Goal: Task Accomplishment & Management: Manage account settings

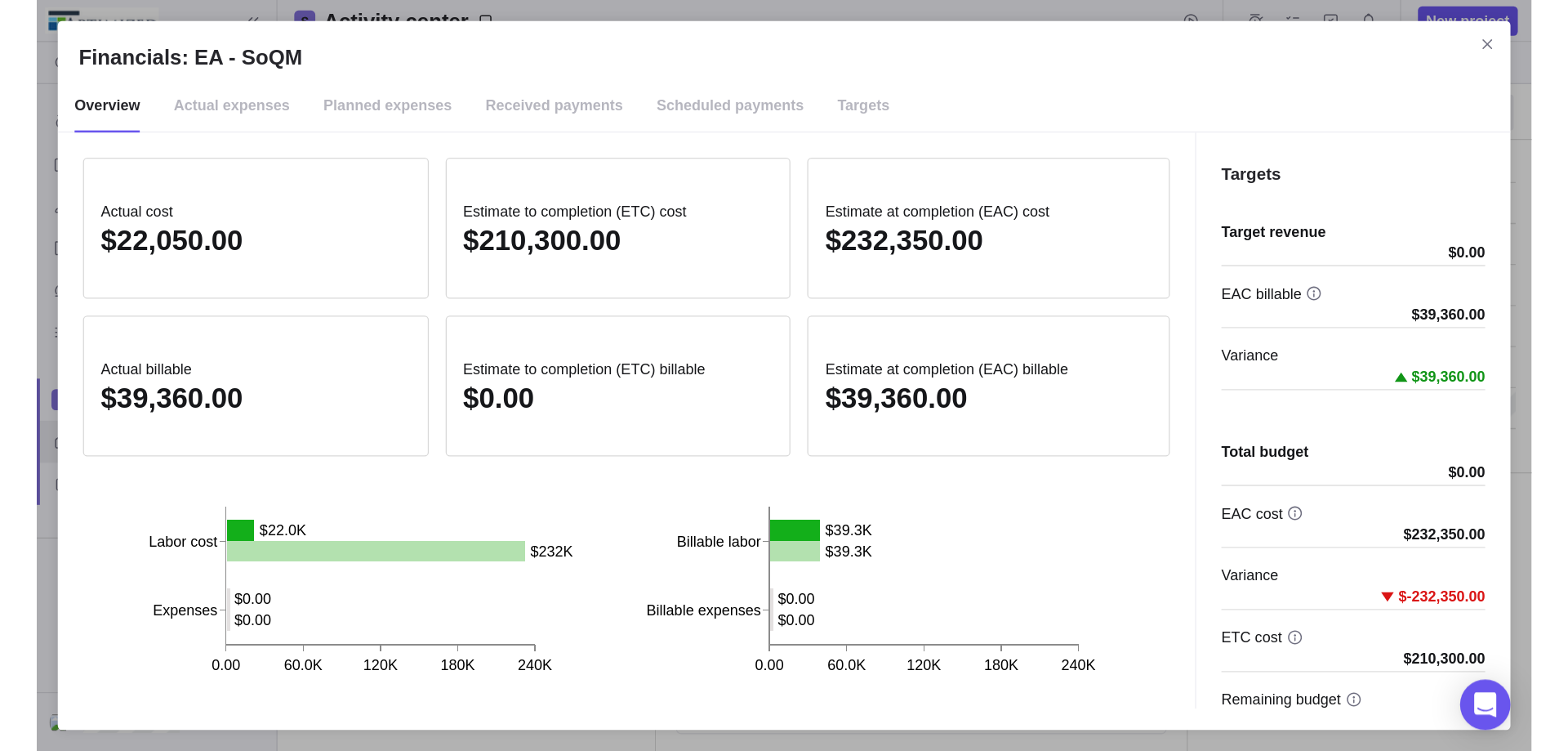
scroll to position [611, 686]
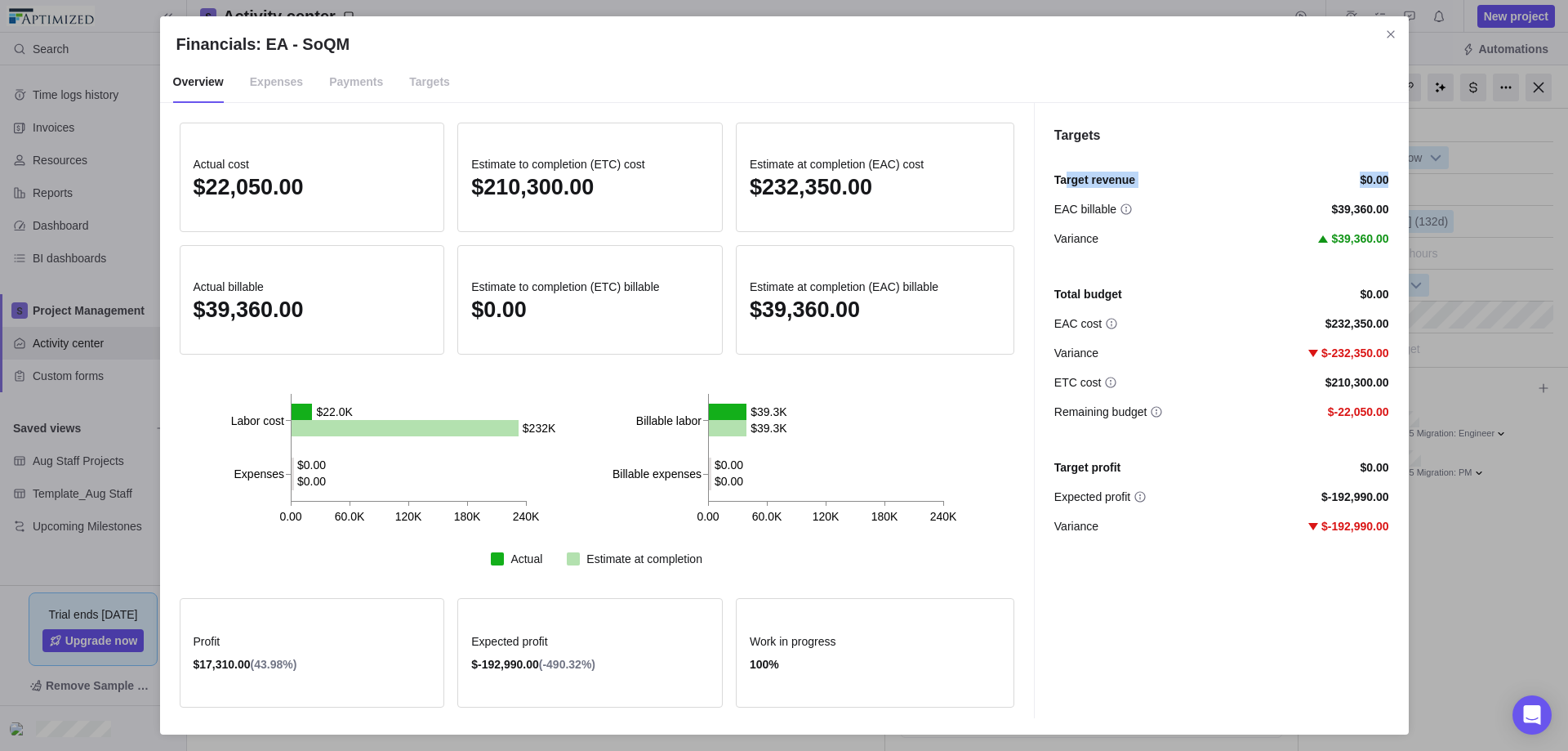
drag, startPoint x: 1086, startPoint y: 184, endPoint x: 1393, endPoint y: 184, distance: 307.0
click at [1199, 184] on div "Targets Target revenue $0.00 EAC billable $39,360.00 Variance $39,360.00 Total …" at bounding box center [1220, 410] width 374 height 615
drag, startPoint x: 1074, startPoint y: 209, endPoint x: 1372, endPoint y: 209, distance: 298.0
click at [1199, 209] on div "EAC billable $39,360.00" at bounding box center [1221, 209] width 334 height 17
drag, startPoint x: 1068, startPoint y: 239, endPoint x: 1405, endPoint y: 240, distance: 337.0
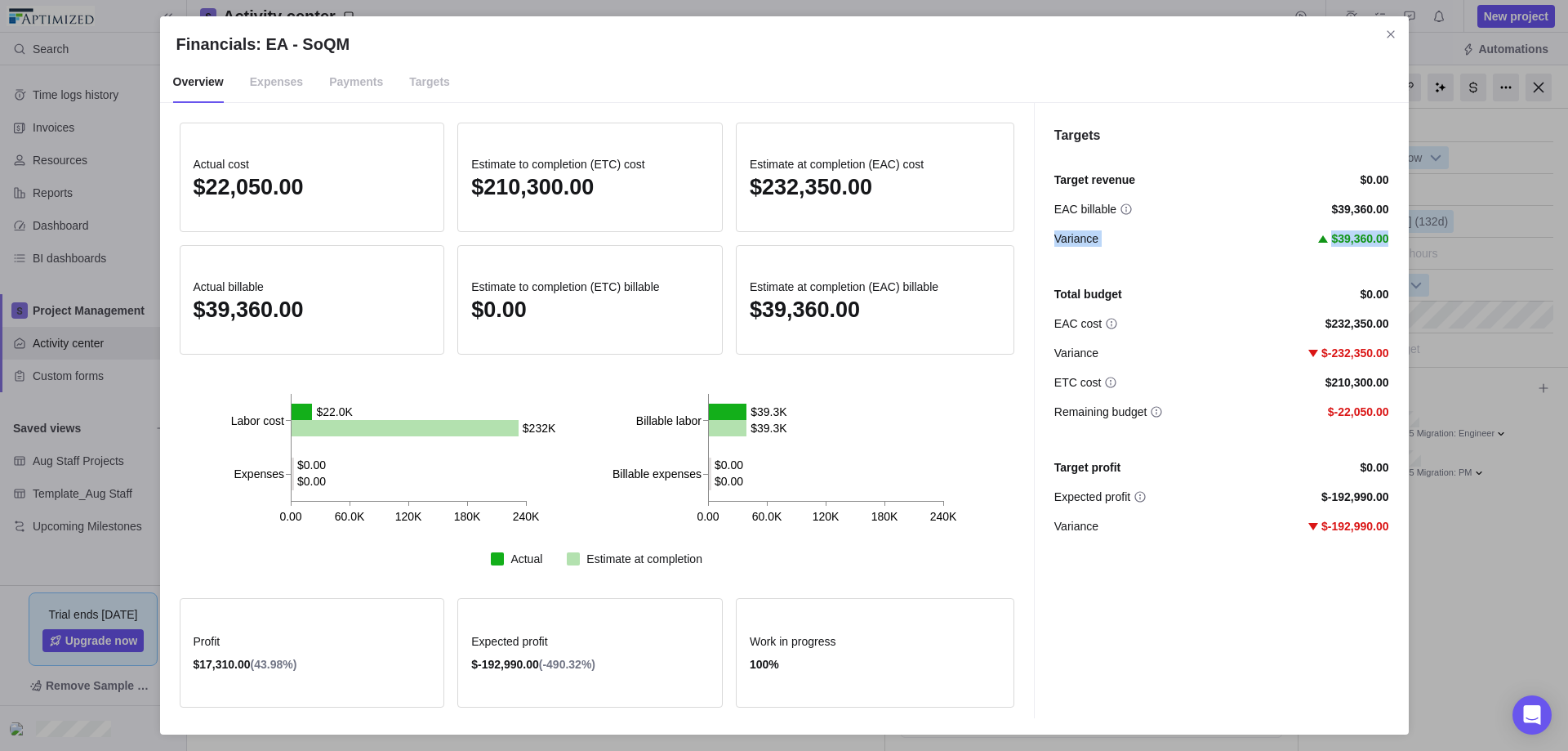
click at [1199, 240] on div "Targets Target revenue $0.00 EAC billable $39,360.00 Variance $39,360.00 Total …" at bounding box center [1220, 410] width 374 height 615
drag, startPoint x: 1078, startPoint y: 295, endPoint x: 1399, endPoint y: 305, distance: 321.2
click at [1199, 305] on div "Targets Target revenue $0.00 EAC billable $39,360.00 Variance $39,360.00 Total …" at bounding box center [1220, 410] width 374 height 615
click at [1099, 322] on div "EAC cost" at bounding box center [1086, 324] width 63 height 17
drag, startPoint x: 1061, startPoint y: 320, endPoint x: 1353, endPoint y: 324, distance: 292.0
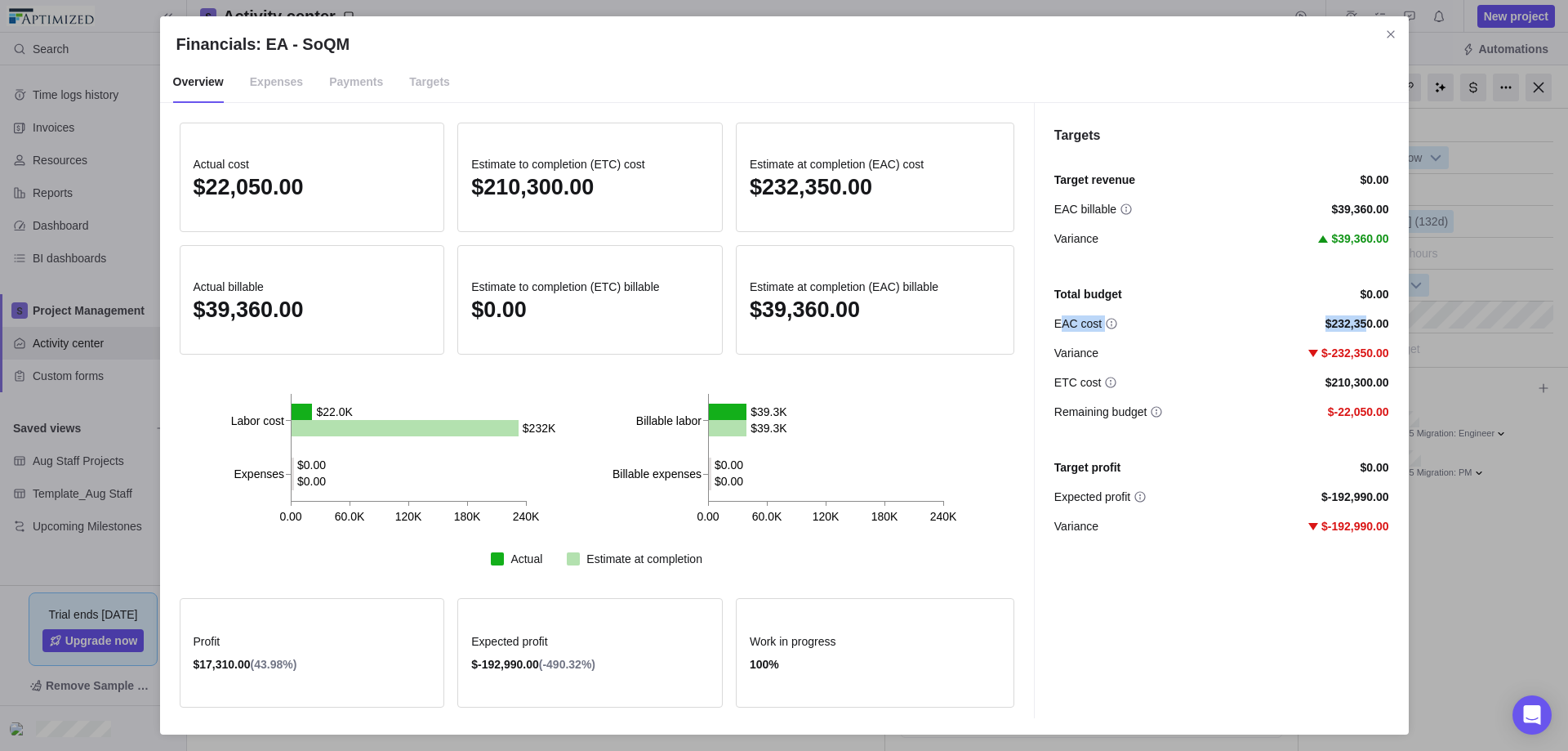
click at [1199, 321] on div "EAC cost $232,350.00" at bounding box center [1221, 324] width 334 height 17
drag, startPoint x: 1060, startPoint y: 355, endPoint x: 1385, endPoint y: 351, distance: 325.0
click at [1199, 351] on div "Variance $-232,350.00" at bounding box center [1221, 353] width 334 height 17
drag, startPoint x: 1165, startPoint y: 376, endPoint x: 1385, endPoint y: 411, distance: 222.8
click at [1199, 411] on div "Total budget $0.00 EAC cost $232,350.00 Variance $-232,350.00 ETC cost $210,300…" at bounding box center [1221, 346] width 334 height 147
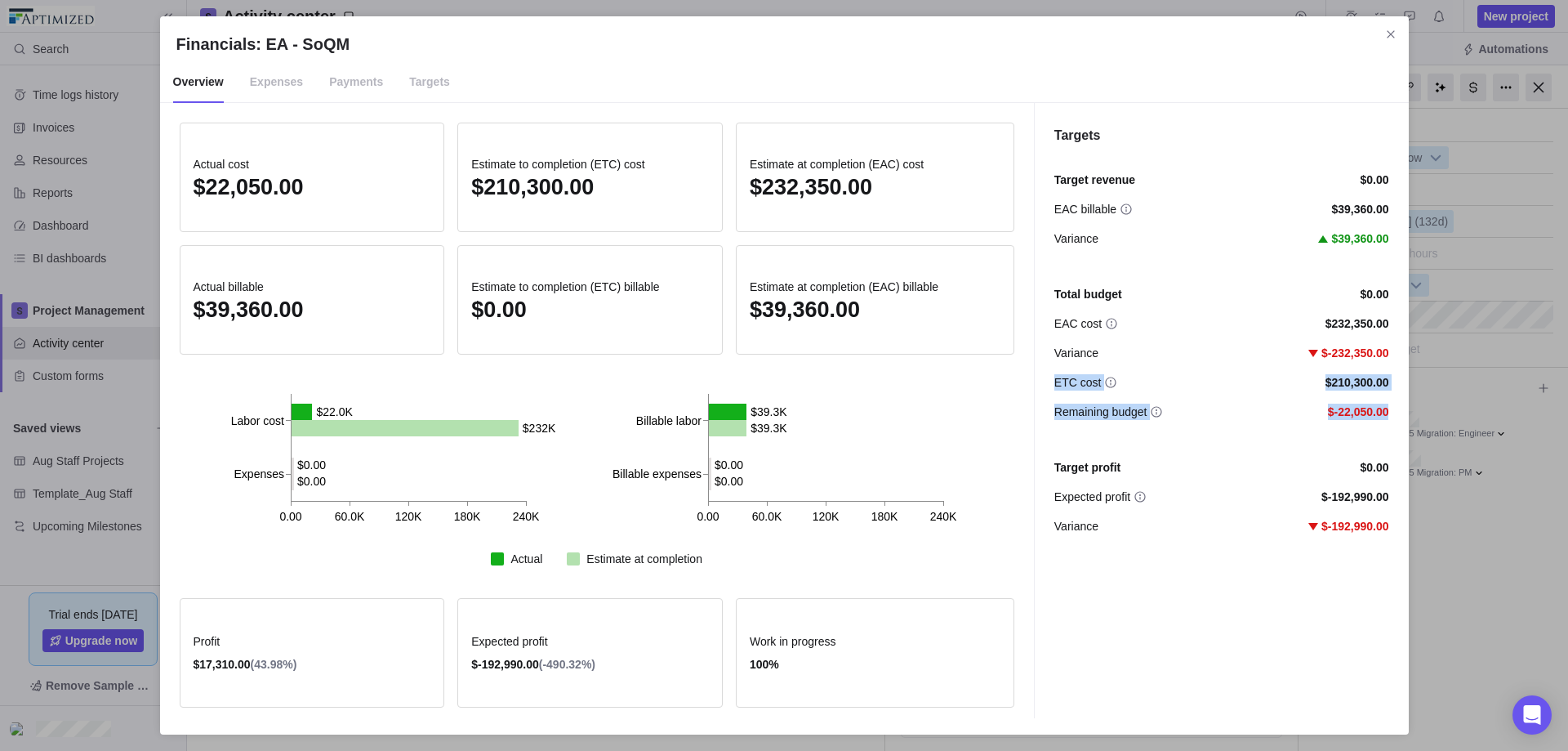
click at [1095, 414] on span "Remaining budget" at bounding box center [1101, 412] width 93 height 17
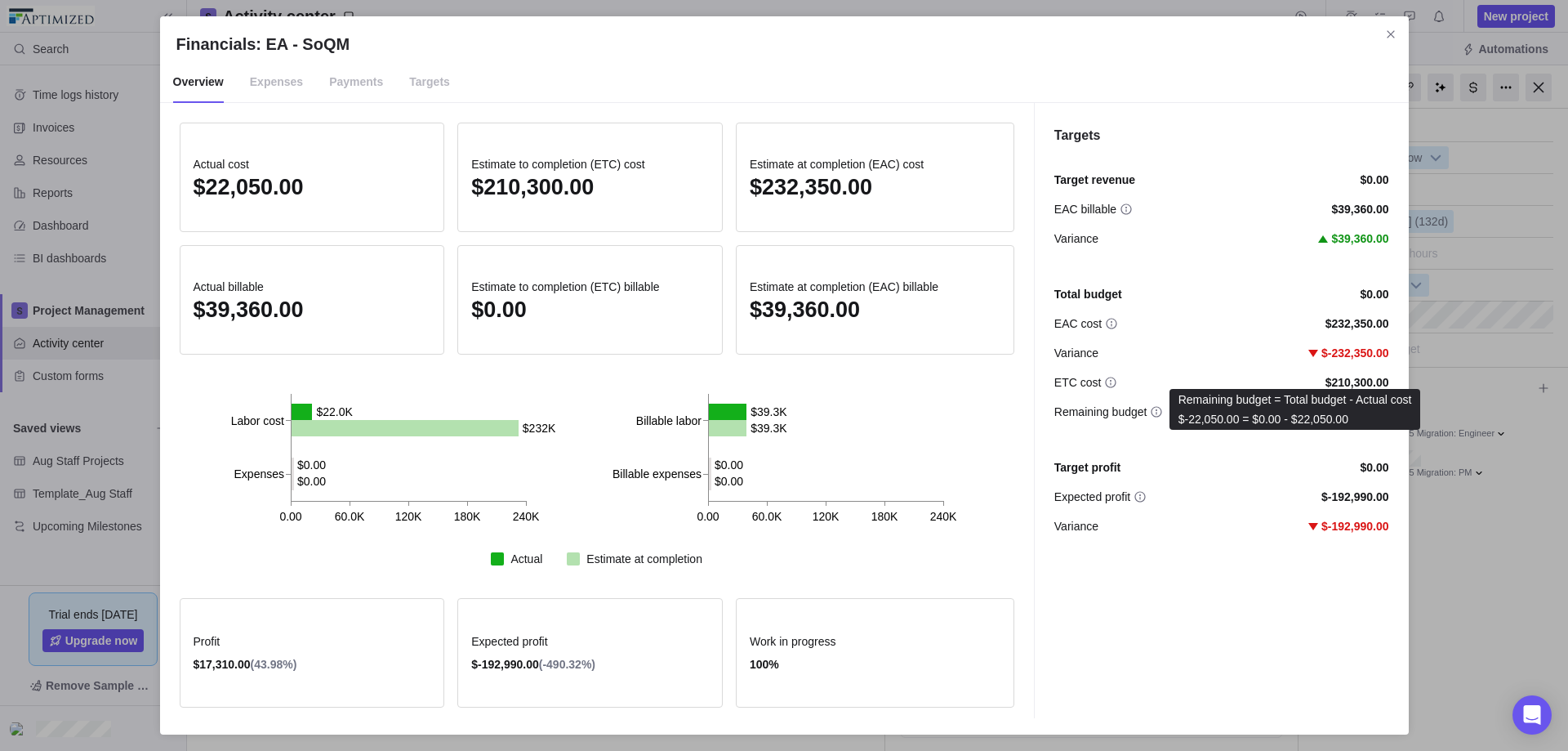
click at [1083, 410] on span "Remaining budget" at bounding box center [1101, 412] width 93 height 17
click at [1075, 352] on span "Variance" at bounding box center [1076, 353] width 44 height 17
click at [1081, 242] on span "Variance" at bounding box center [1076, 239] width 44 height 17
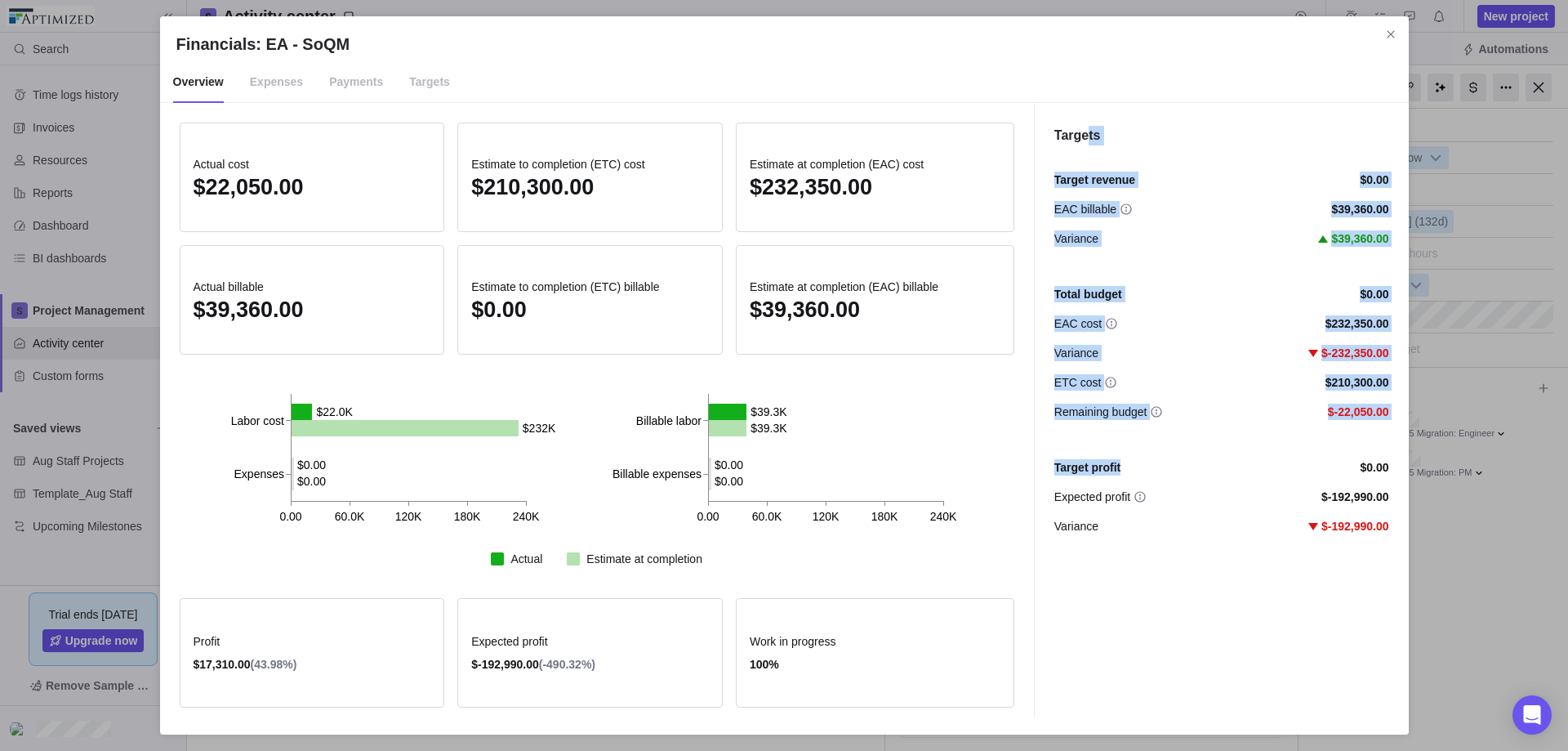
drag, startPoint x: 1086, startPoint y: 136, endPoint x: 1148, endPoint y: 471, distance: 340.7
click at [1148, 471] on div "Targets Target revenue $0.00 EAC billable $39,360.00 Variance $39,360.00 Total …" at bounding box center [1220, 410] width 374 height 615
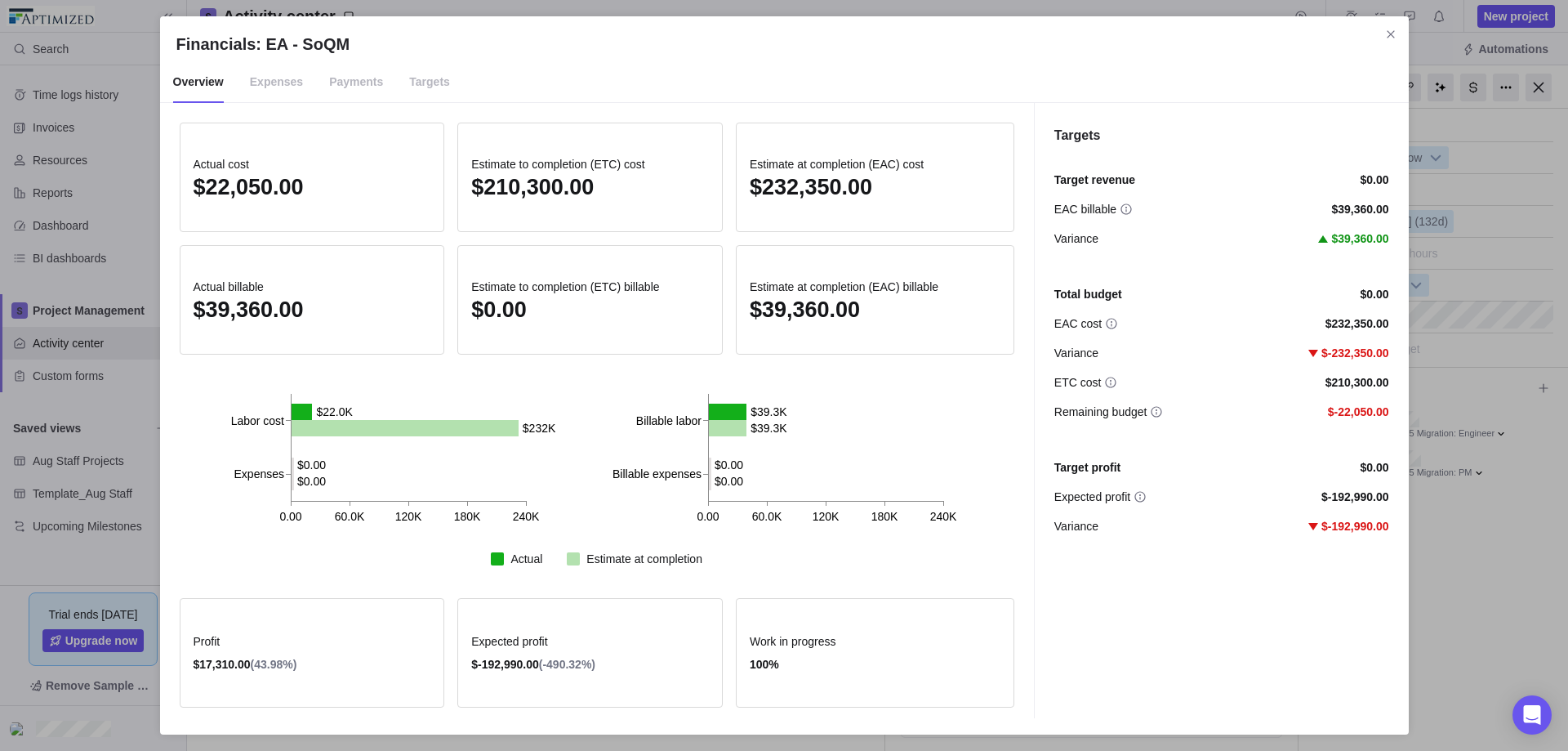
click at [1114, 492] on span "Expected profit" at bounding box center [1092, 496] width 76 height 17
drag, startPoint x: 1062, startPoint y: 465, endPoint x: 1144, endPoint y: 466, distance: 82.0
click at [1144, 466] on div "Target profit $0.00" at bounding box center [1221, 467] width 334 height 17
drag, startPoint x: 1132, startPoint y: 292, endPoint x: 1042, endPoint y: 292, distance: 90.0
click at [1042, 292] on div "Targets Target revenue $0.00 EAC billable $39,360.00 Variance $39,360.00 Total …" at bounding box center [1220, 410] width 374 height 615
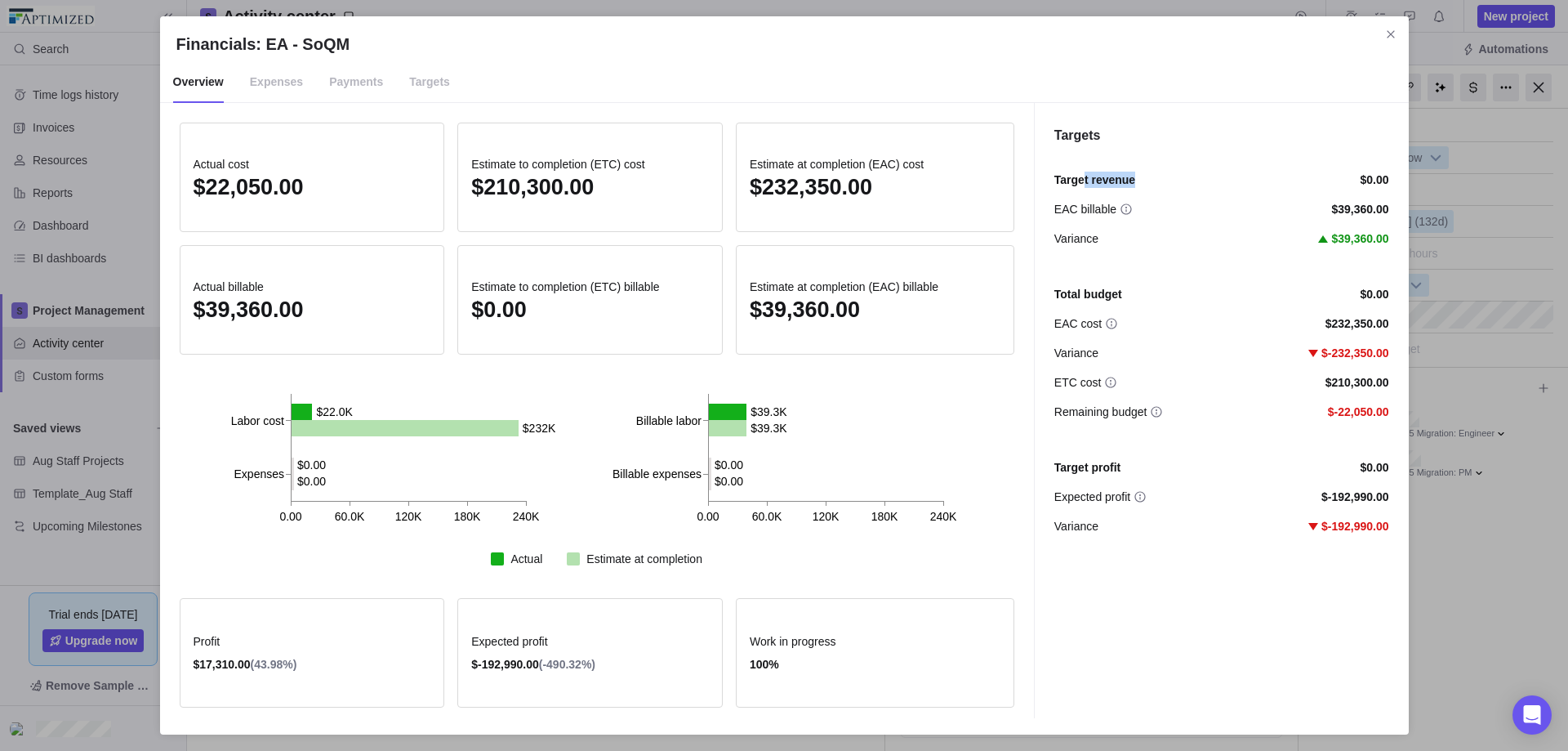
drag, startPoint x: 1124, startPoint y: 182, endPoint x: 1082, endPoint y: 182, distance: 42.0
click at [1082, 182] on div "Target revenue $0.00" at bounding box center [1221, 180] width 334 height 17
click at [1115, 228] on div "Target revenue $0.00 EAC billable $39,360.00 Variance $39,360.00" at bounding box center [1221, 203] width 334 height 88
click at [1199, 33] on icon "Close" at bounding box center [1390, 34] width 13 height 13
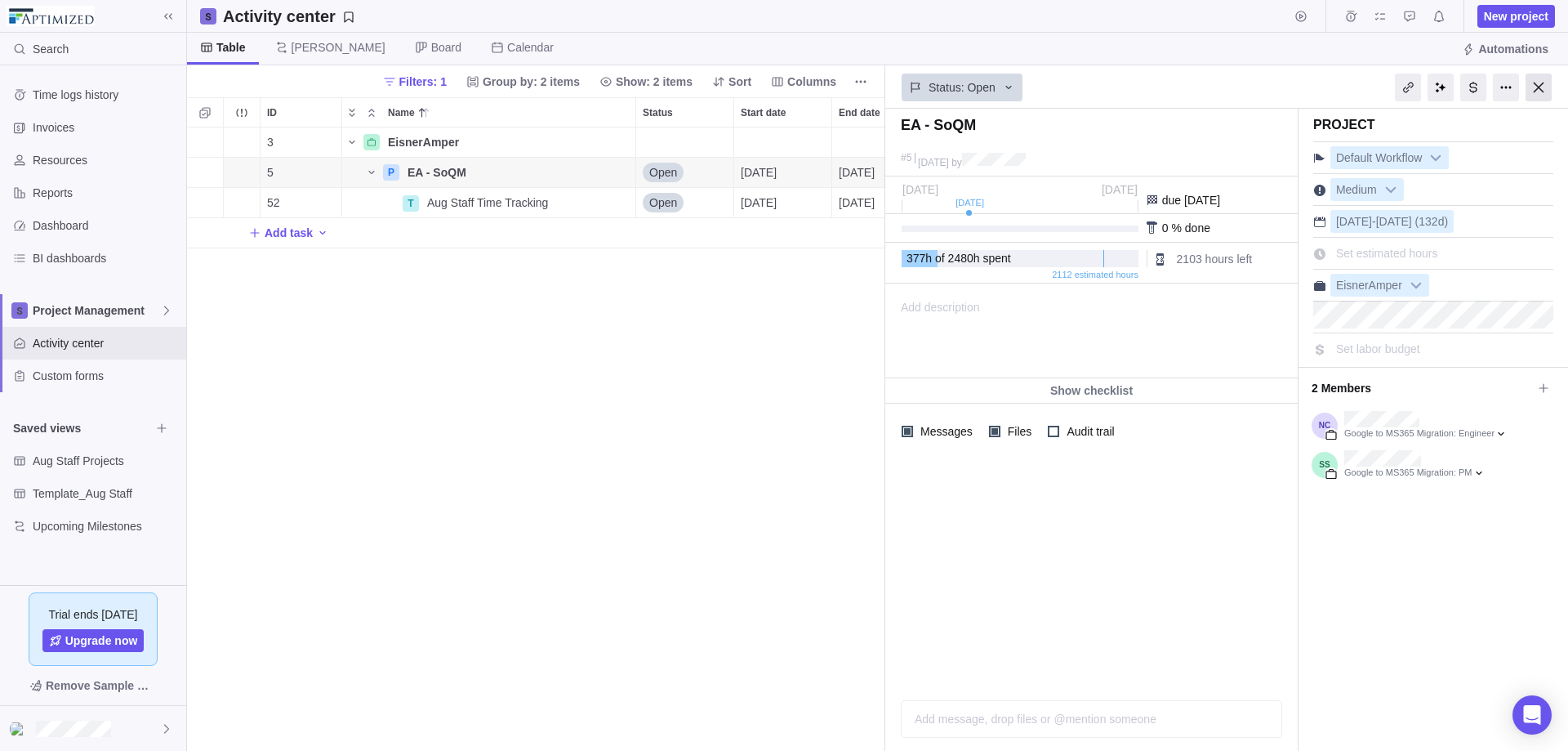
click at [1199, 93] on div at bounding box center [1538, 87] width 26 height 28
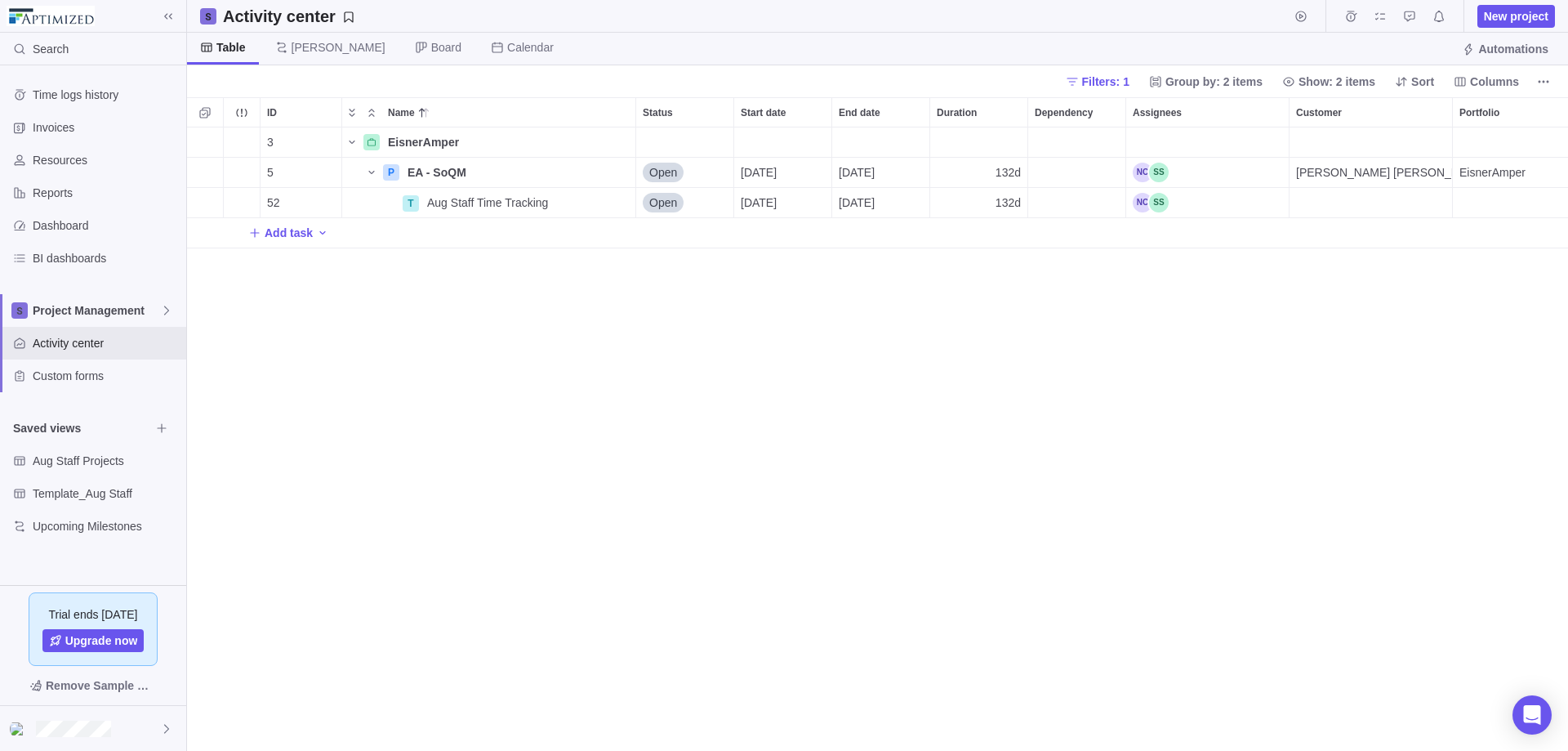
scroll to position [611, 1369]
click at [621, 172] on icon "More actions" at bounding box center [621, 173] width 3 height 3
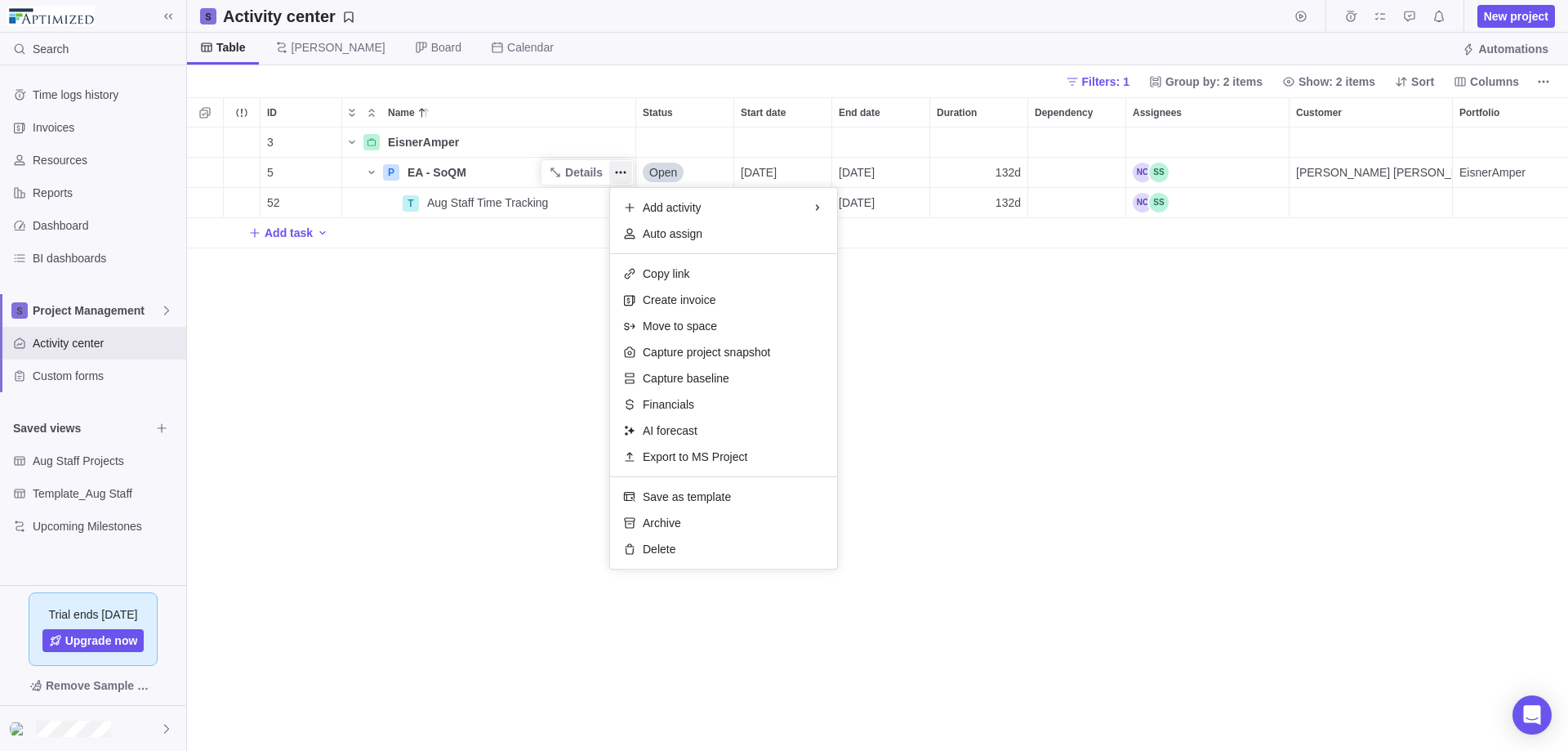
click at [274, 373] on div "3 EisnerAmper Details 377h 2112h 2103h 377h 5 P EA - SoQM Details Open [DATE] […" at bounding box center [877, 439] width 1381 height 623
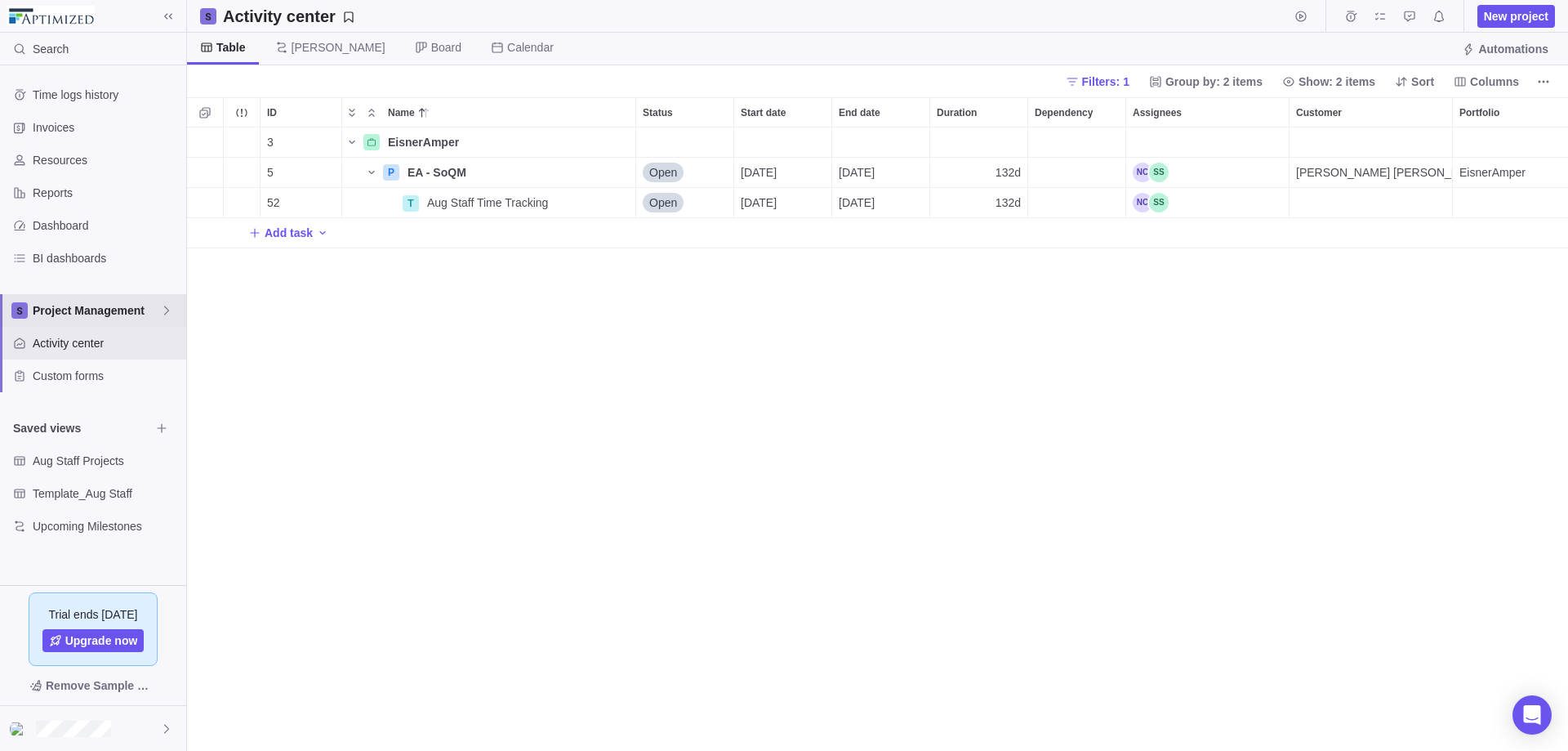
click at [155, 305] on span "Project Management" at bounding box center [96, 310] width 128 height 17
click at [406, 334] on body "Search Time logs history Invoices Resources Reports Dashboard BI dashboards Pro…" at bounding box center [784, 376] width 1568 height 751
click at [159, 309] on span "Project Management" at bounding box center [96, 310] width 128 height 17
click at [424, 416] on body "Search Time logs history Invoices Resources Reports Dashboard BI dashboards Pro…" at bounding box center [784, 376] width 1568 height 751
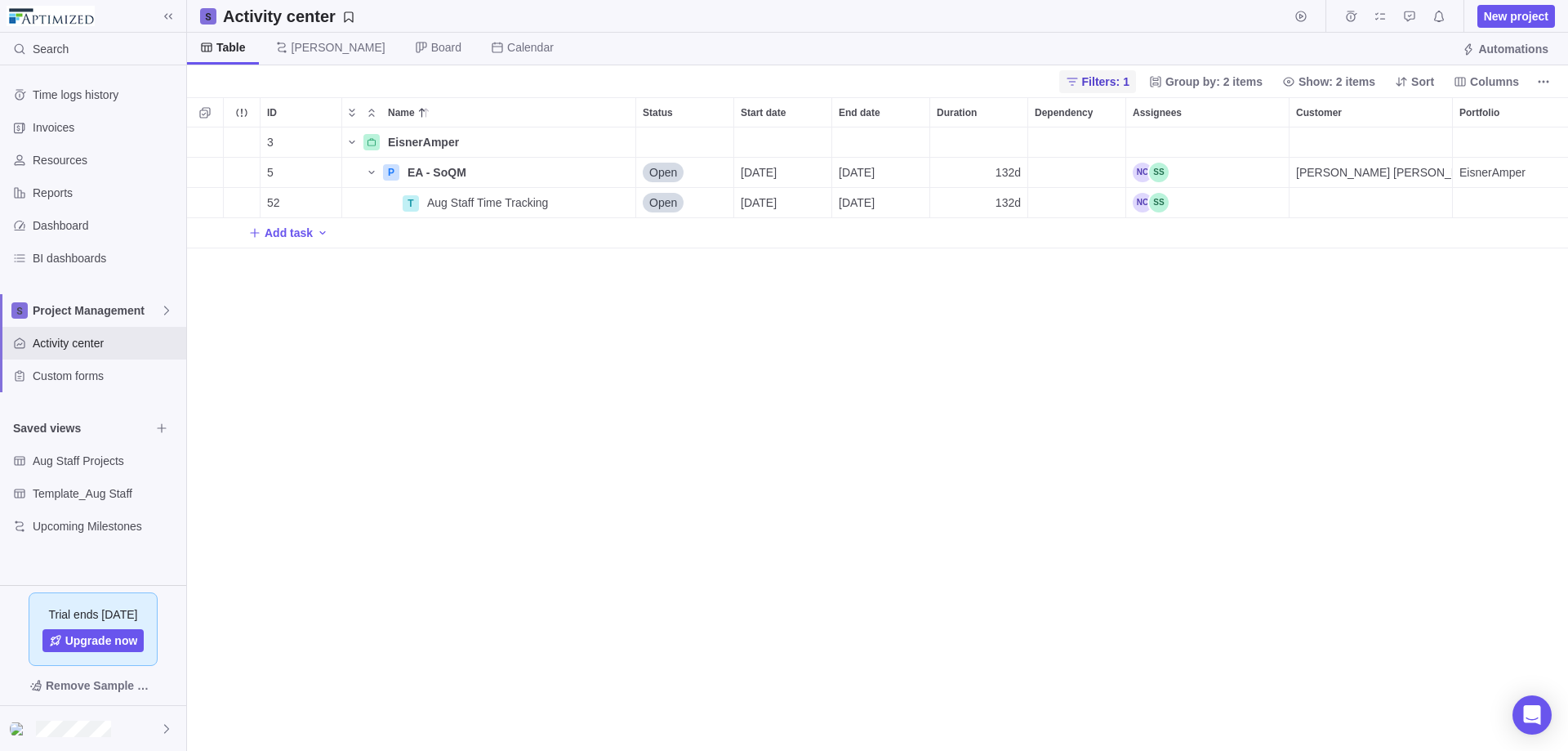
click at [1113, 76] on span "Filters: 1" at bounding box center [1105, 82] width 48 height 17
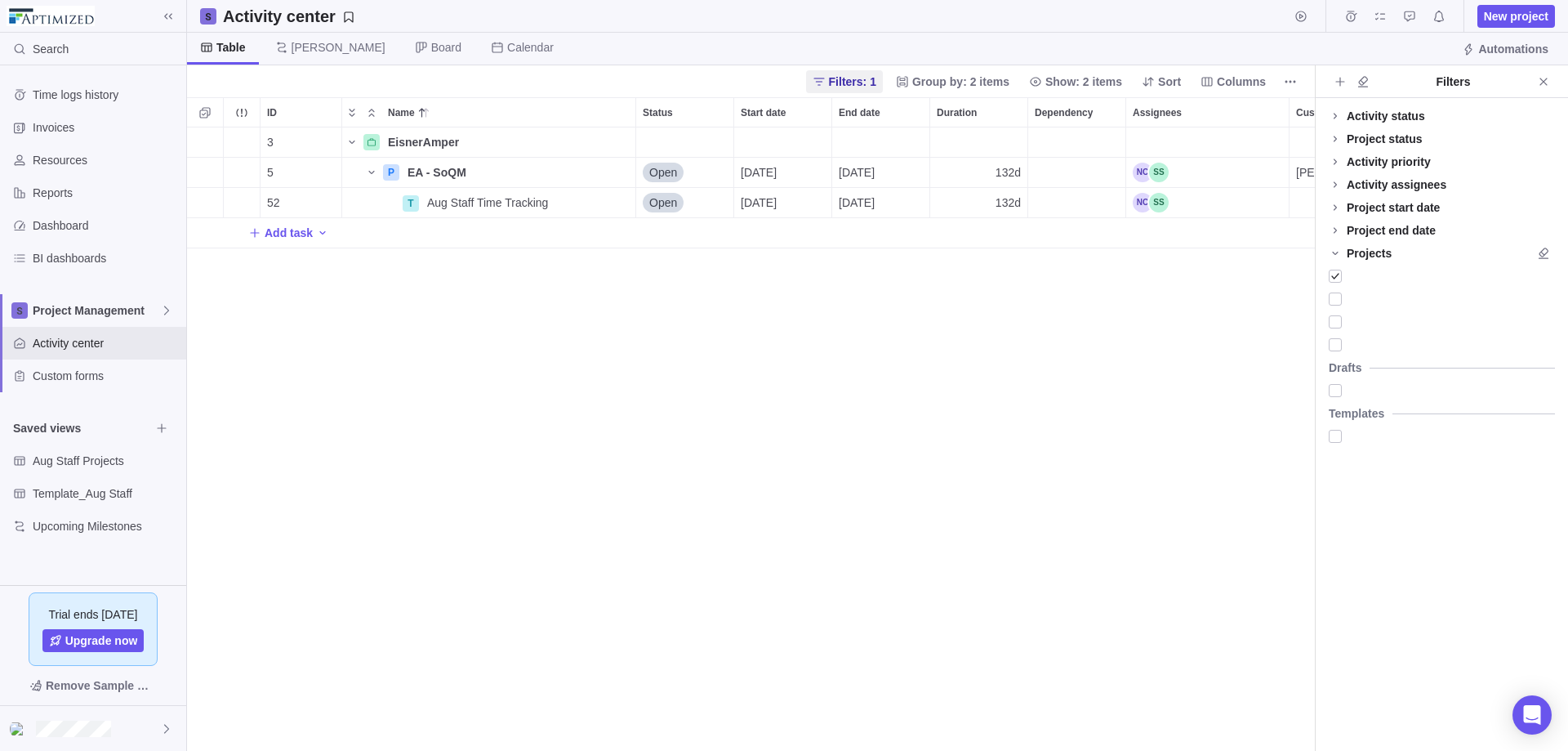
scroll to position [611, 1115]
click at [767, 334] on div "3 EisnerAmper Details 377h 2112h 2103h 377h 5 P EA - SoQM Details Open [DATE] […" at bounding box center [751, 439] width 1128 height 623
click at [210, 113] on icon "Selection mode" at bounding box center [204, 112] width 11 height 11
click at [199, 175] on div "grid" at bounding box center [200, 172] width 13 height 23
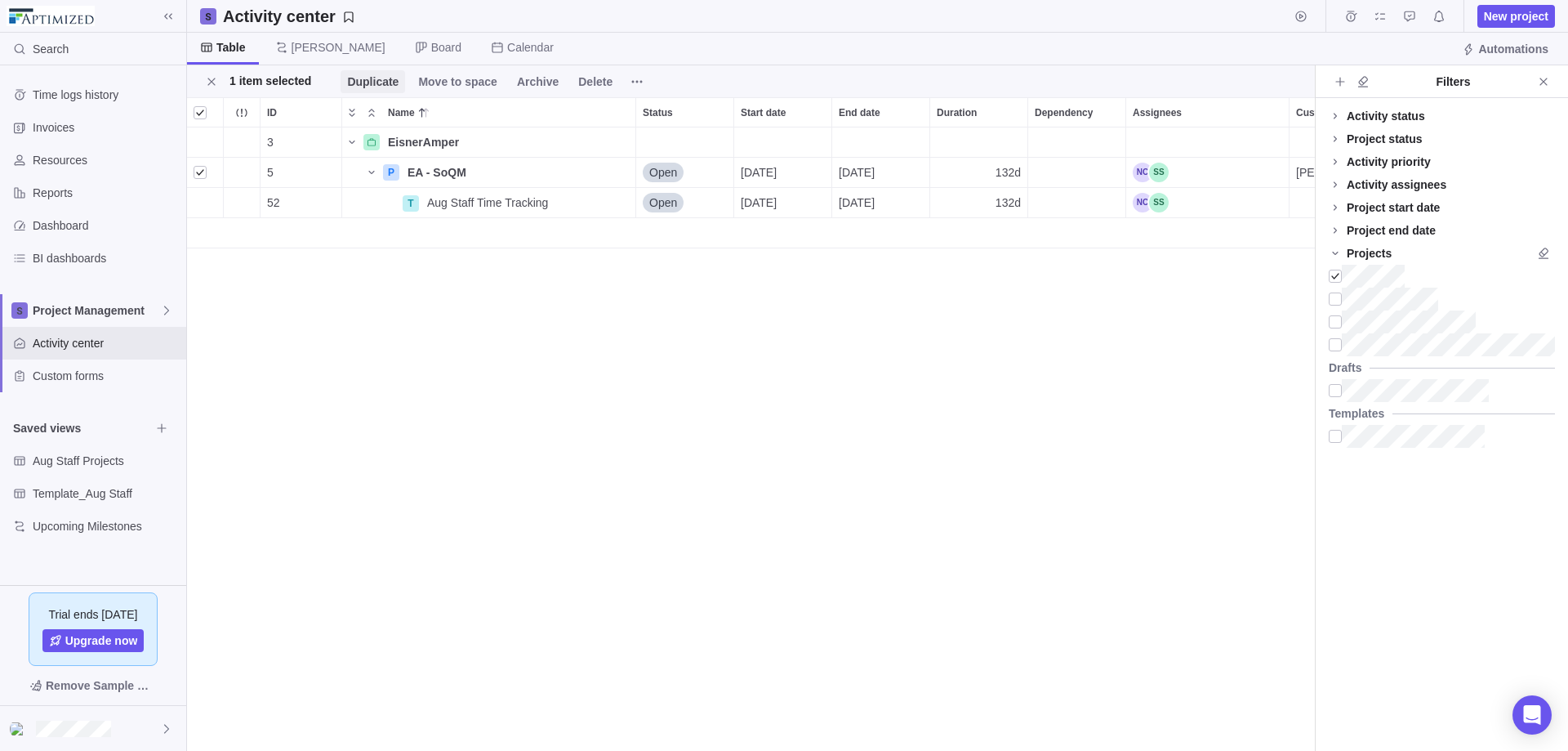
click at [357, 83] on span "Duplicate" at bounding box center [373, 82] width 52 height 17
click at [370, 158] on span "Apply" at bounding box center [382, 153] width 32 height 19
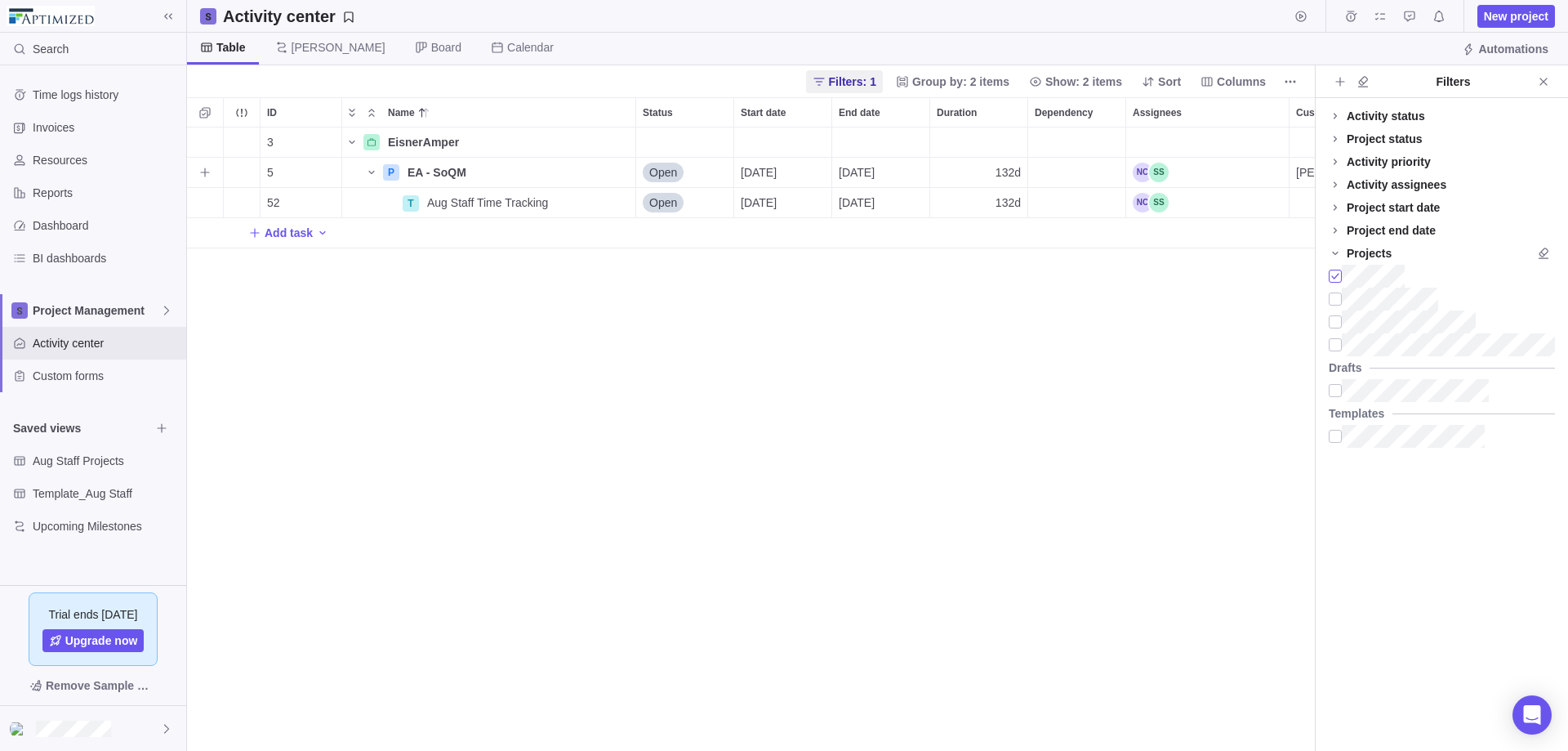
click at [1199, 279] on div at bounding box center [1335, 275] width 13 height 23
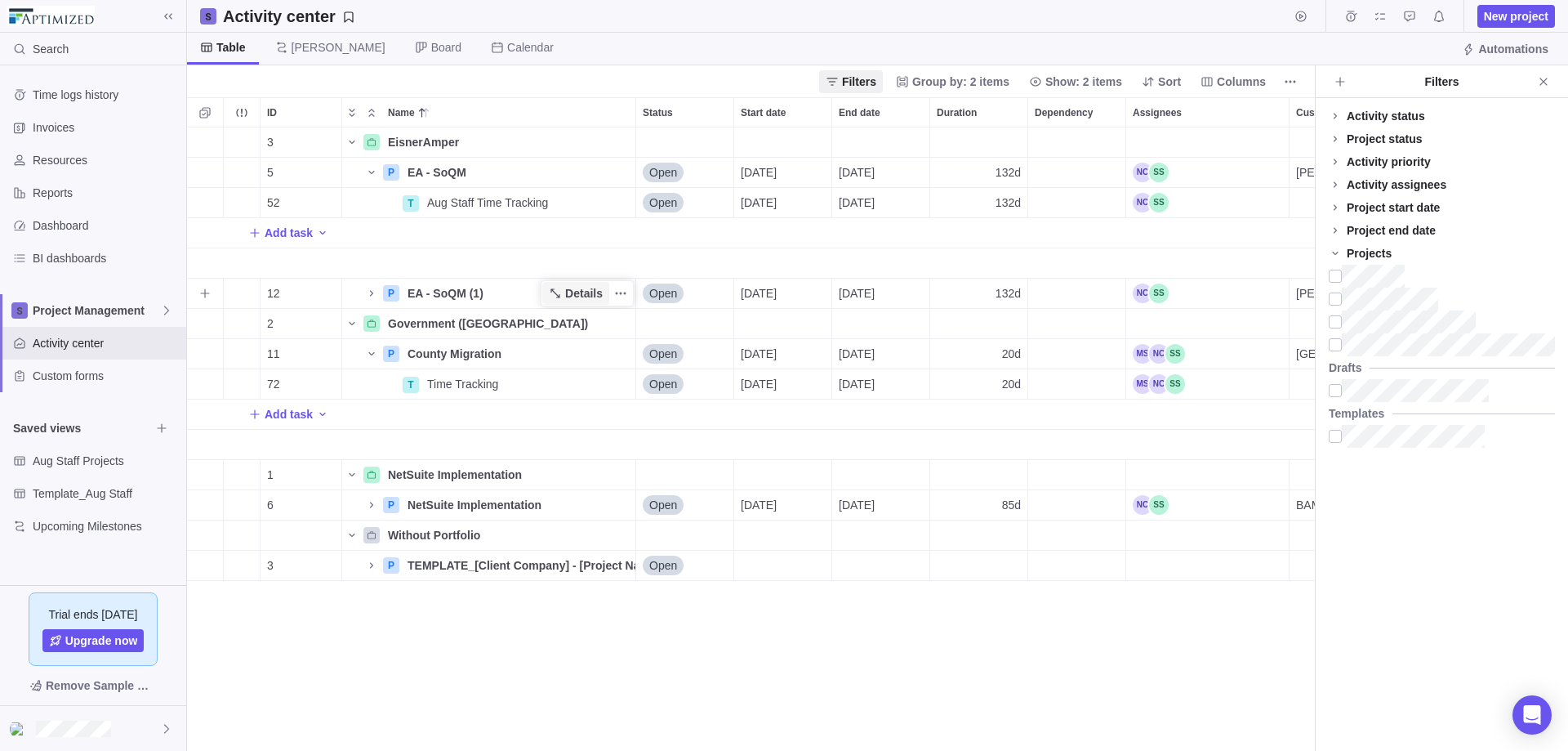
click at [575, 294] on span "Details" at bounding box center [584, 294] width 38 height 17
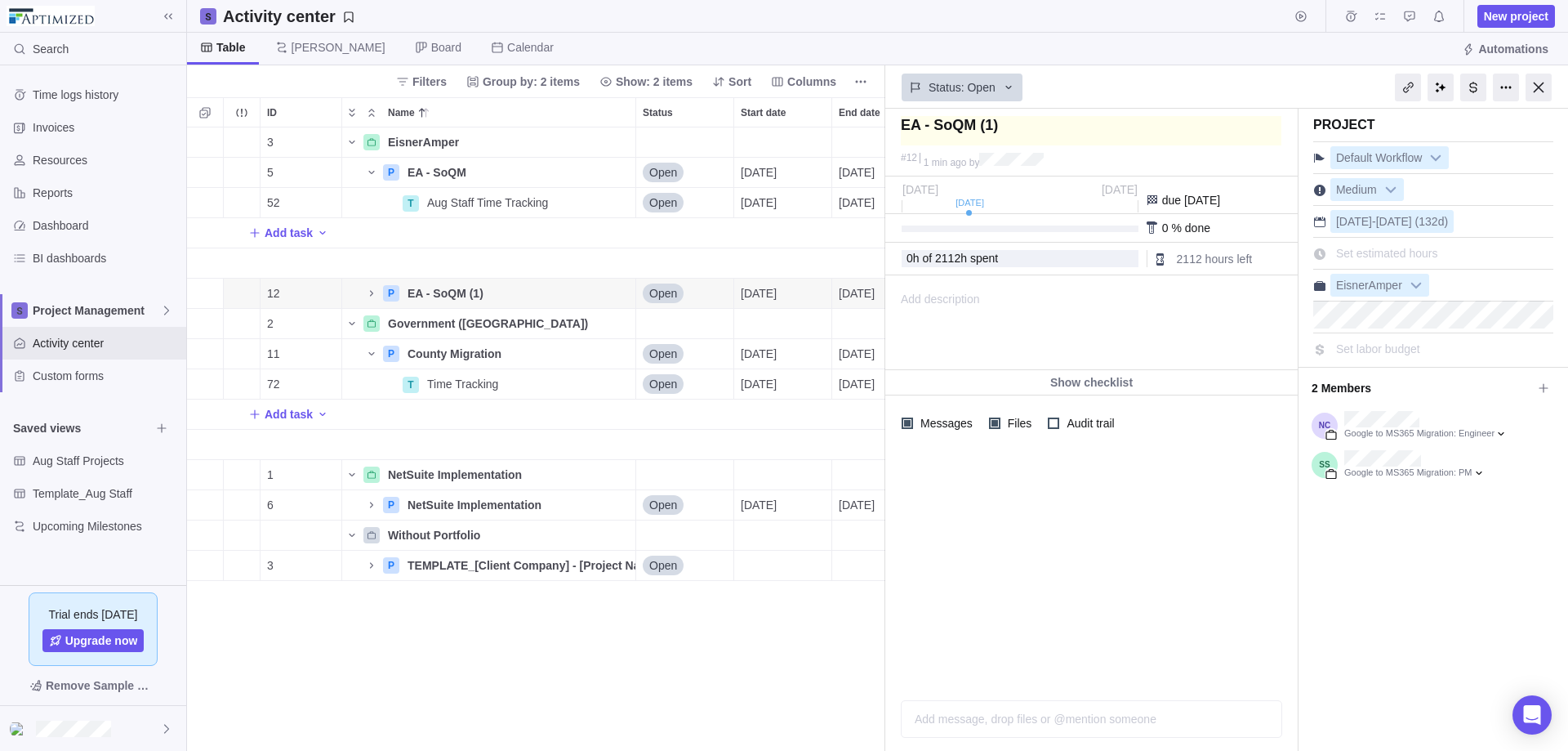
click at [1041, 137] on textarea at bounding box center [1091, 130] width 380 height 29
click at [1040, 131] on textarea at bounding box center [1091, 130] width 380 height 29
drag, startPoint x: 1047, startPoint y: 130, endPoint x: 855, endPoint y: 124, distance: 192.1
click at [855, 124] on div "Activity center New project Table [PERSON_NAME] Board Calendar Automations Filt…" at bounding box center [877, 376] width 1381 height 751
type textarea "P"
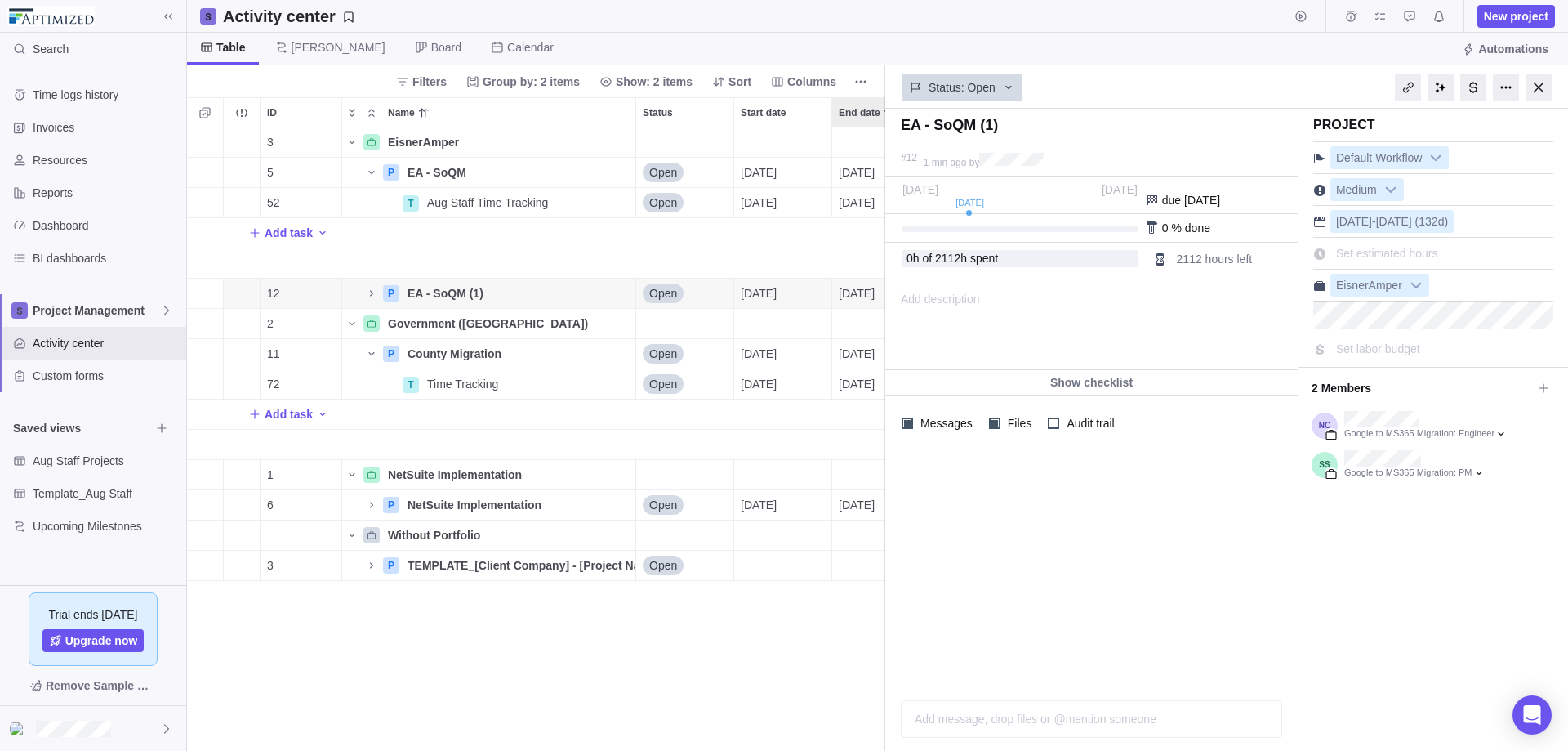
type textarea "P"
type textarea "Po"
type textarea "Pow"
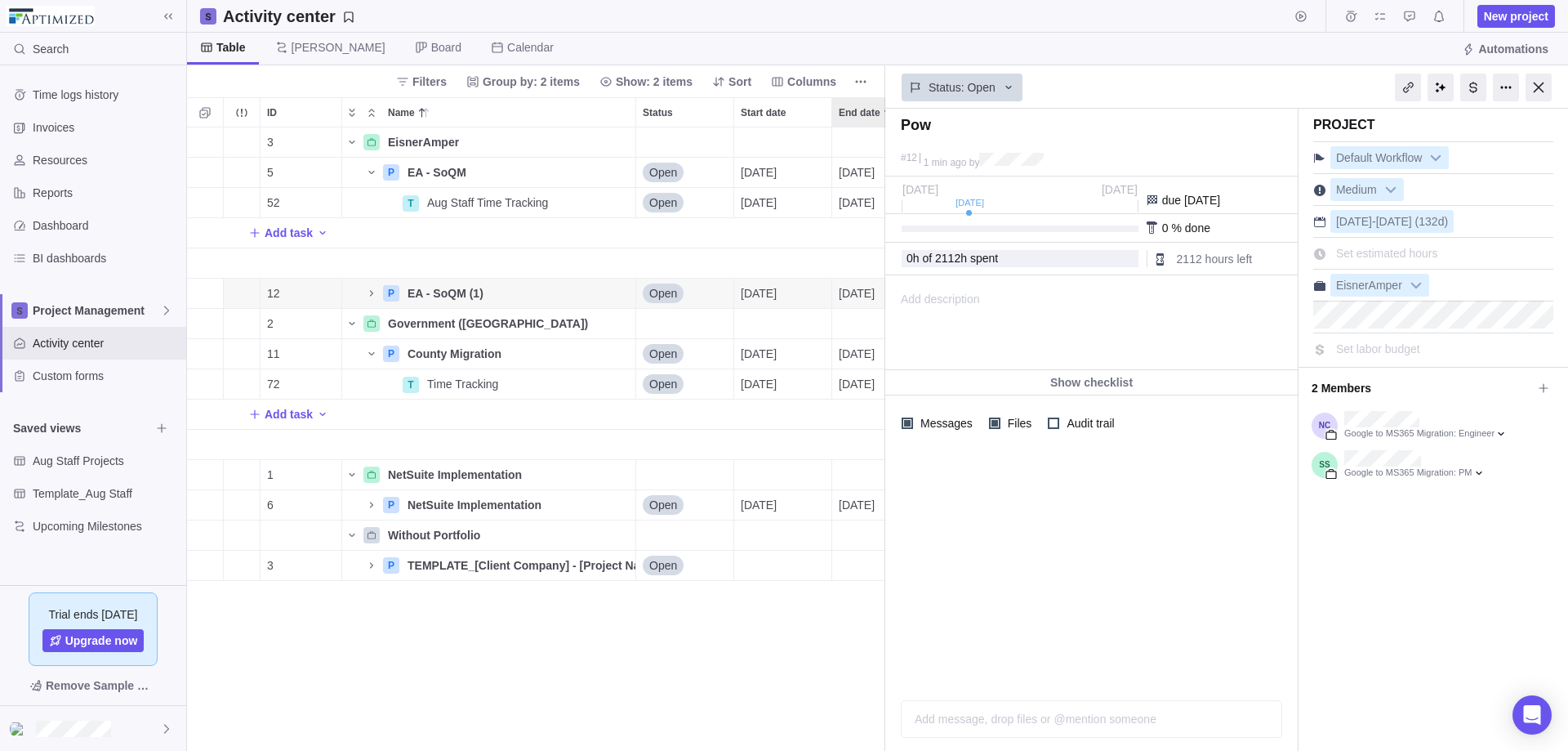
type textarea "[PERSON_NAME]"
type textarea "Power"
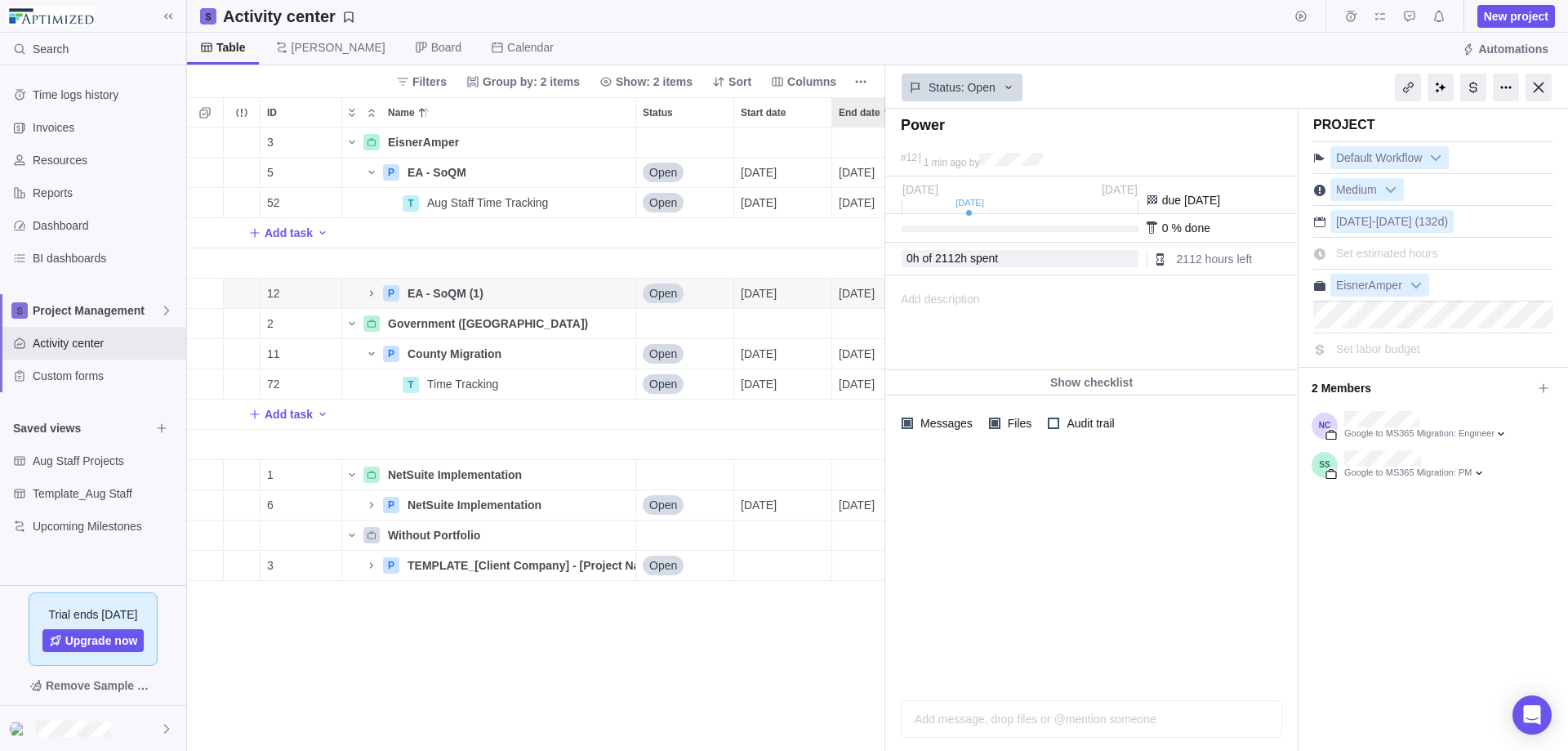
type textarea "Power"
type textarea "Power b"
type textarea "Power bI"
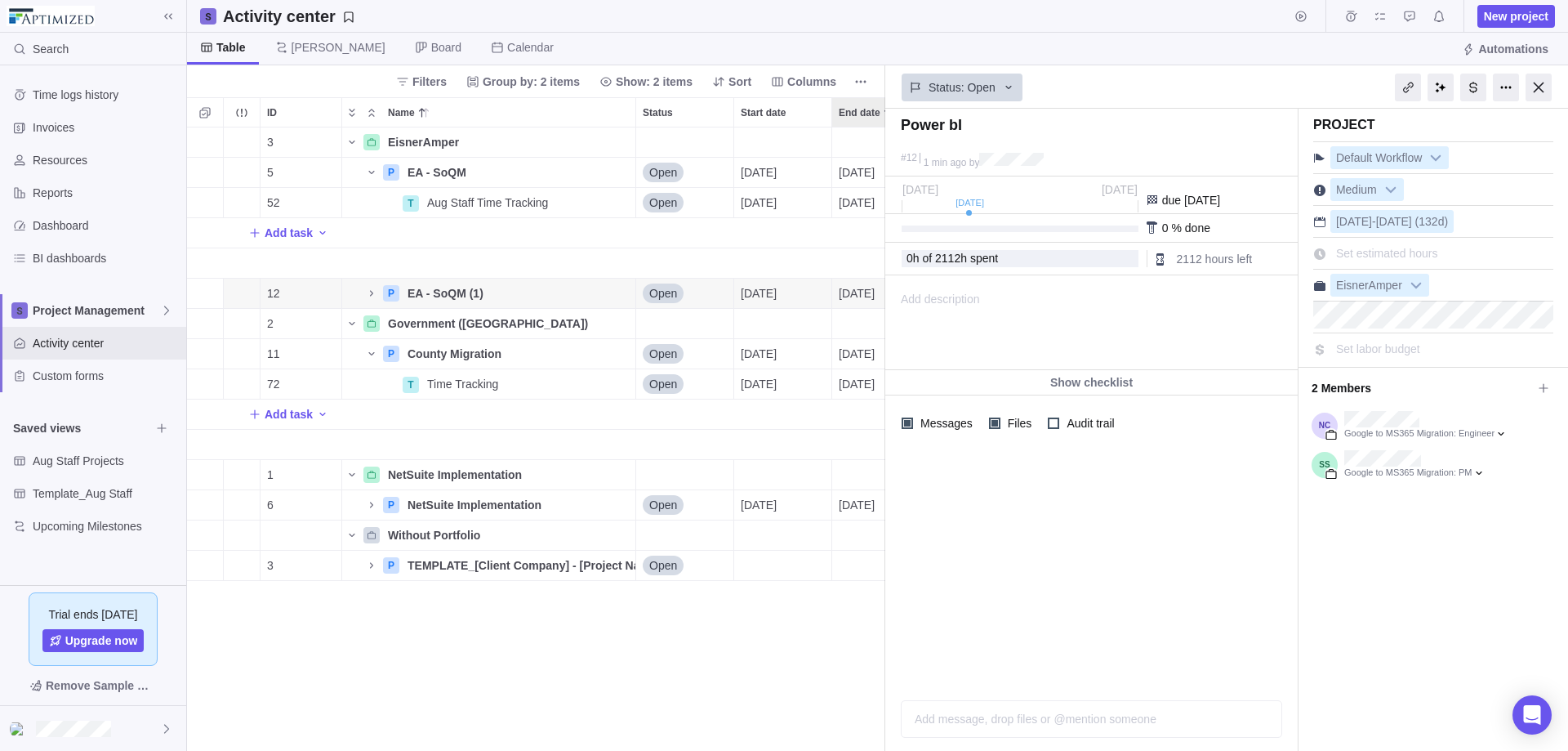
type textarea "Power bI"
type textarea "Power b"
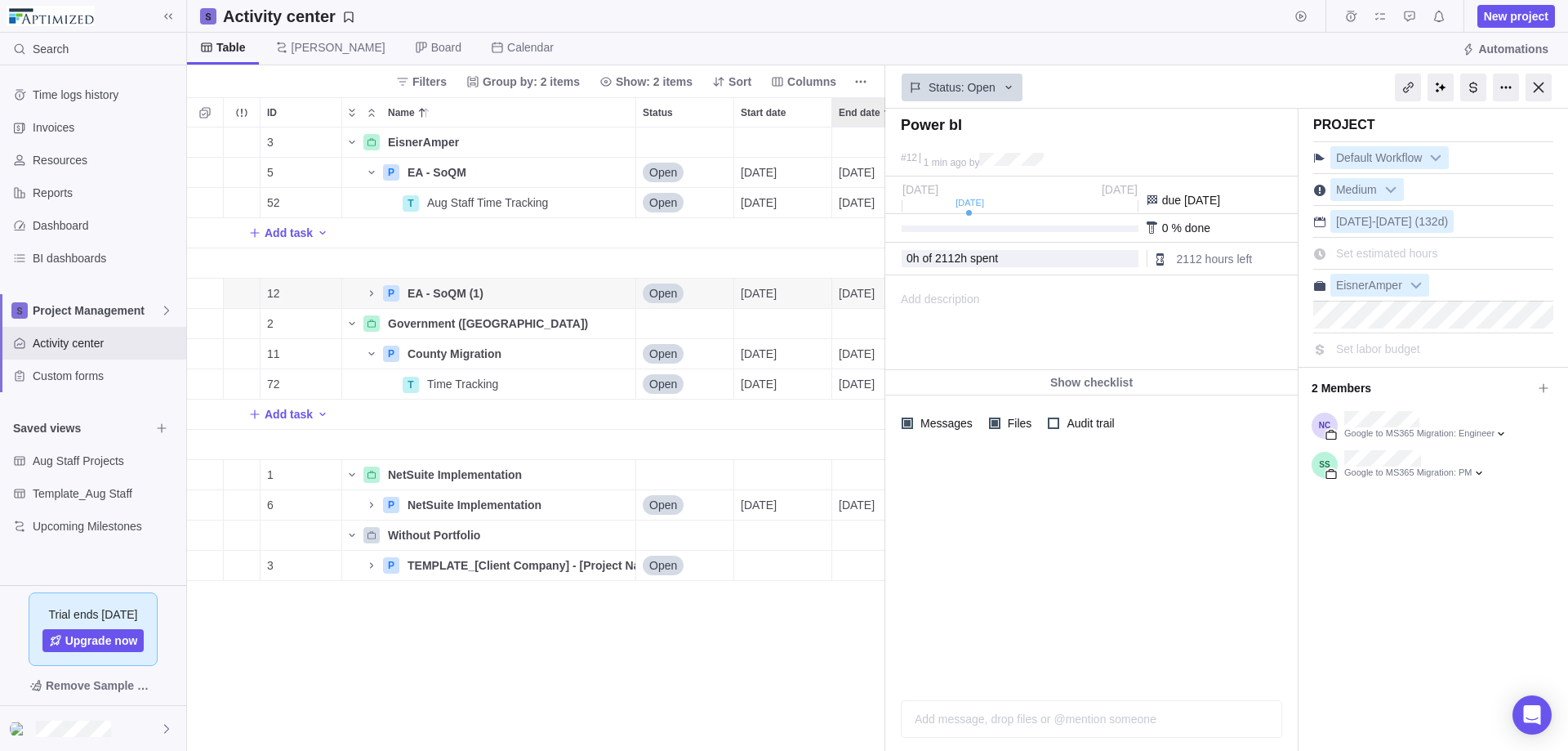
type textarea "Power b"
type textarea "Power"
type textarea "Power B"
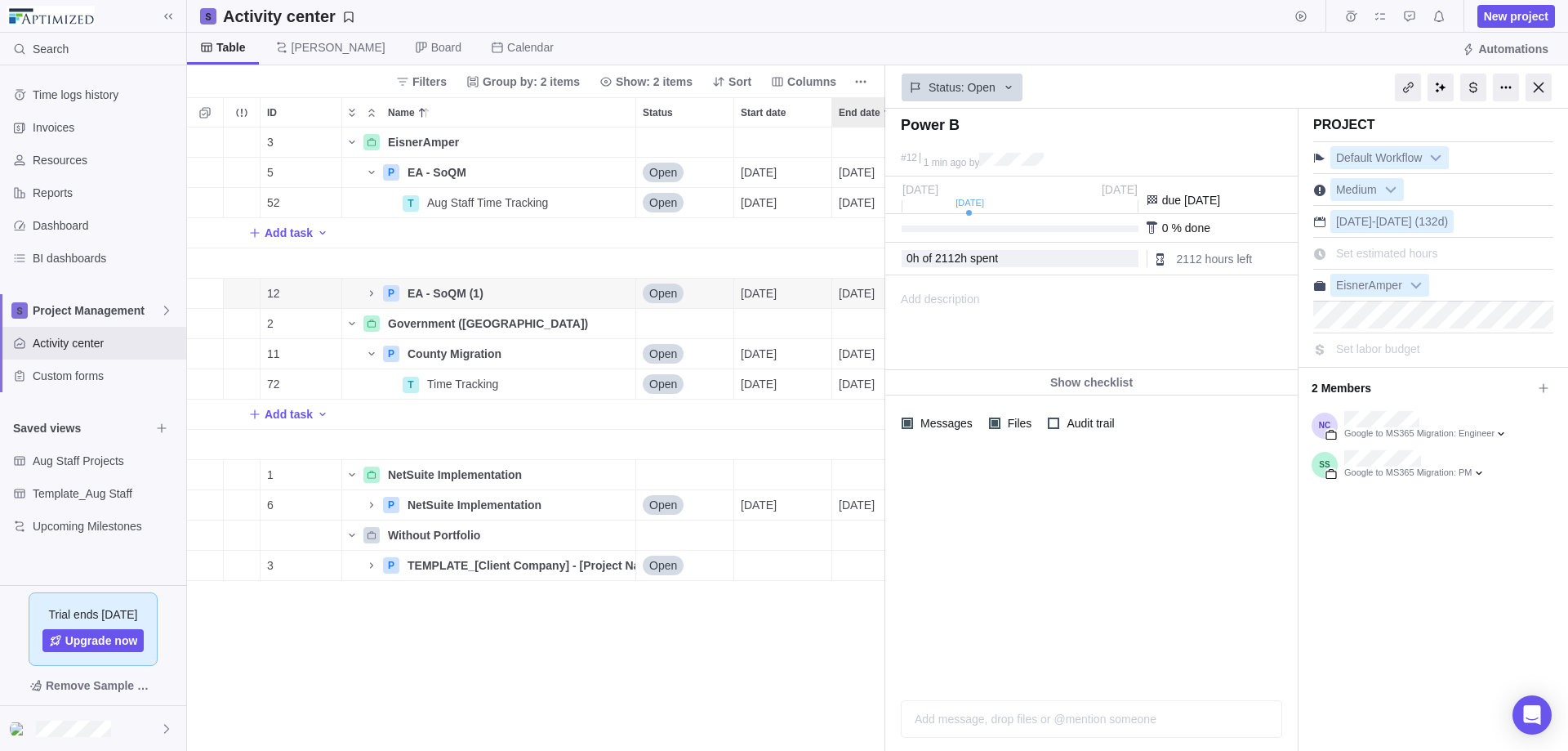
type textarea "Power BI"
type textarea "Power BI T"
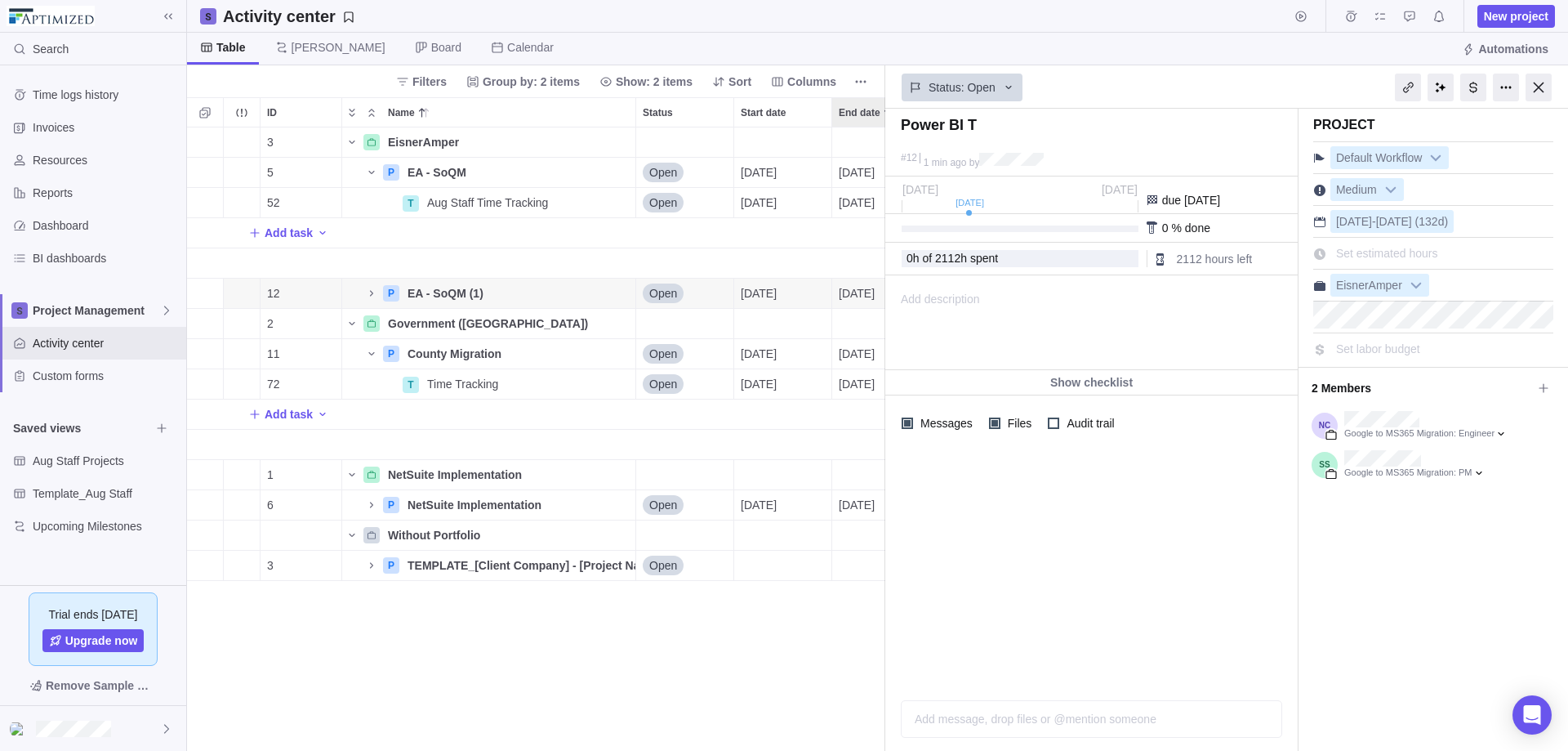
type textarea "Power BI T"
type textarea "Power BI Te"
type textarea "Power BI Tes"
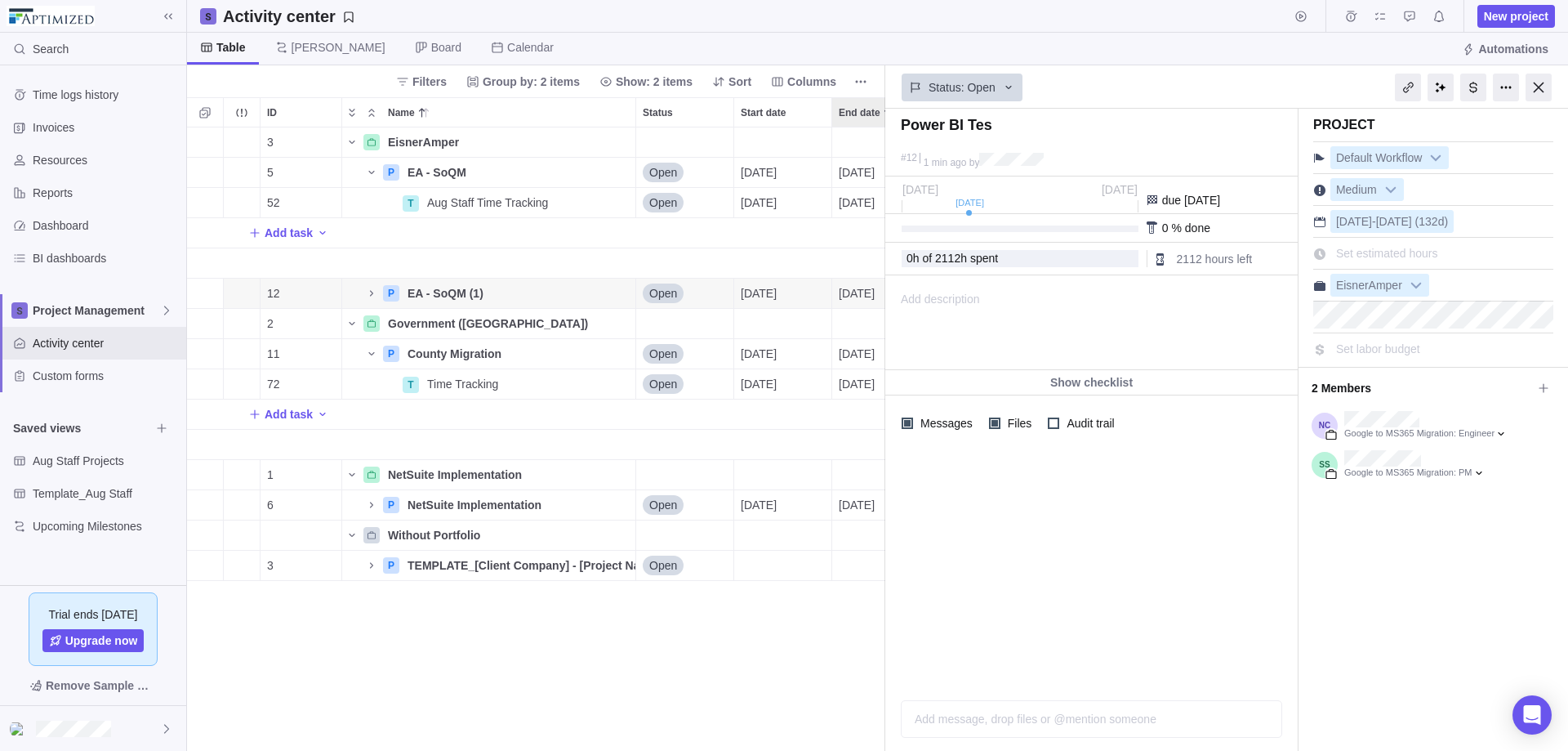
type textarea "Power BI Test"
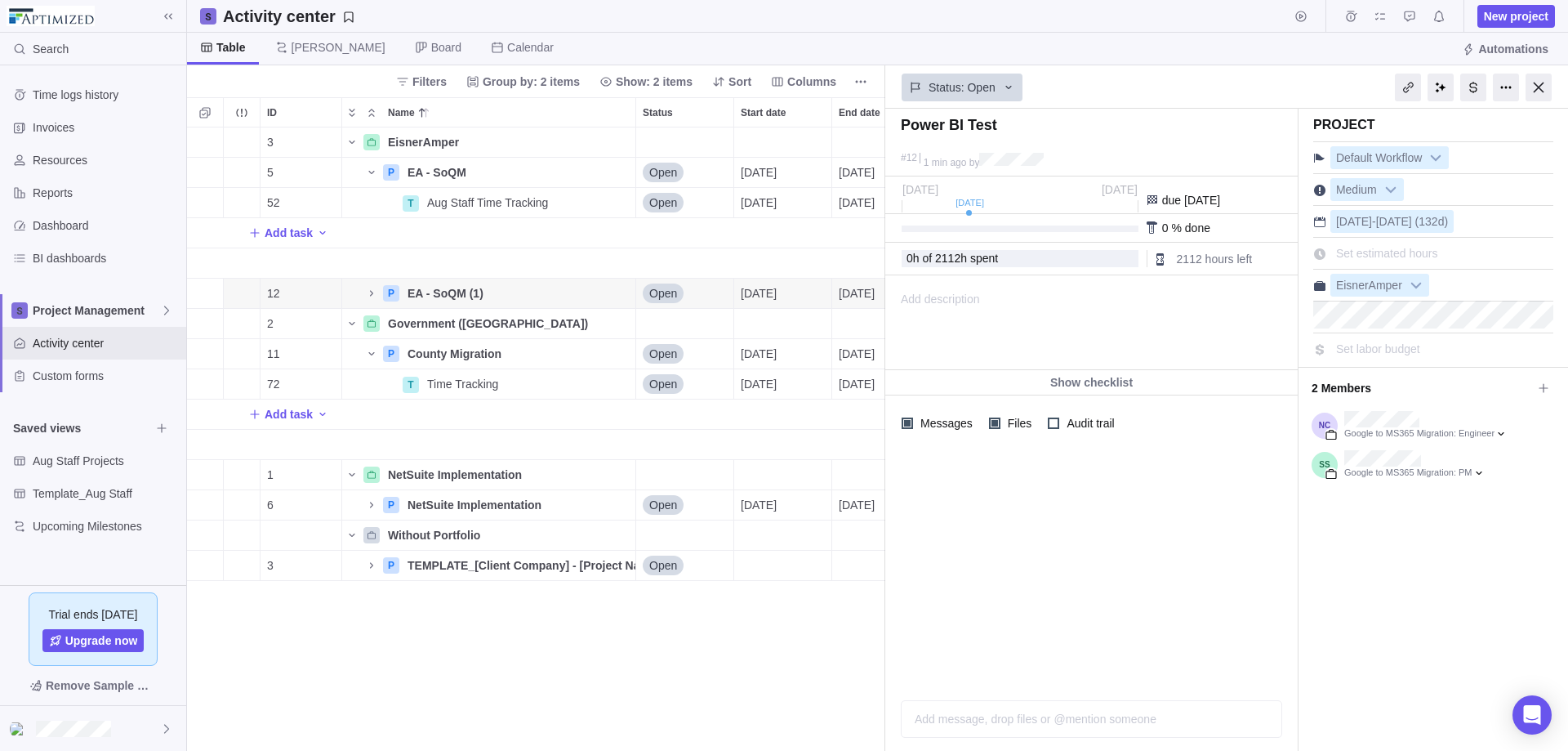
type textarea "Power BI Test"
click at [1090, 547] on div at bounding box center [1091, 568] width 412 height 236
click at [372, 290] on icon "Name" at bounding box center [372, 294] width 13 height 13
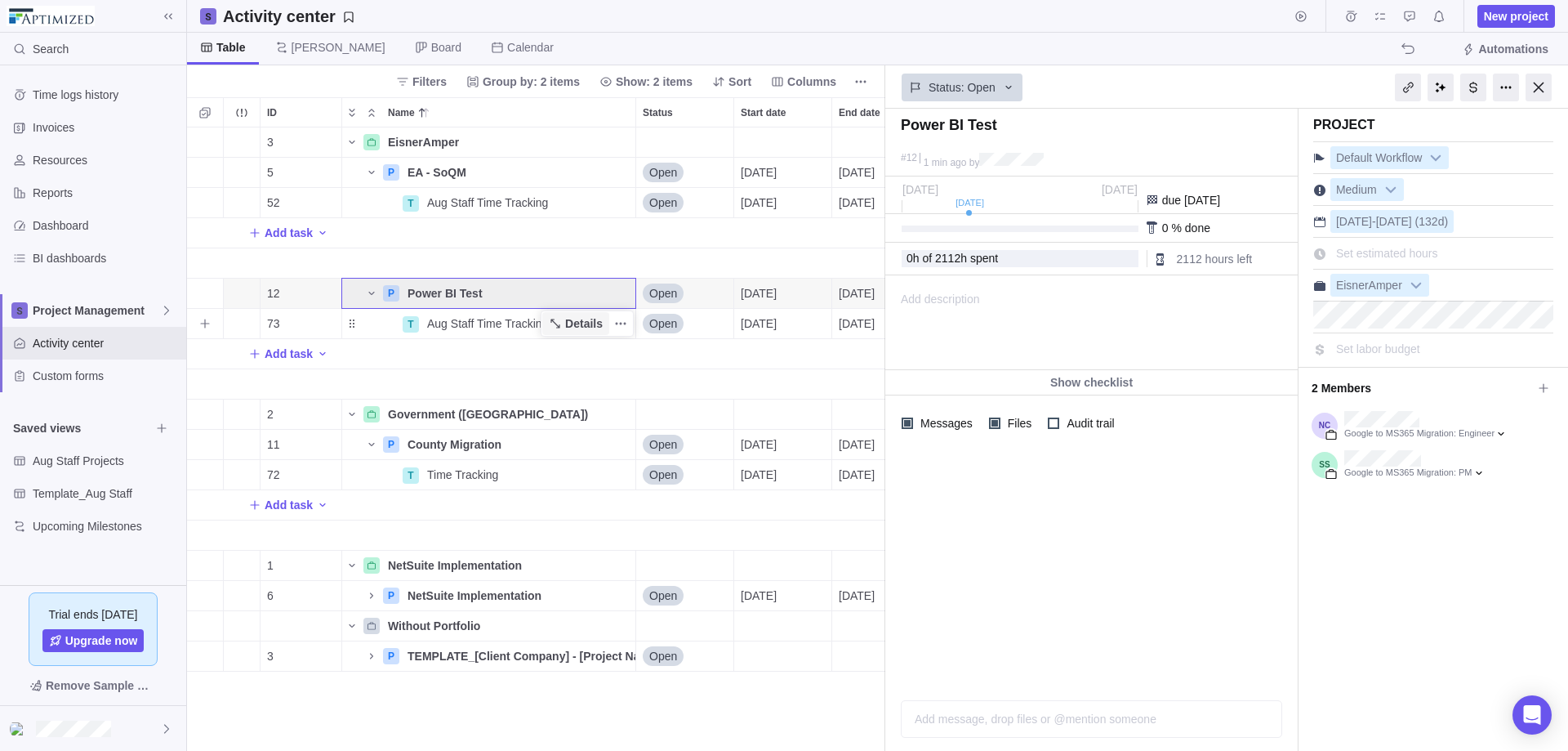
click at [567, 322] on span "Details" at bounding box center [584, 324] width 38 height 17
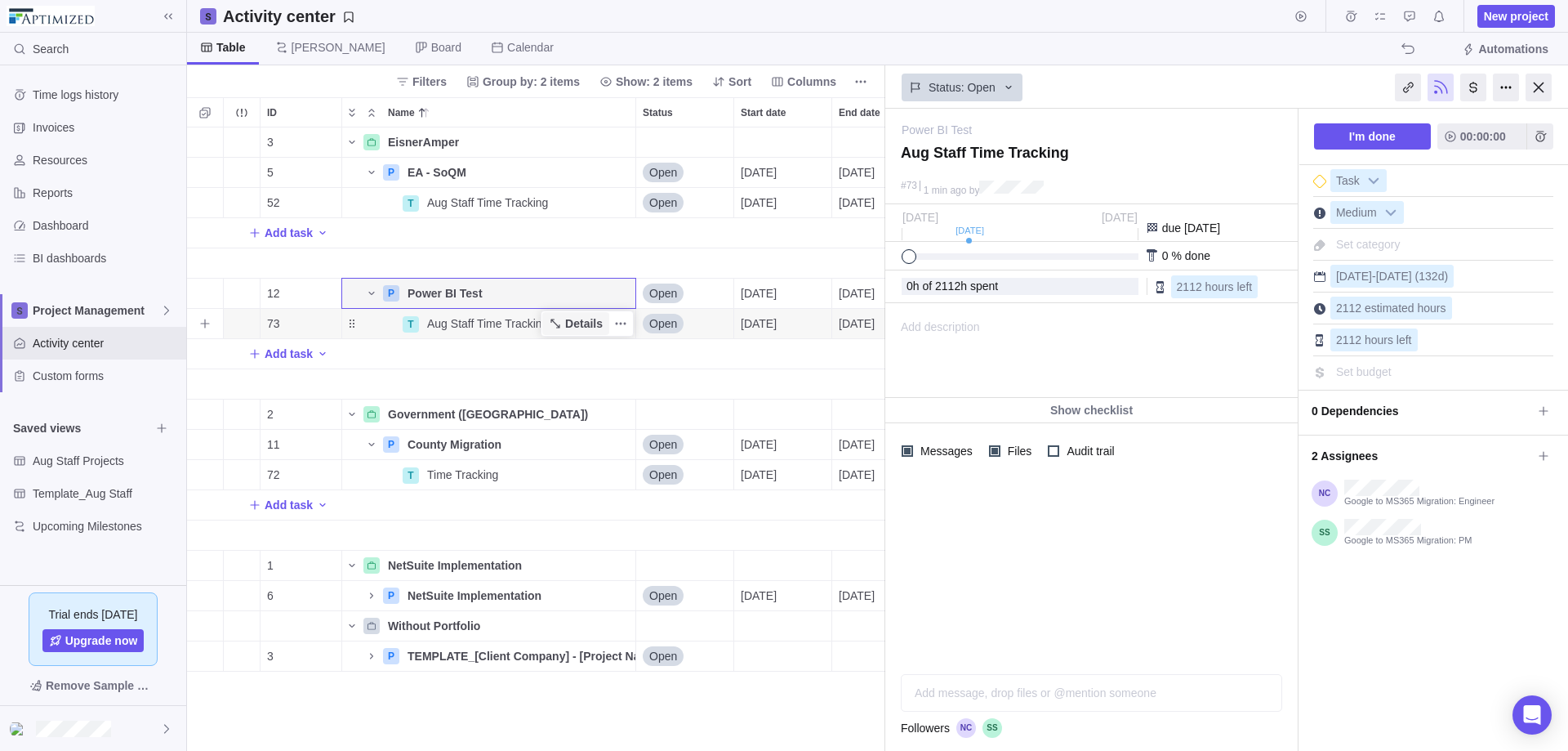
click at [582, 322] on span "Details" at bounding box center [584, 324] width 38 height 17
click at [1071, 157] on textarea at bounding box center [1091, 158] width 380 height 29
drag, startPoint x: 1067, startPoint y: 156, endPoint x: 899, endPoint y: 155, distance: 168.0
click at [899, 155] on div "Aug Staff Time Tracking" at bounding box center [1091, 158] width 389 height 38
type textarea "P"
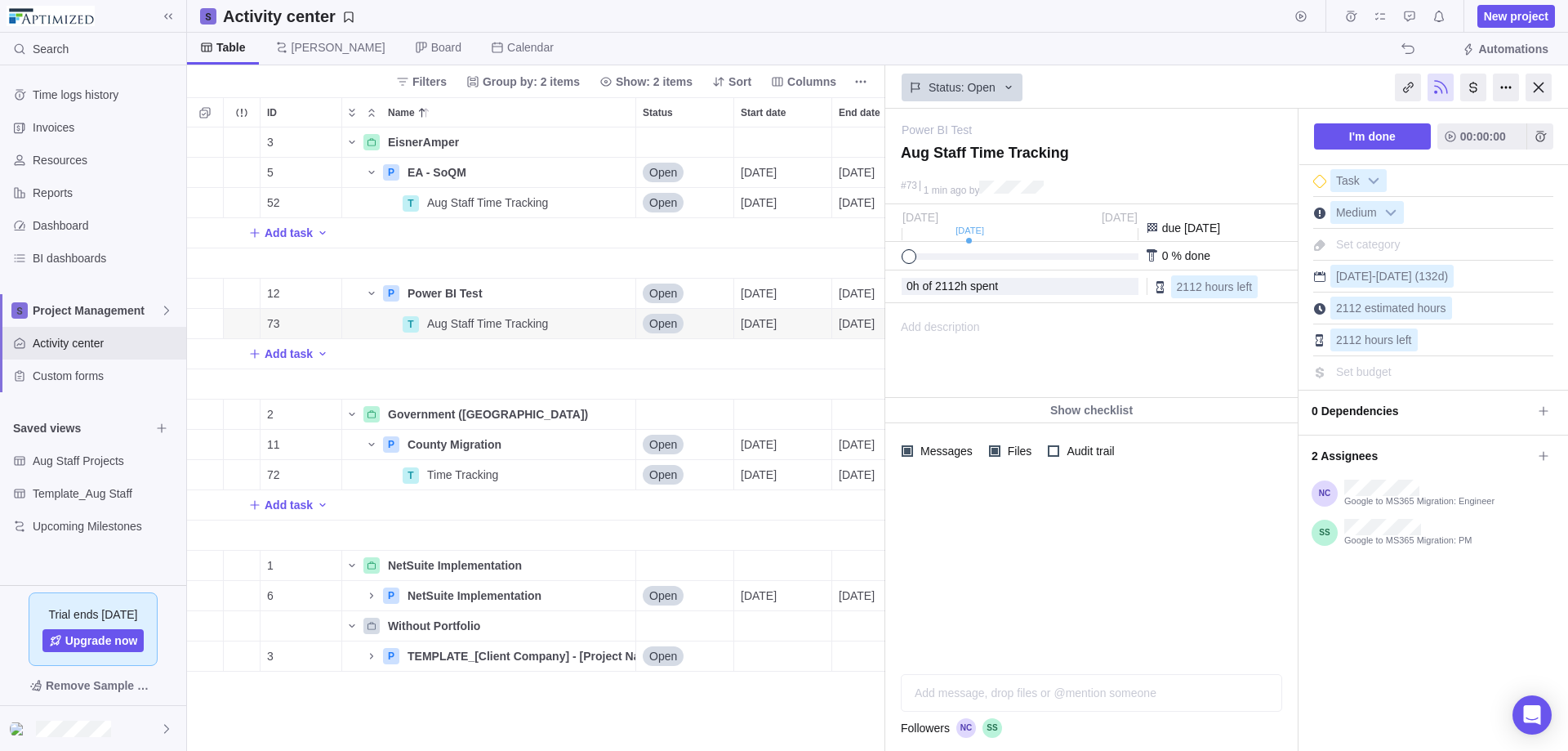
type textarea "P"
type textarea "Po"
type textarea "Pow"
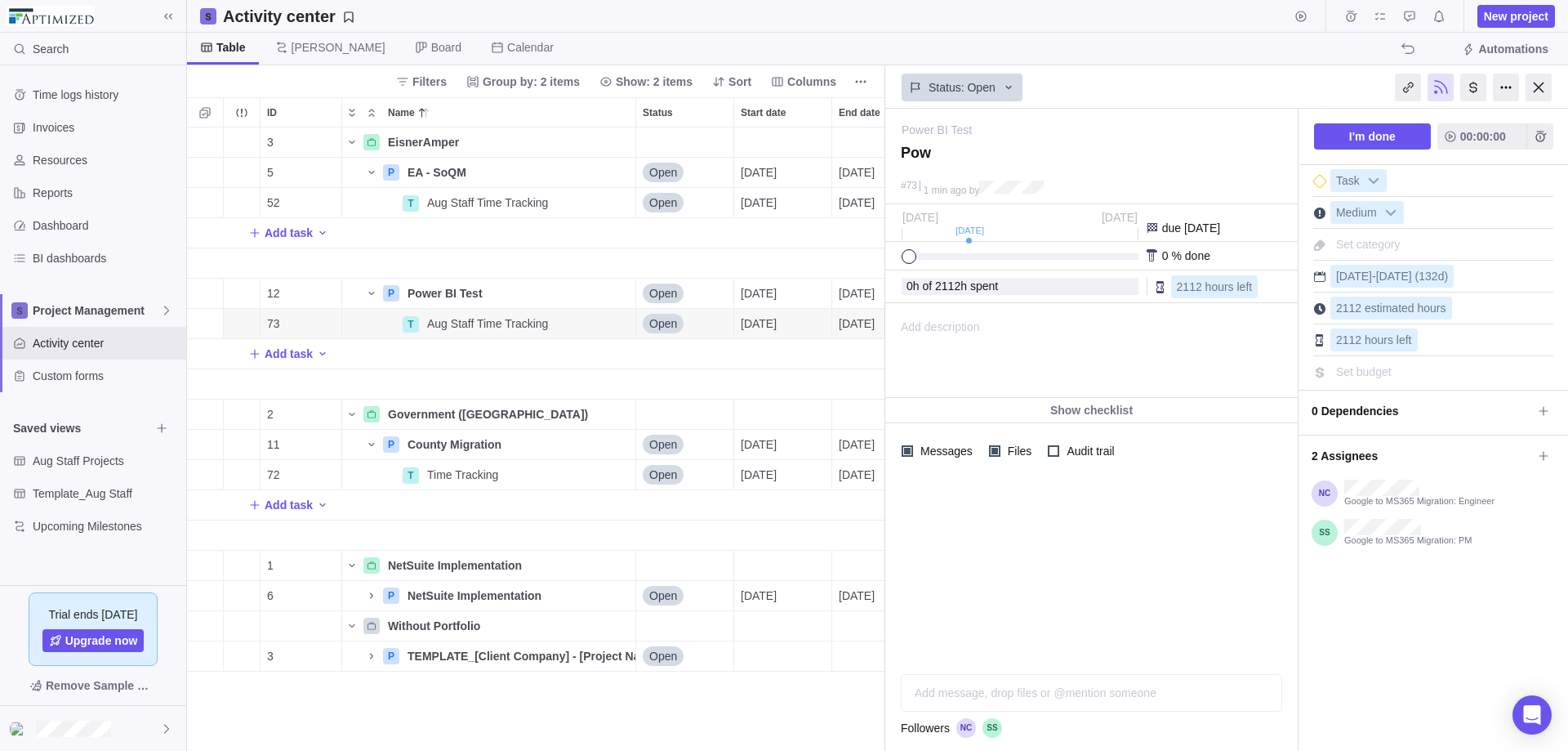
type textarea "[PERSON_NAME]"
type textarea "Power"
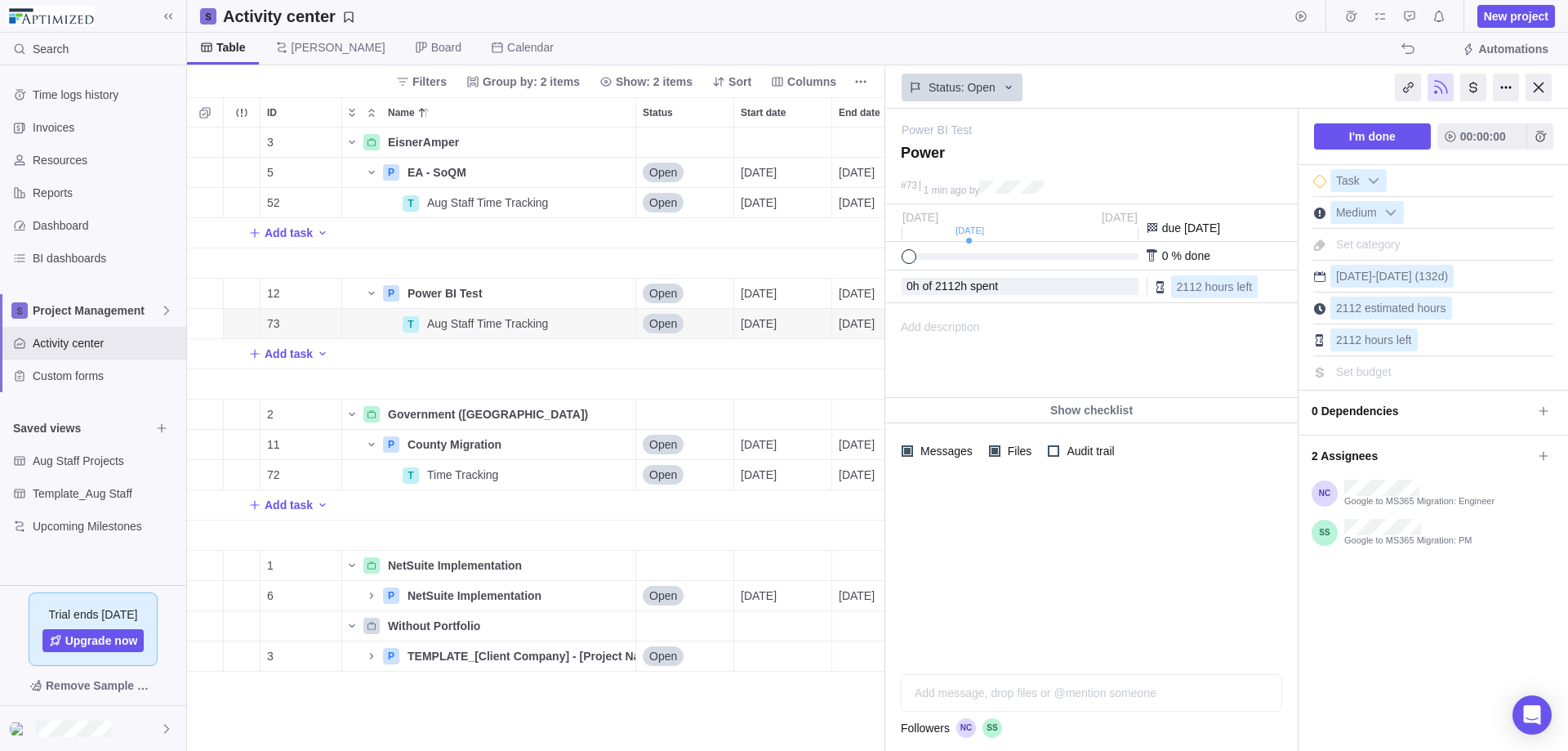
type textarea "Power"
type textarea "Power b"
type textarea "Power bI"
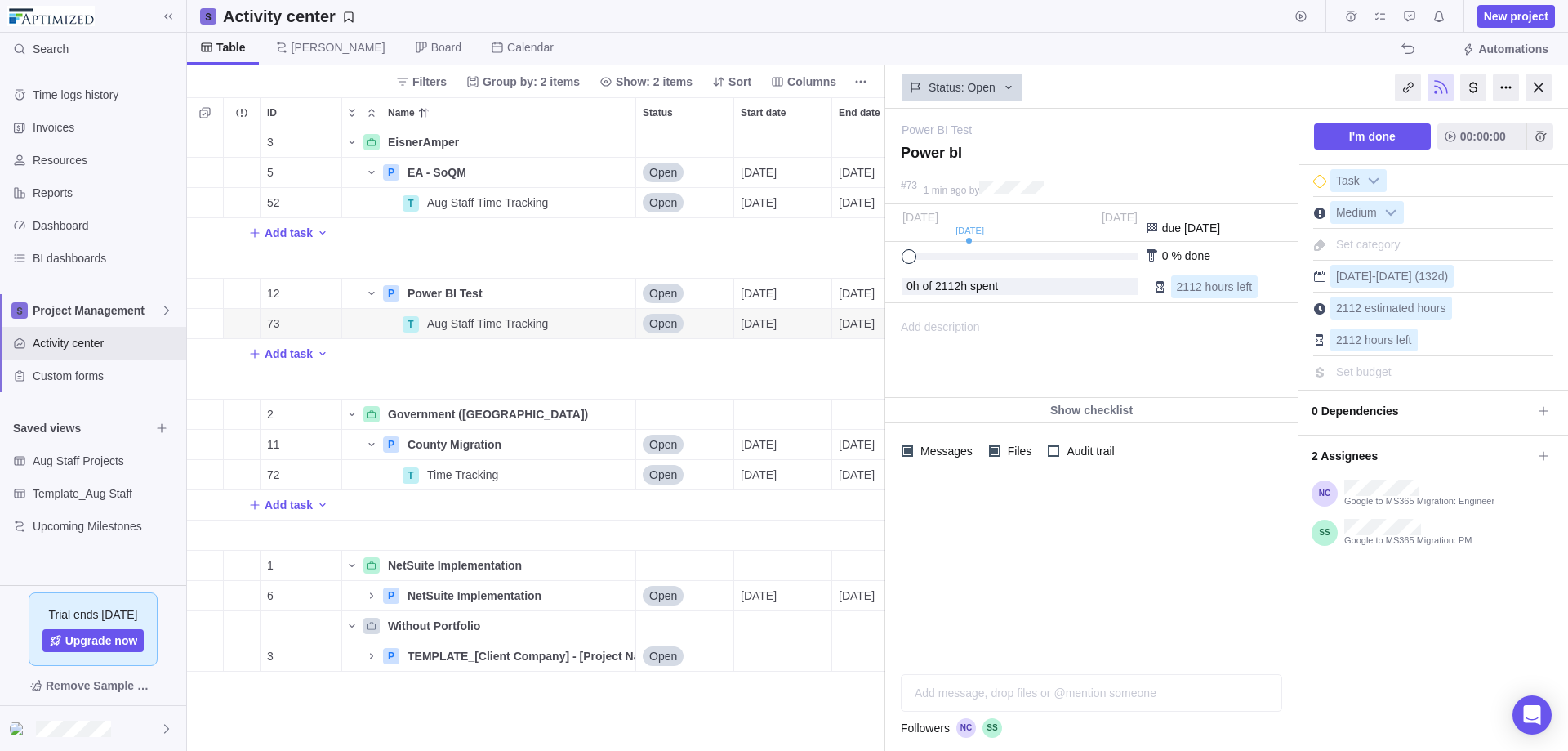
type textarea "Power bI"
type textarea "Power bI T"
type textarea "Power bI Te"
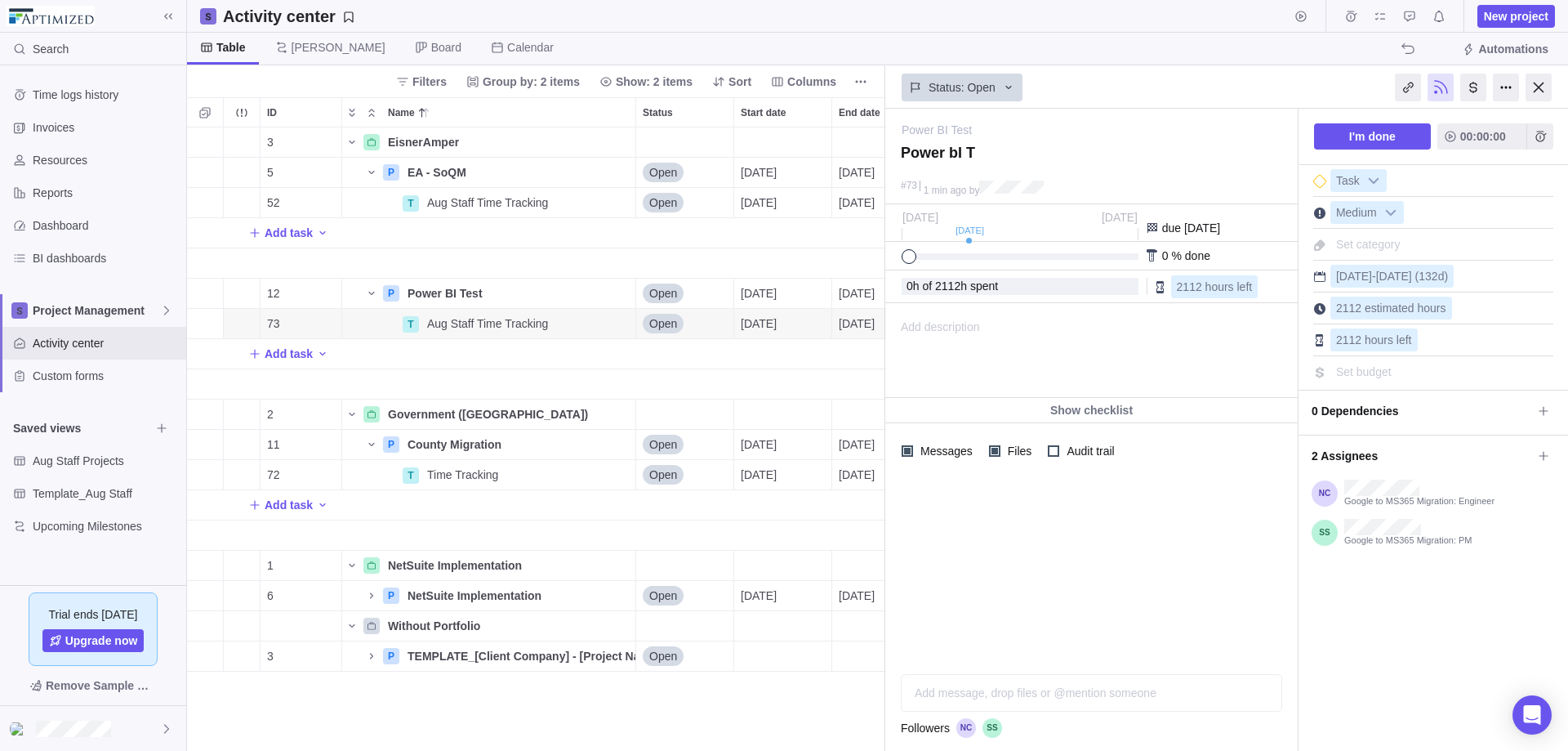
type textarea "Power bI Te"
type textarea "Power bI Tes"
type textarea "Power bI Test"
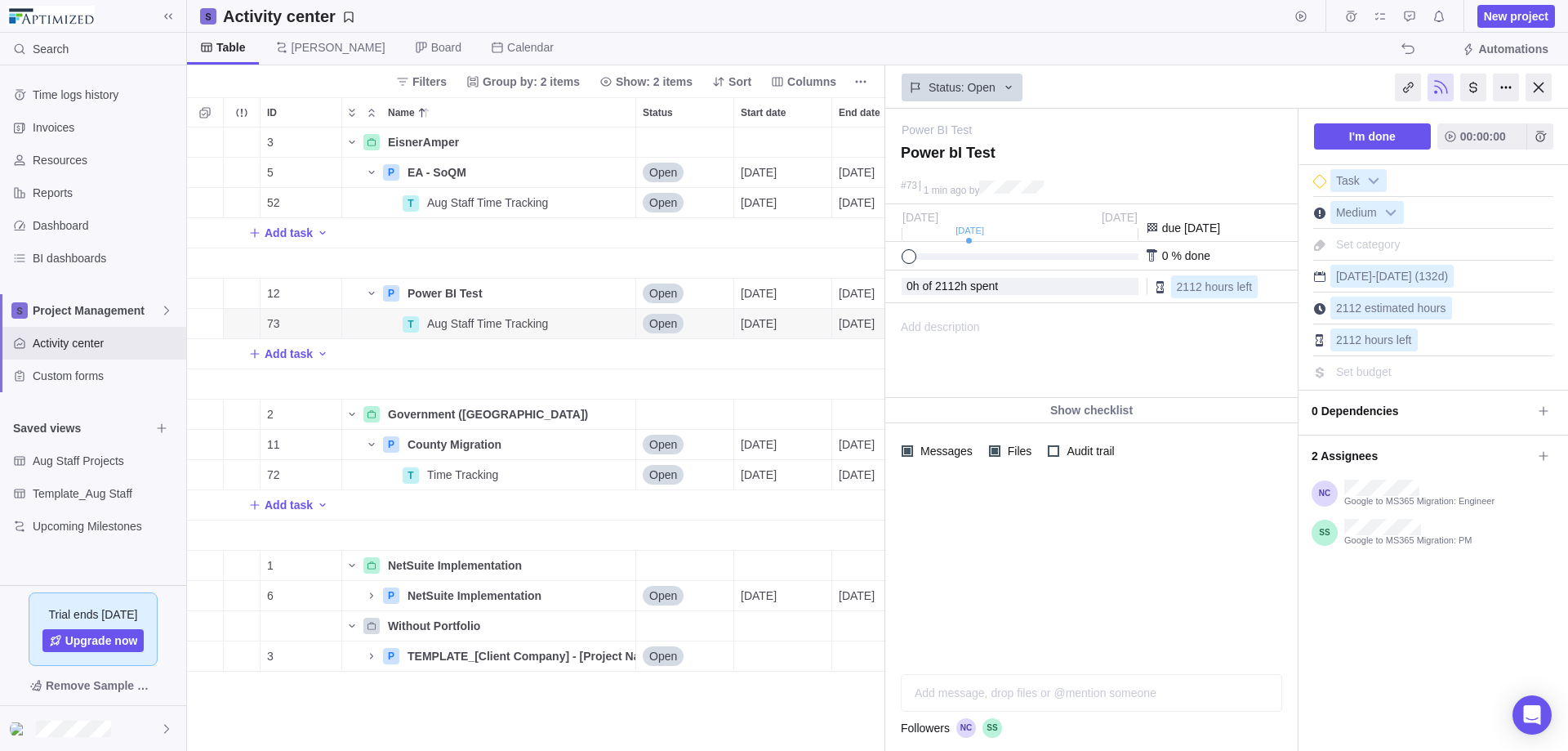
type textarea "Power bI Tes"
type textarea "Power bI Te"
type textarea "Power bI T"
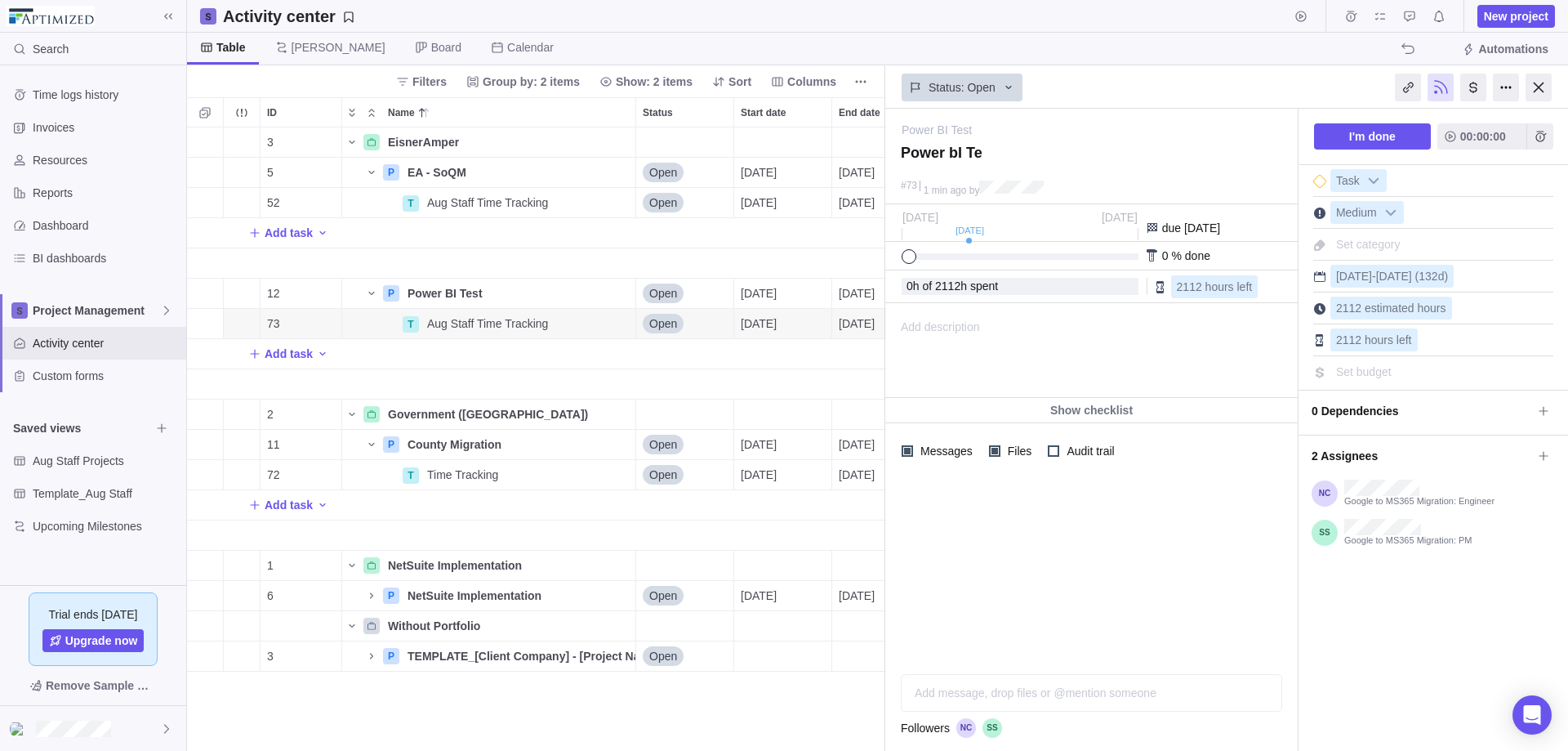
type textarea "Power bI T"
type textarea "Power bI"
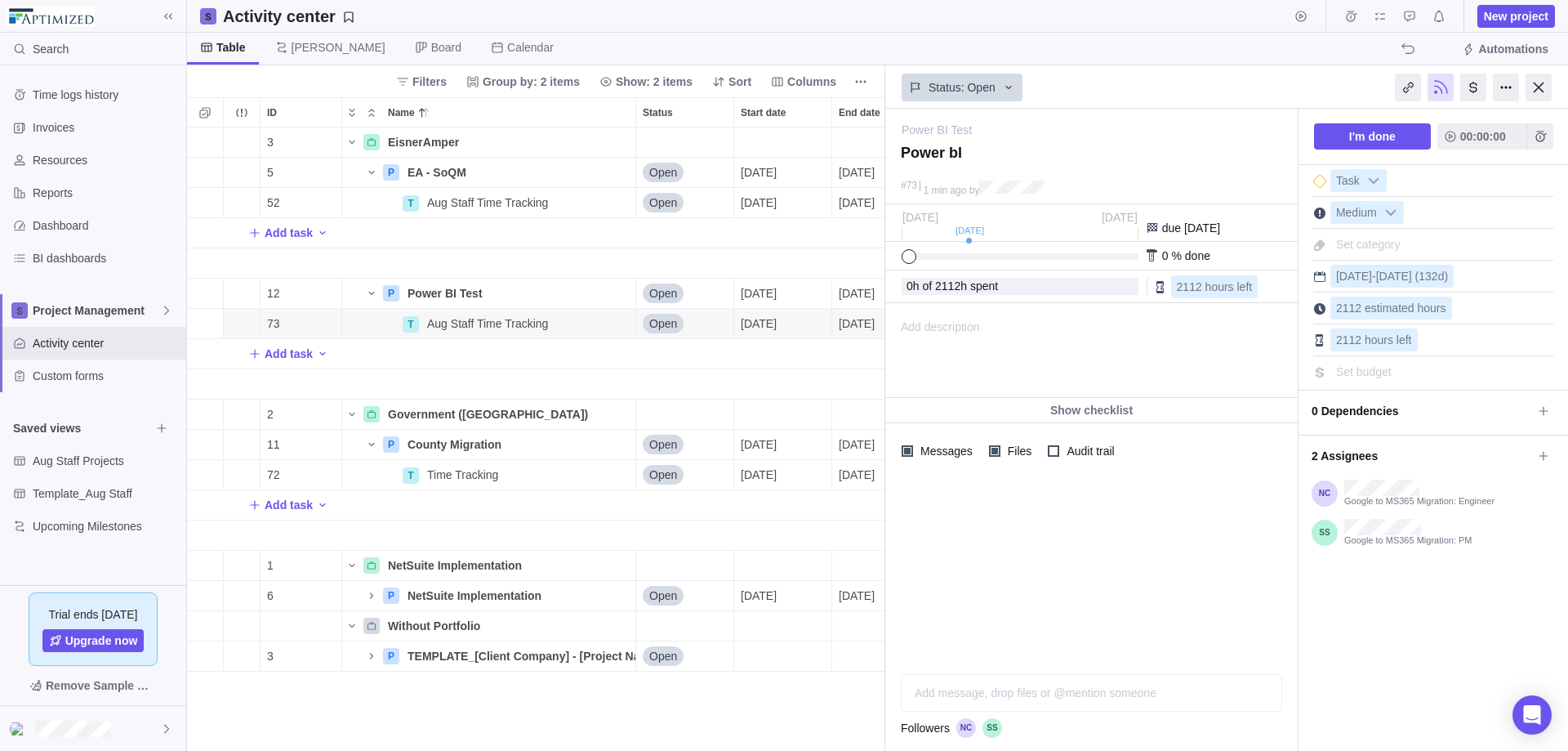
type textarea "Power b"
type textarea "Power"
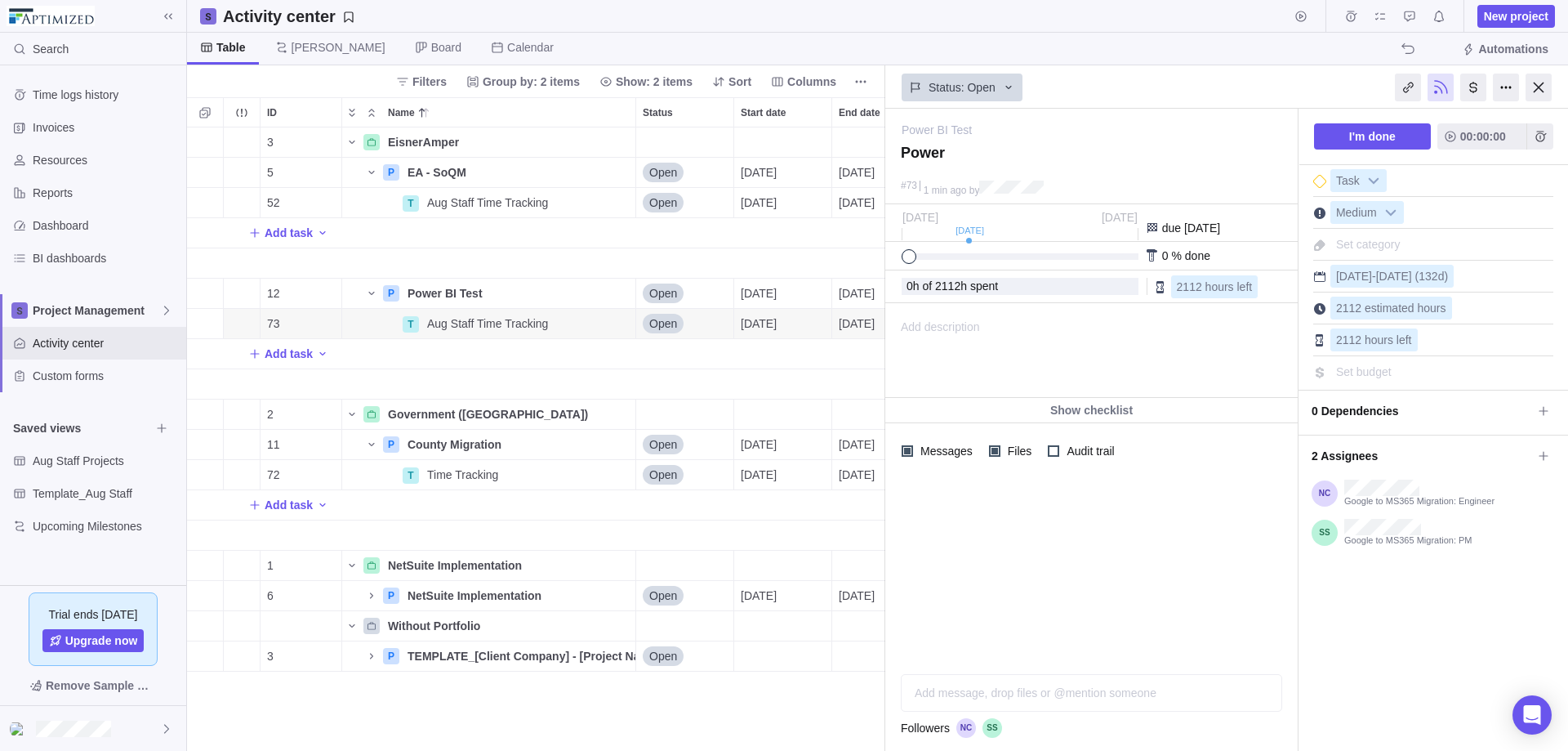
type textarea "Power"
type textarea "[PERSON_NAME]"
type textarea "Pow"
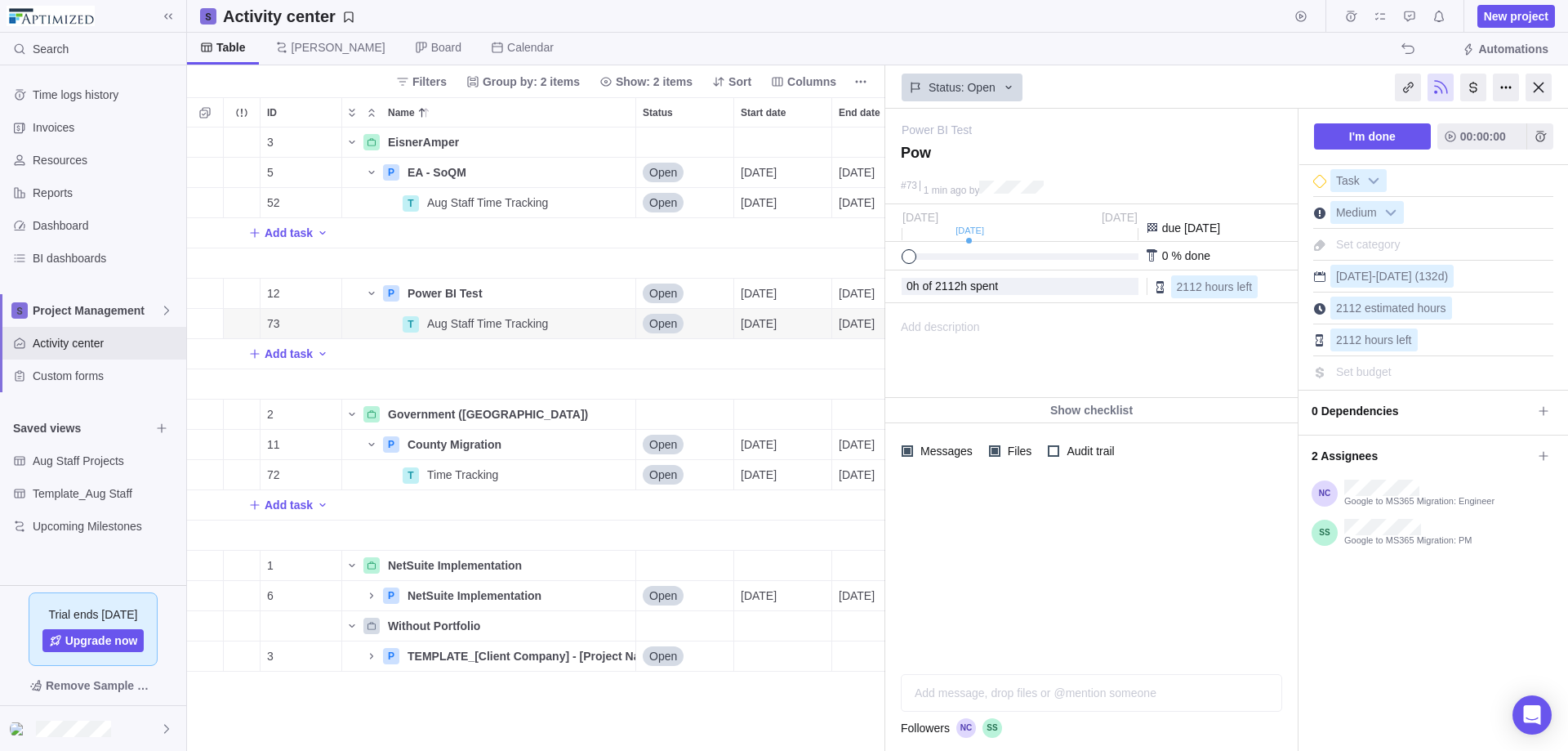
type textarea "Po"
type textarea "P"
type textarea "T"
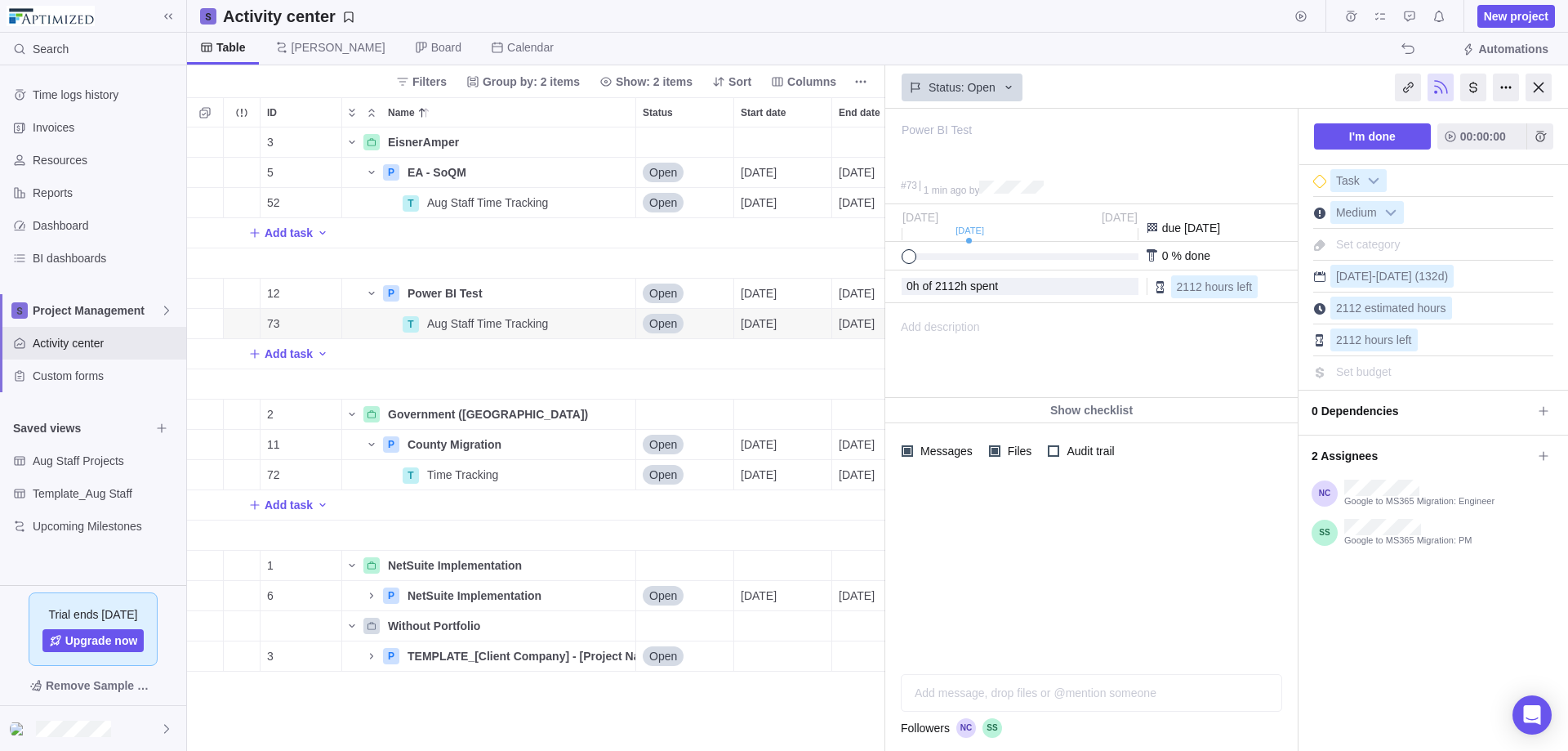
type textarea "T"
type textarea "Te"
type textarea "Tes"
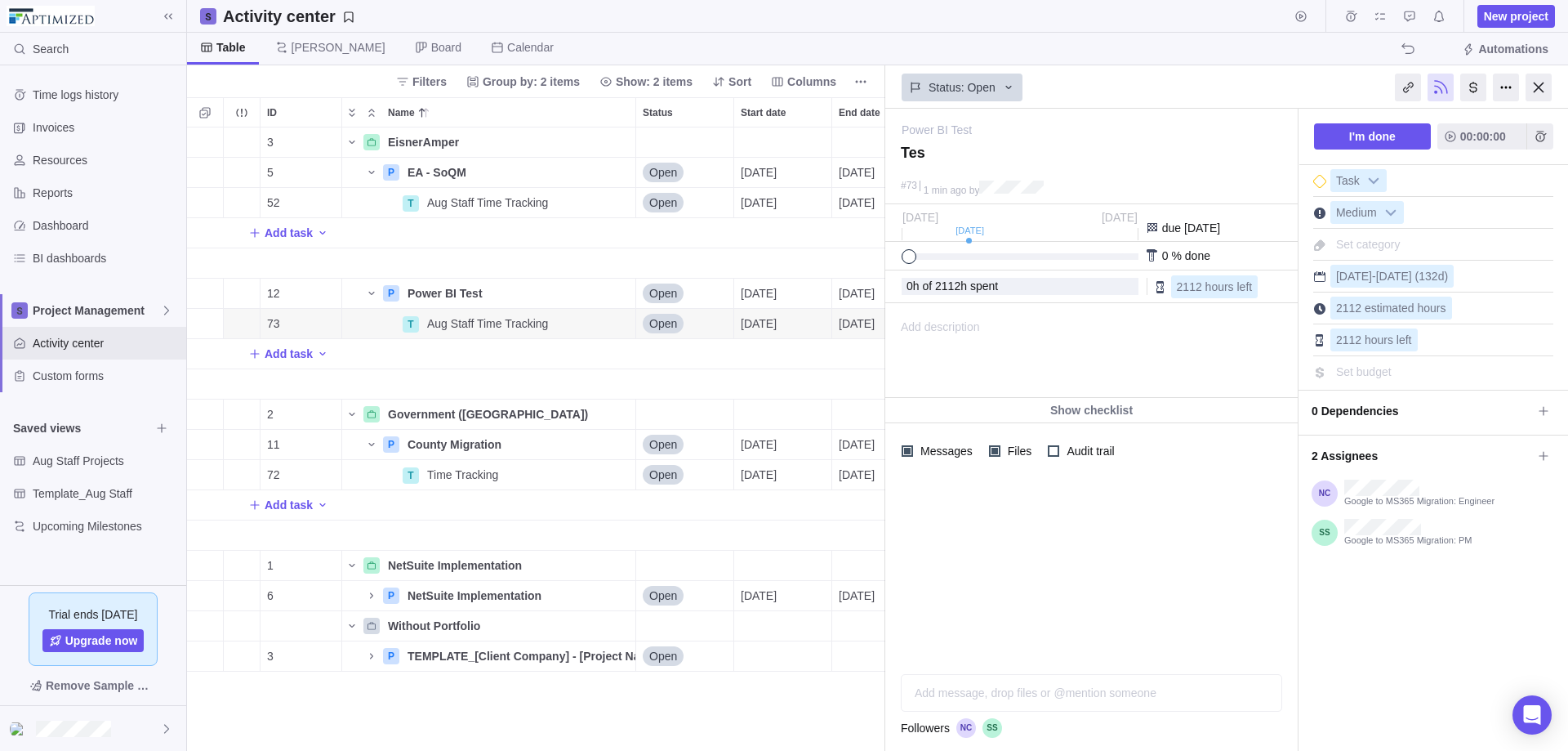
type textarea "Test"
type textarea "Test T"
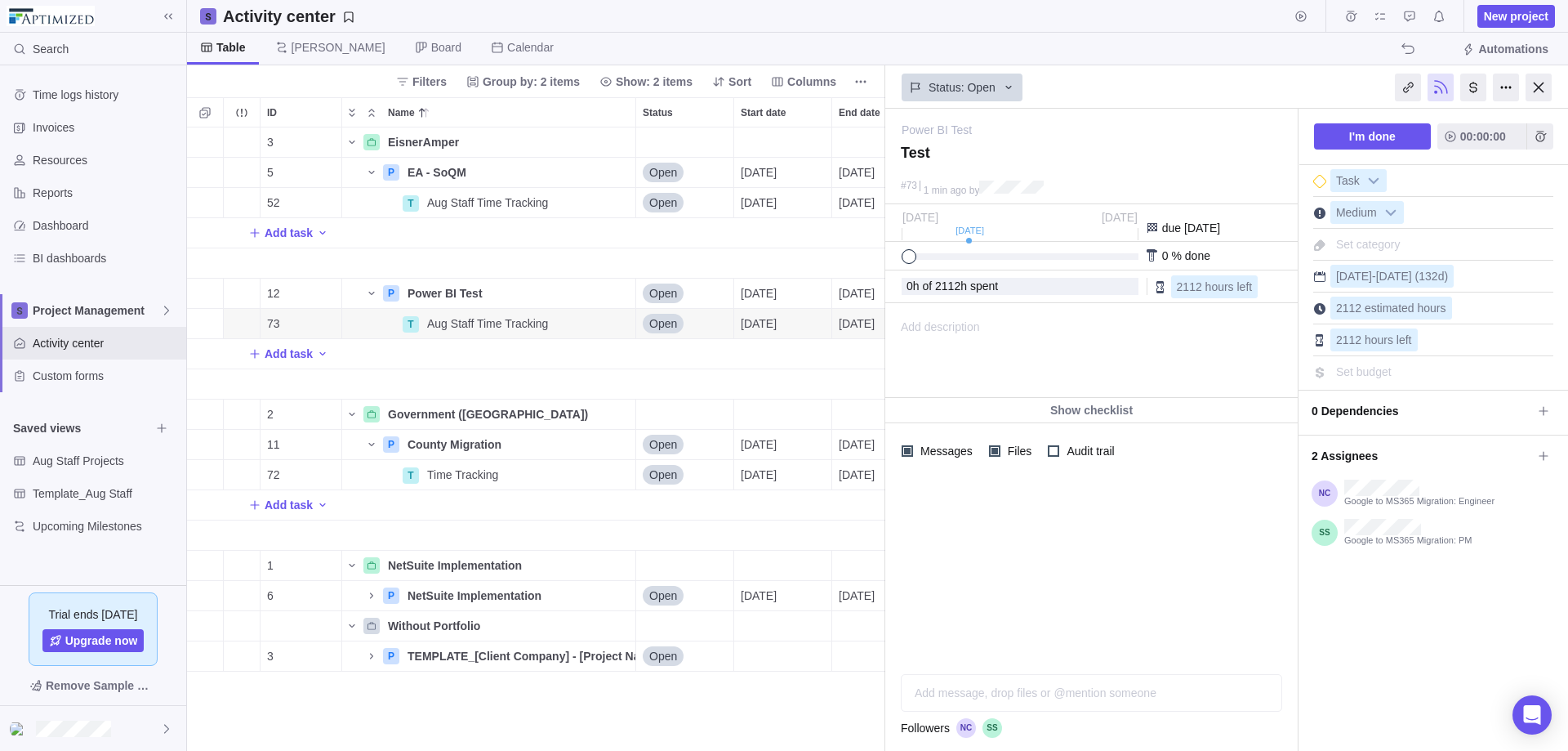
type textarea "Test T"
type textarea "Test Ta"
type textarea "Test Tas"
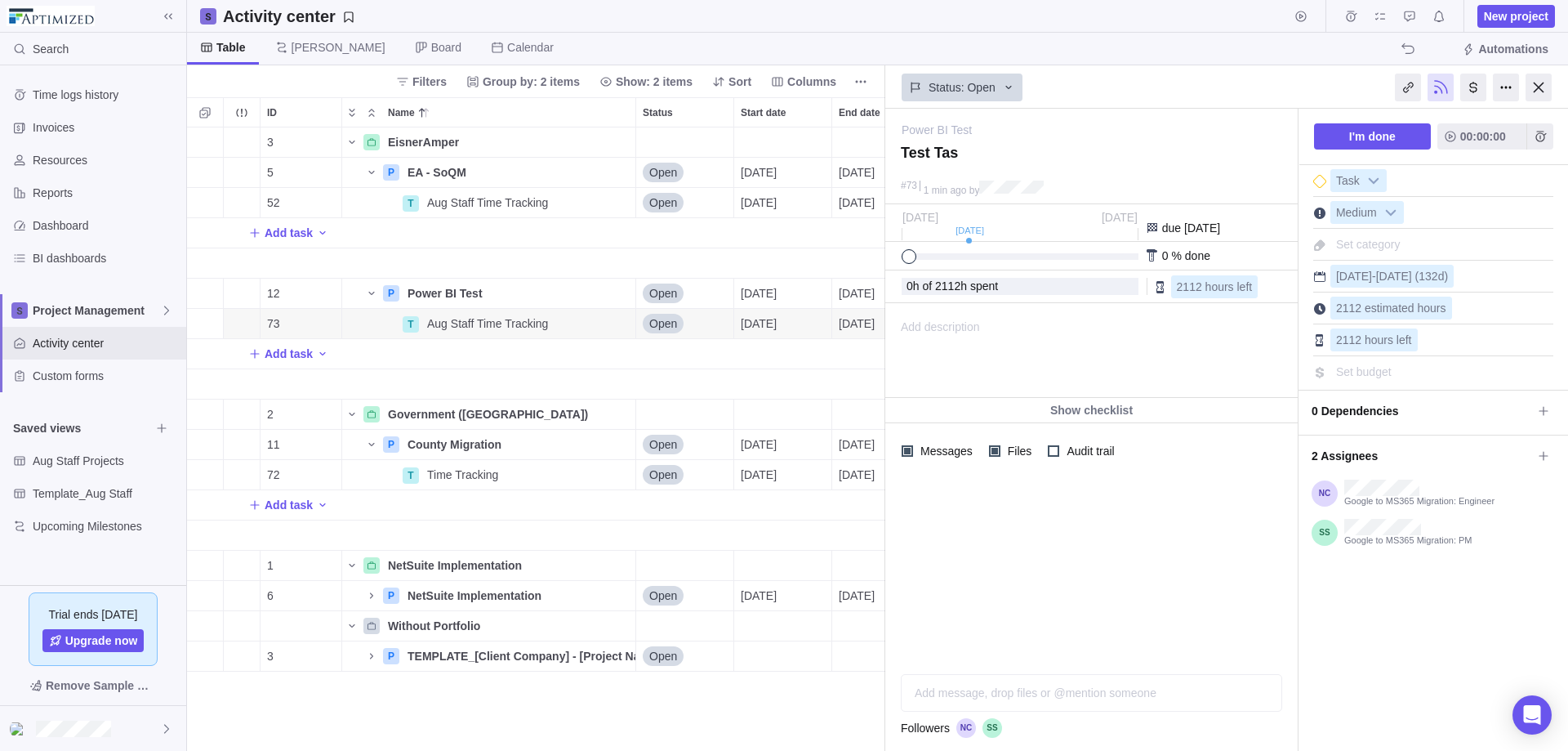
type textarea "Test Task"
type textarea "Test Task 1"
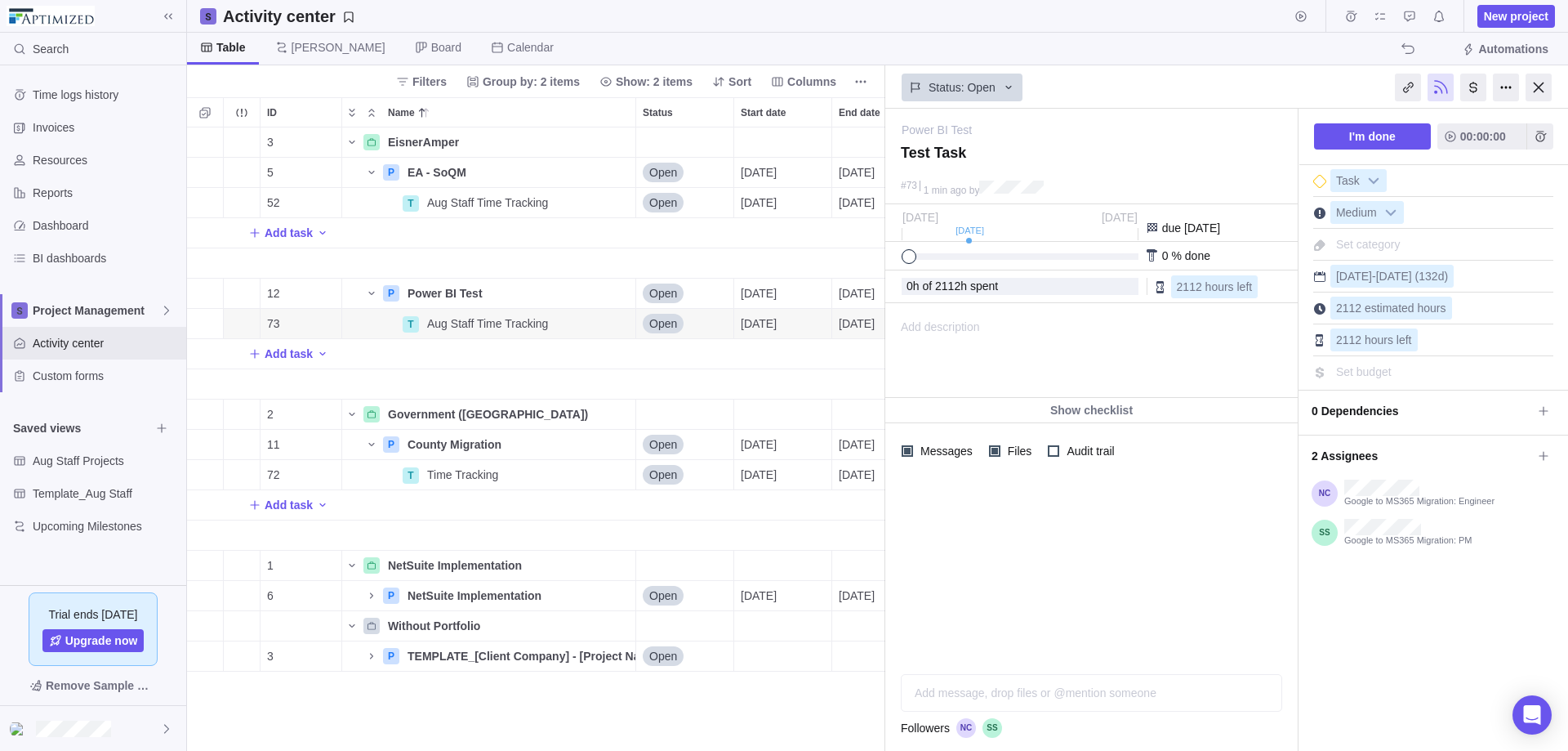
type textarea "Test Task 1"
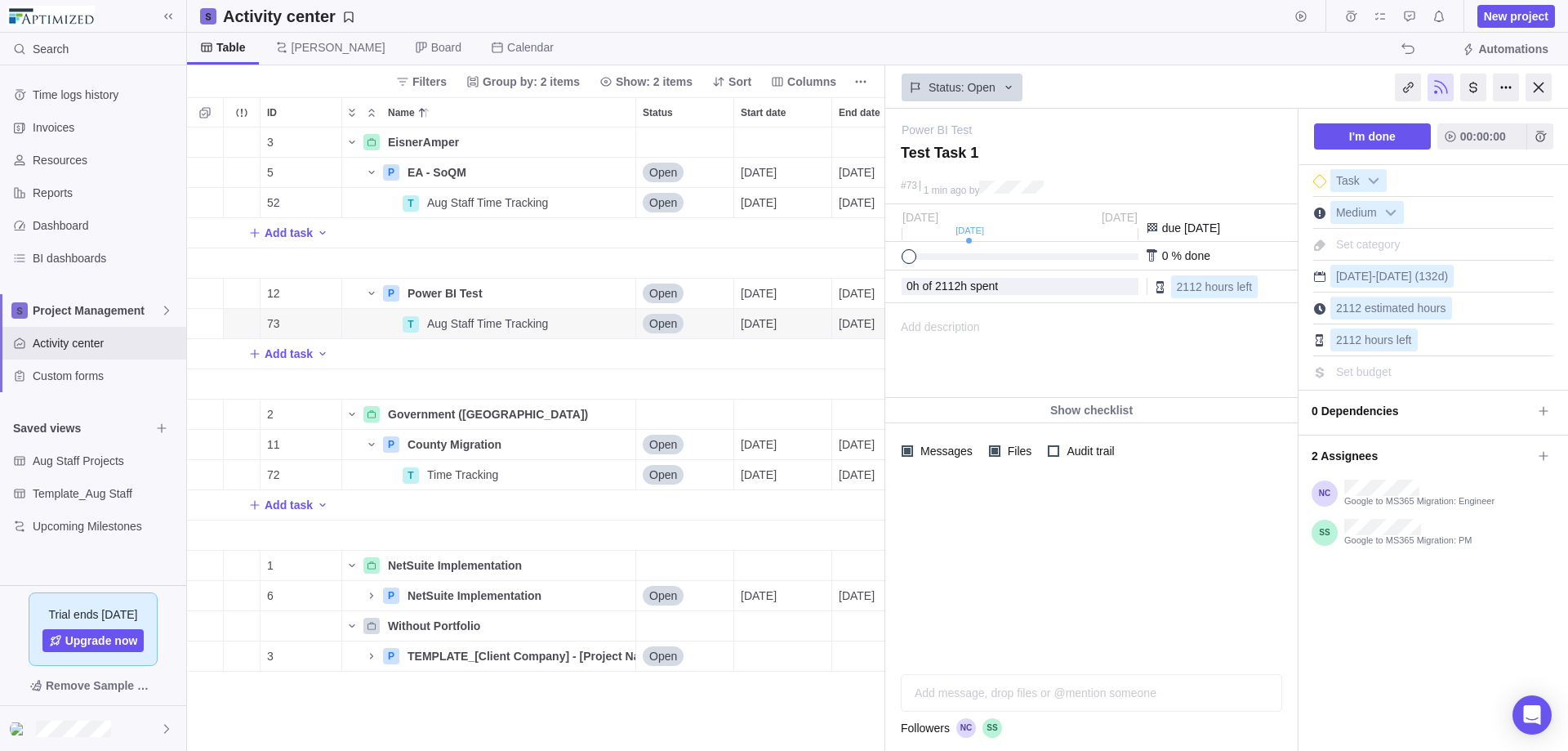
click at [1199, 598] on div "I'm done 00:00:00 Task Medium Set category [DATE] - [DATE] (132d) 2112 estimate…" at bounding box center [1433, 430] width 269 height 643
click at [76, 97] on span "Time logs history" at bounding box center [106, 95] width 147 height 17
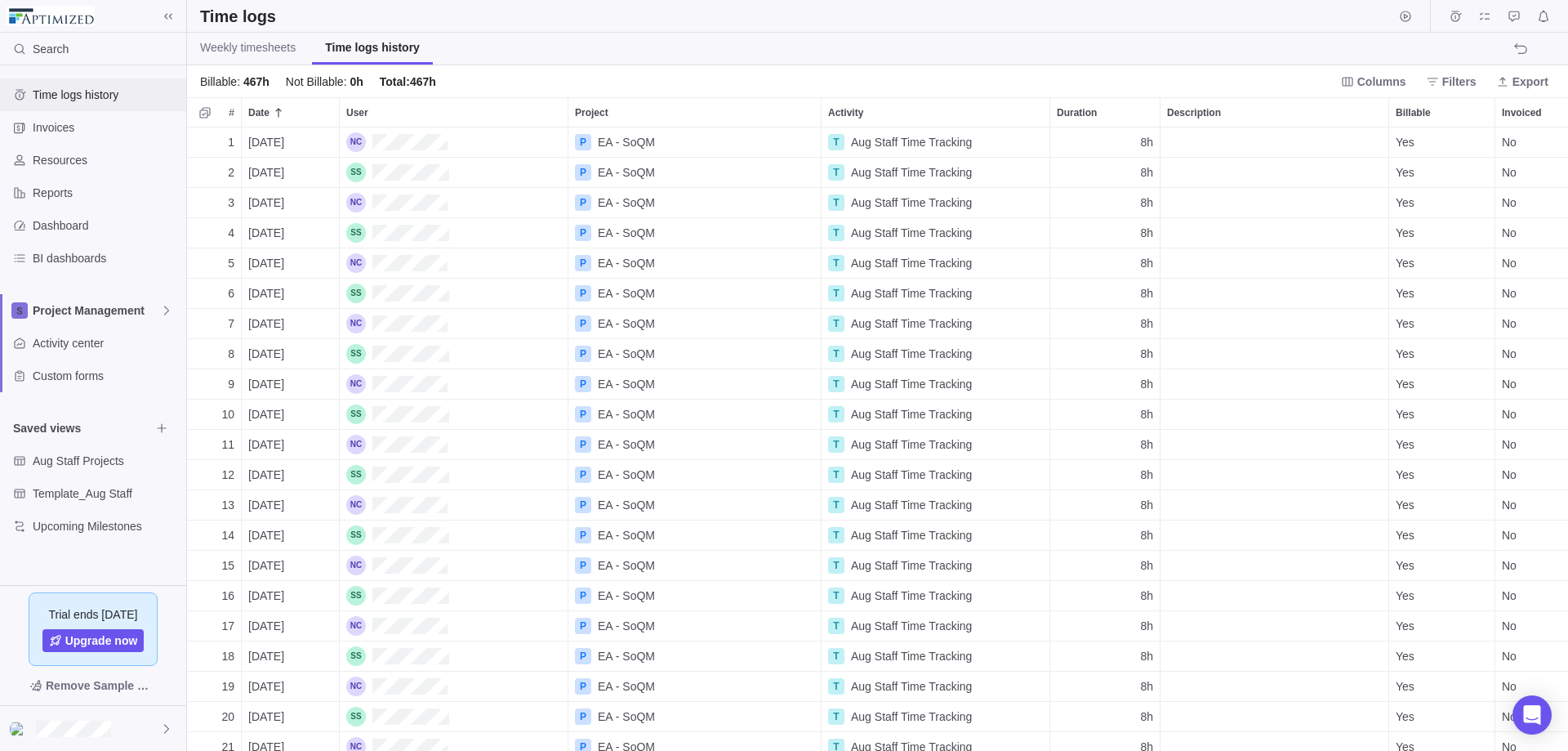
scroll to position [611, 1369]
click at [232, 43] on span "Weekly timesheets" at bounding box center [248, 48] width 96 height 17
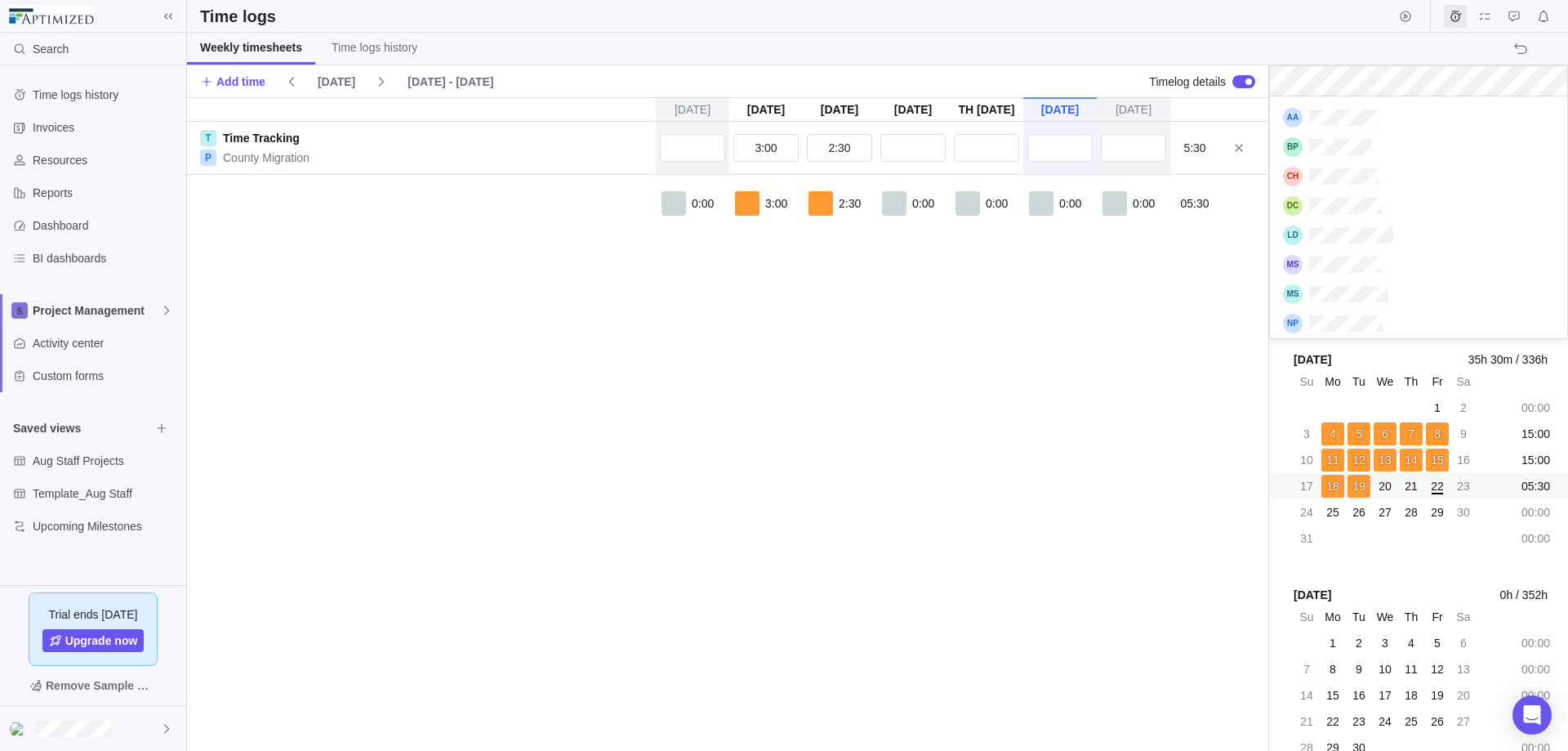
scroll to position [229, 285]
click at [1182, 327] on body "Search Time logs history Invoices Resources Reports Dashboard BI dashboards Pro…" at bounding box center [784, 376] width 1568 height 751
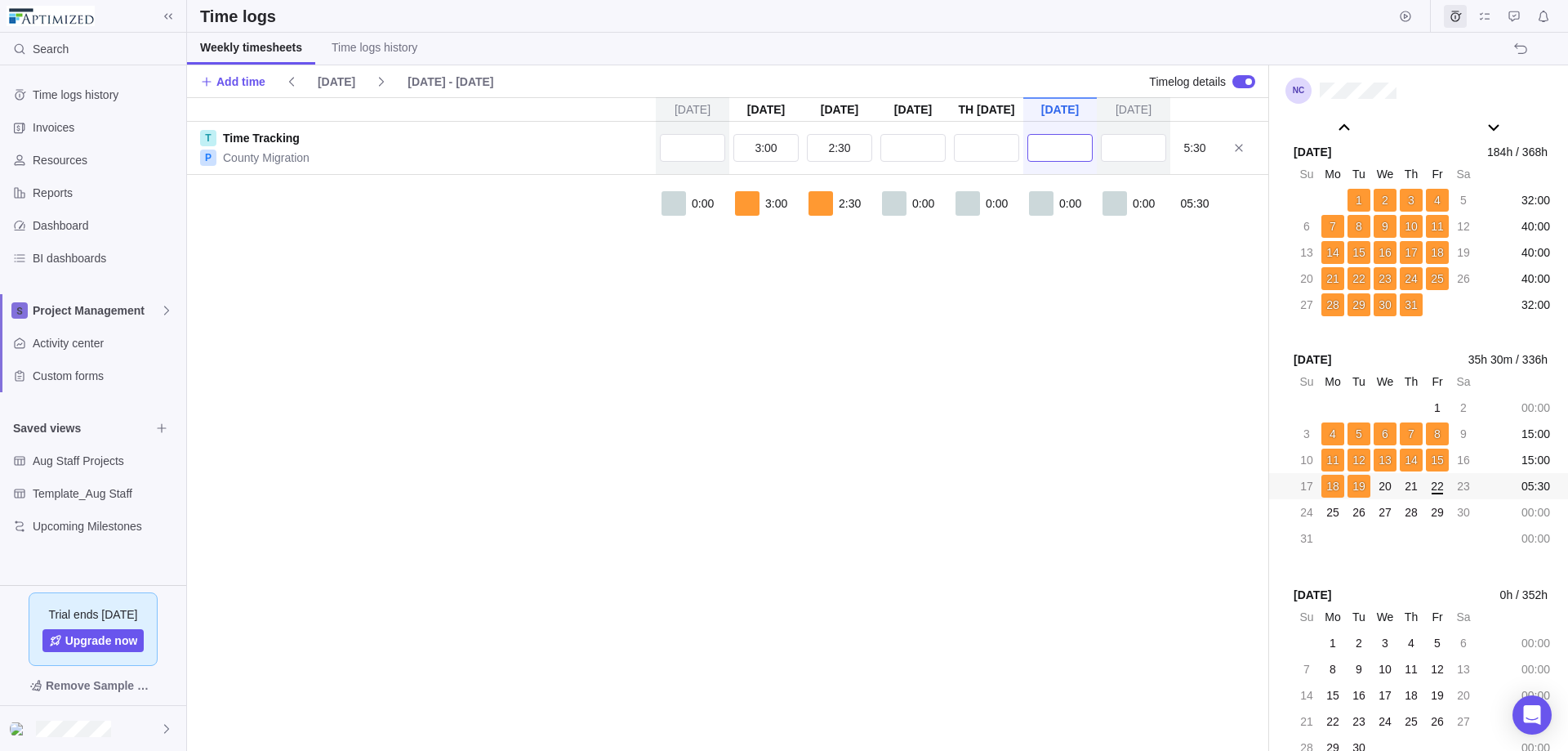
click at [1040, 147] on input "text" at bounding box center [1060, 148] width 65 height 28
click at [1059, 386] on div "[DATE] [DATE] [DATE] [DATE] Aug 21 [DATE] [DATE] T Time Tracking P County Migra…" at bounding box center [727, 424] width 1081 height 653
click at [226, 91] on span "Add time" at bounding box center [233, 81] width 65 height 23
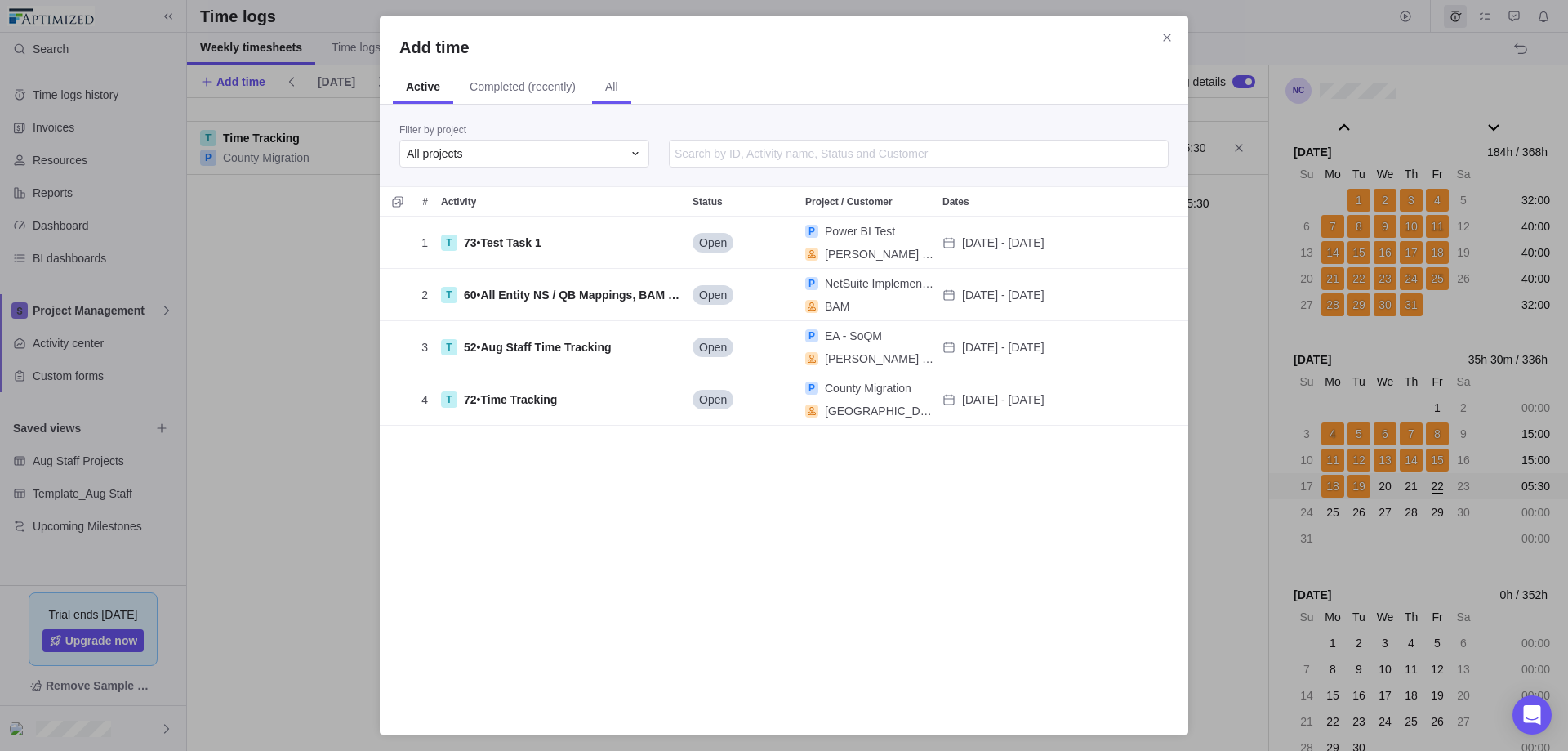
scroll to position [486, 797]
click at [703, 149] on input "Add time" at bounding box center [918, 153] width 500 height 28
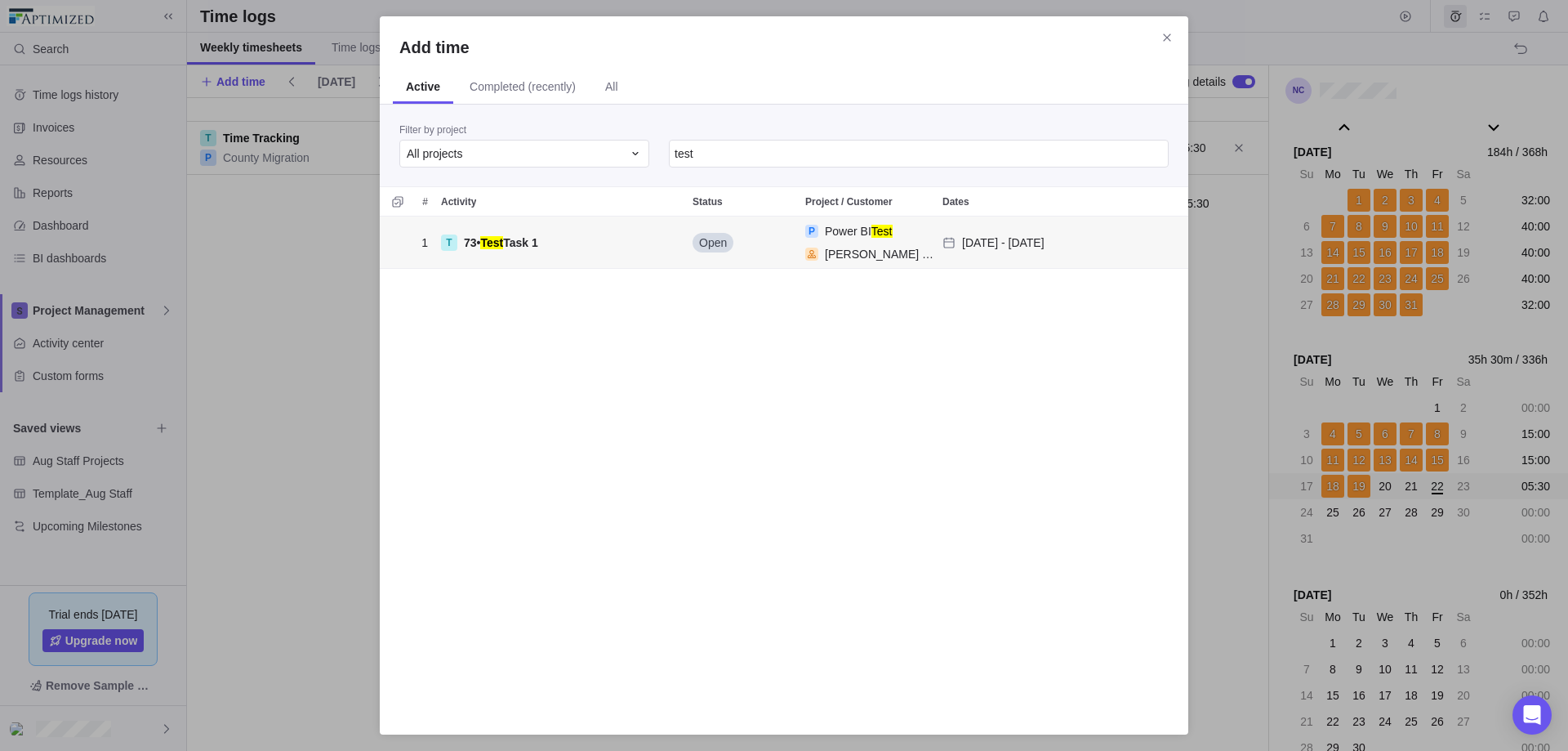
type input "test"
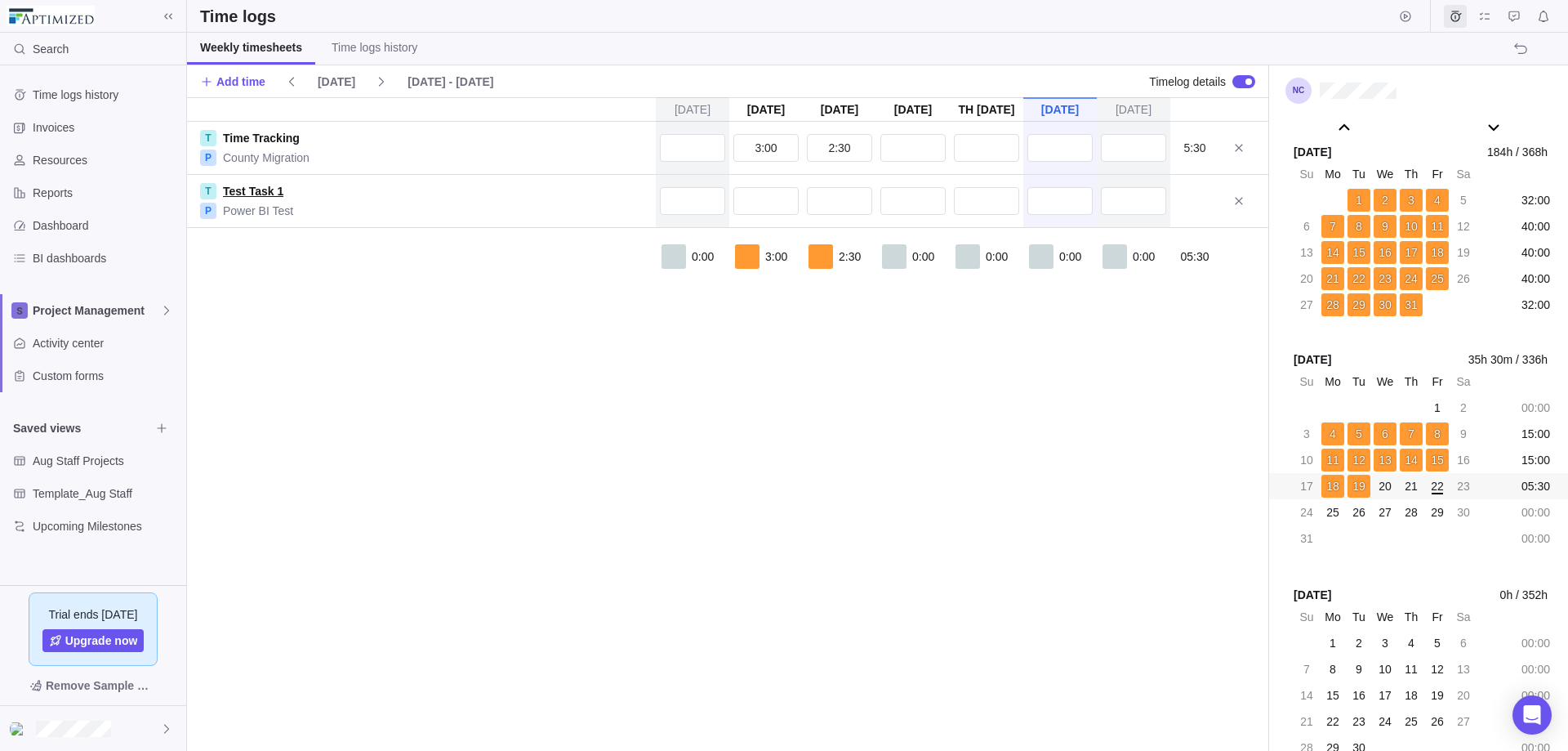
click at [234, 185] on link "Test Task 1" at bounding box center [253, 191] width 60 height 17
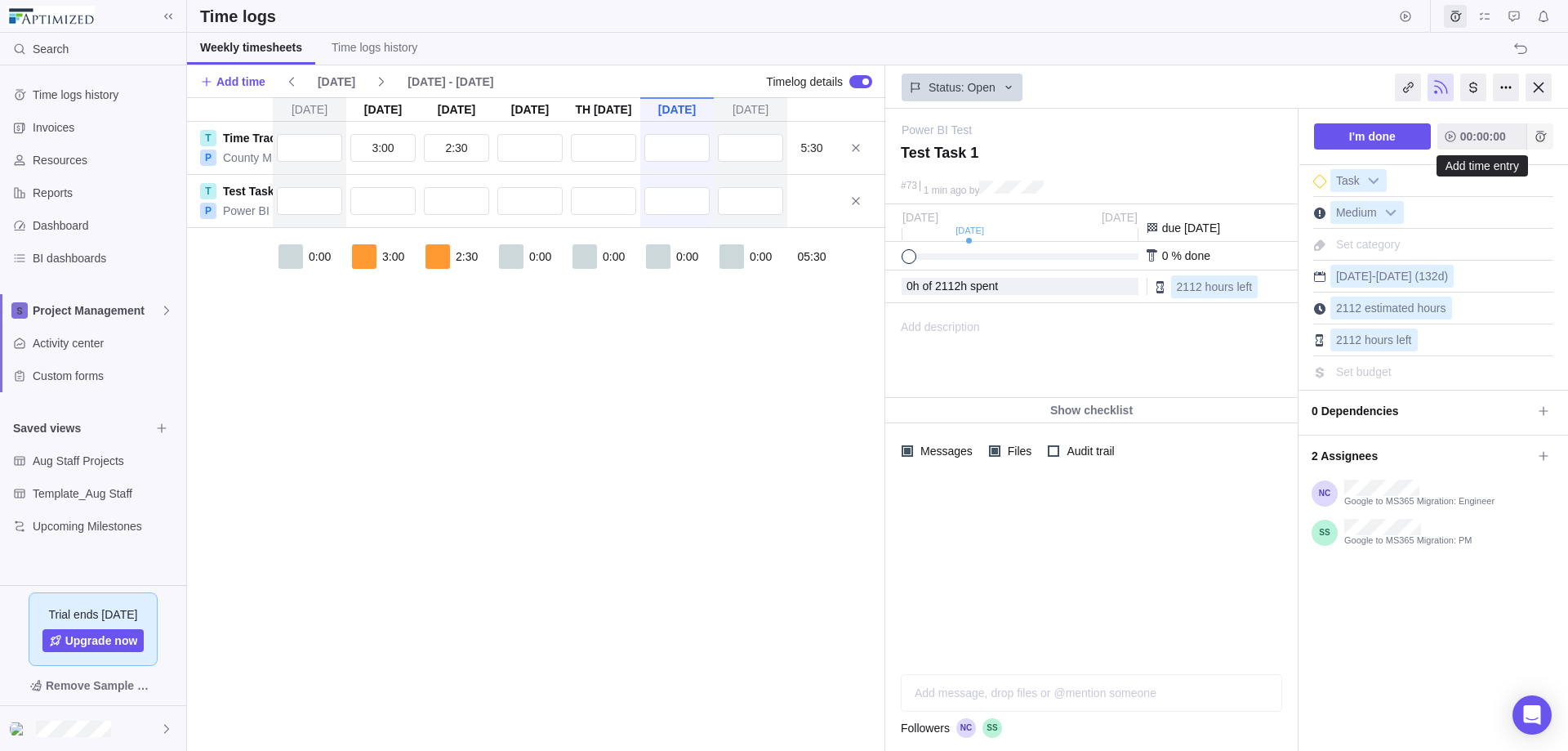
click at [1199, 134] on icon "Add time entry" at bounding box center [1540, 137] width 13 height 13
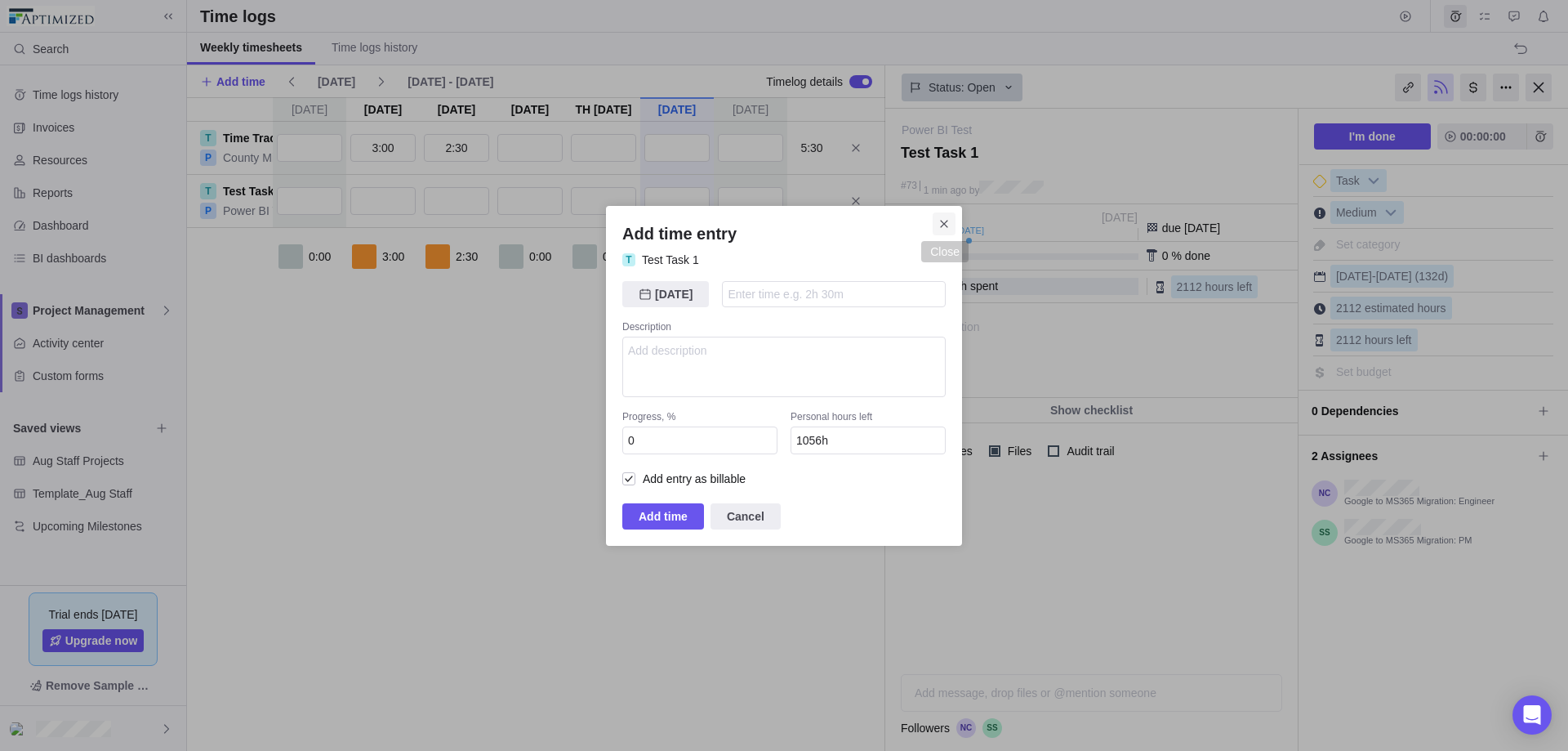
click at [943, 223] on span "Close" at bounding box center [943, 224] width 23 height 23
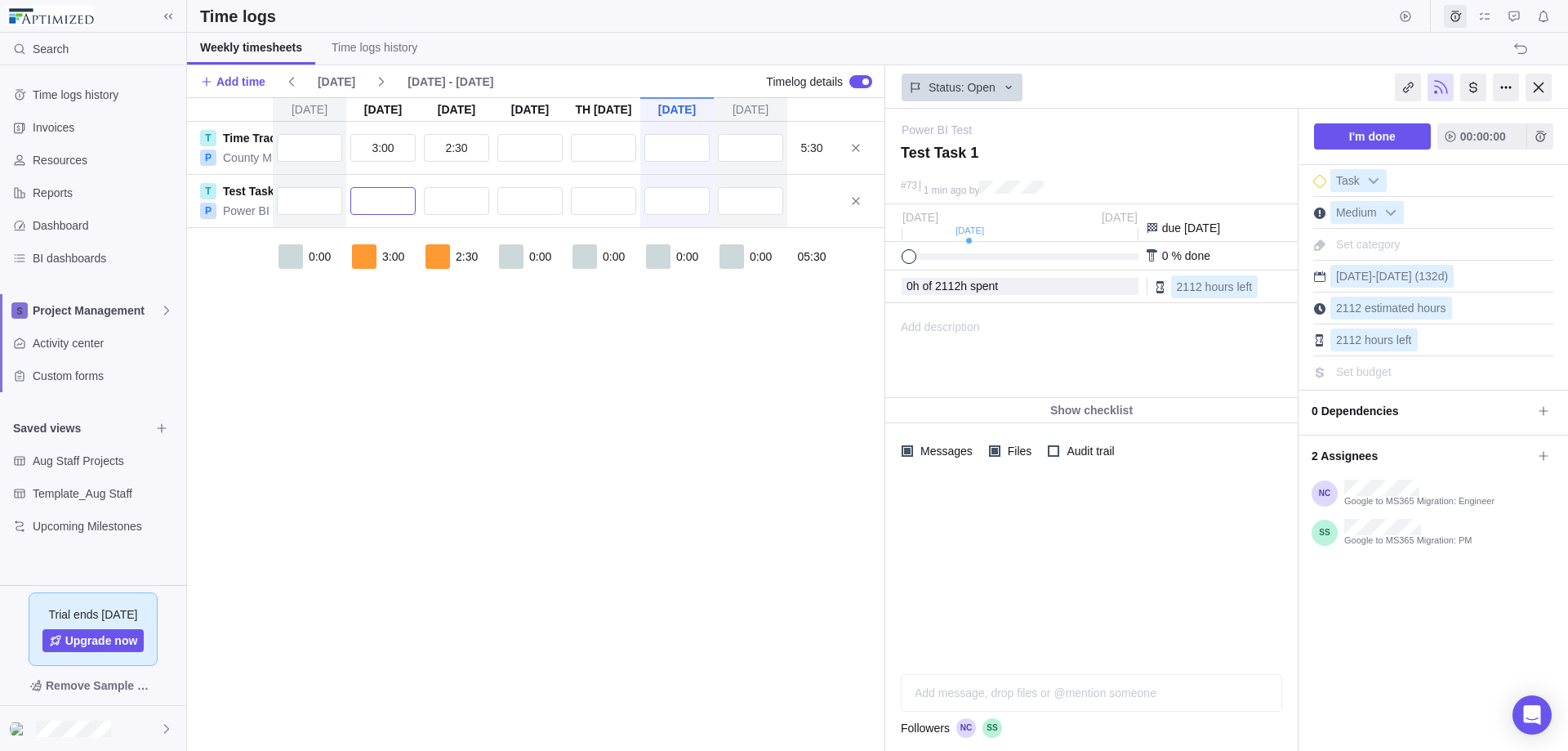
click at [371, 199] on input "text" at bounding box center [383, 200] width 65 height 28
type input "9"
type input "1047h"
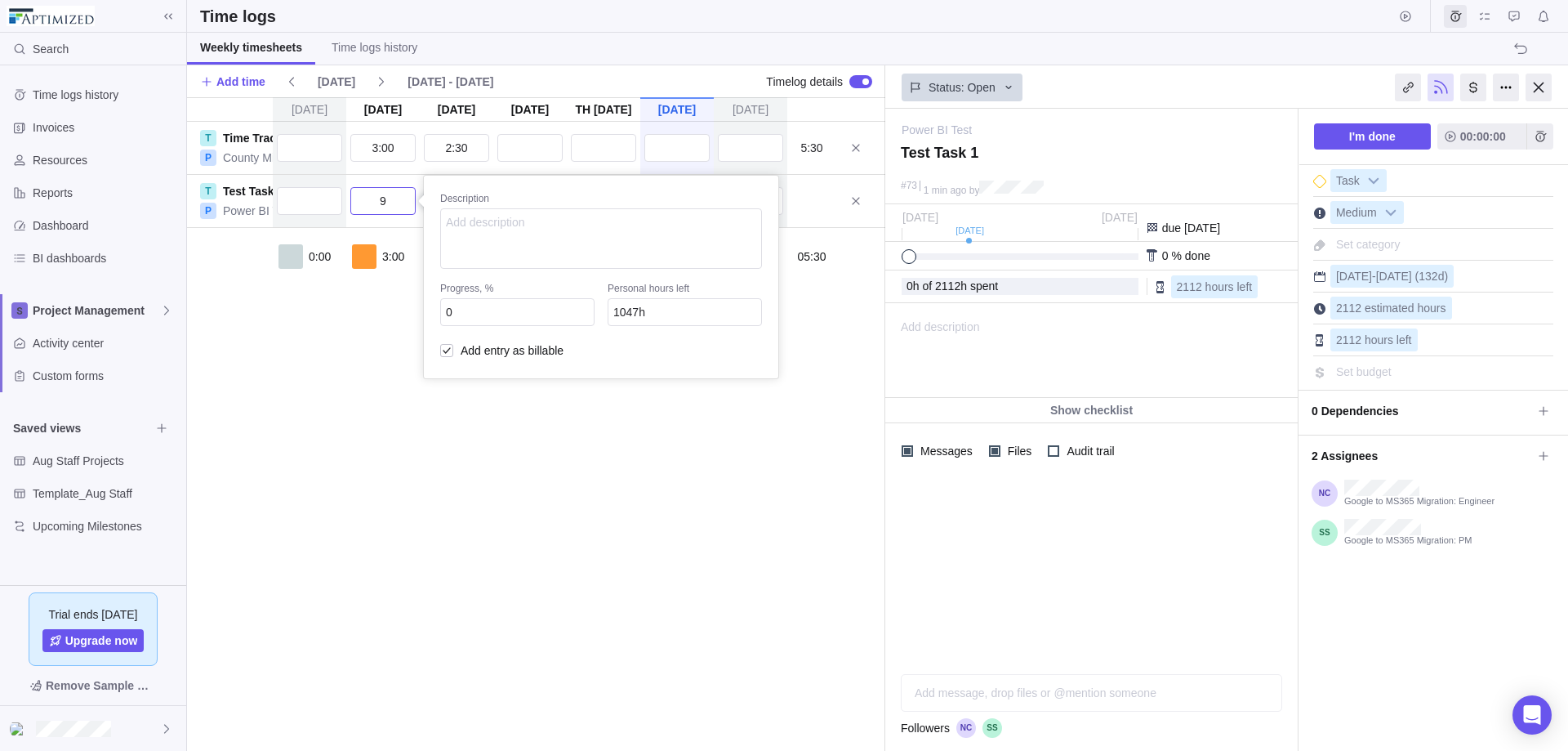
type input "99"
type input "957h"
type input "9"
type input "1047h"
type input "1056h"
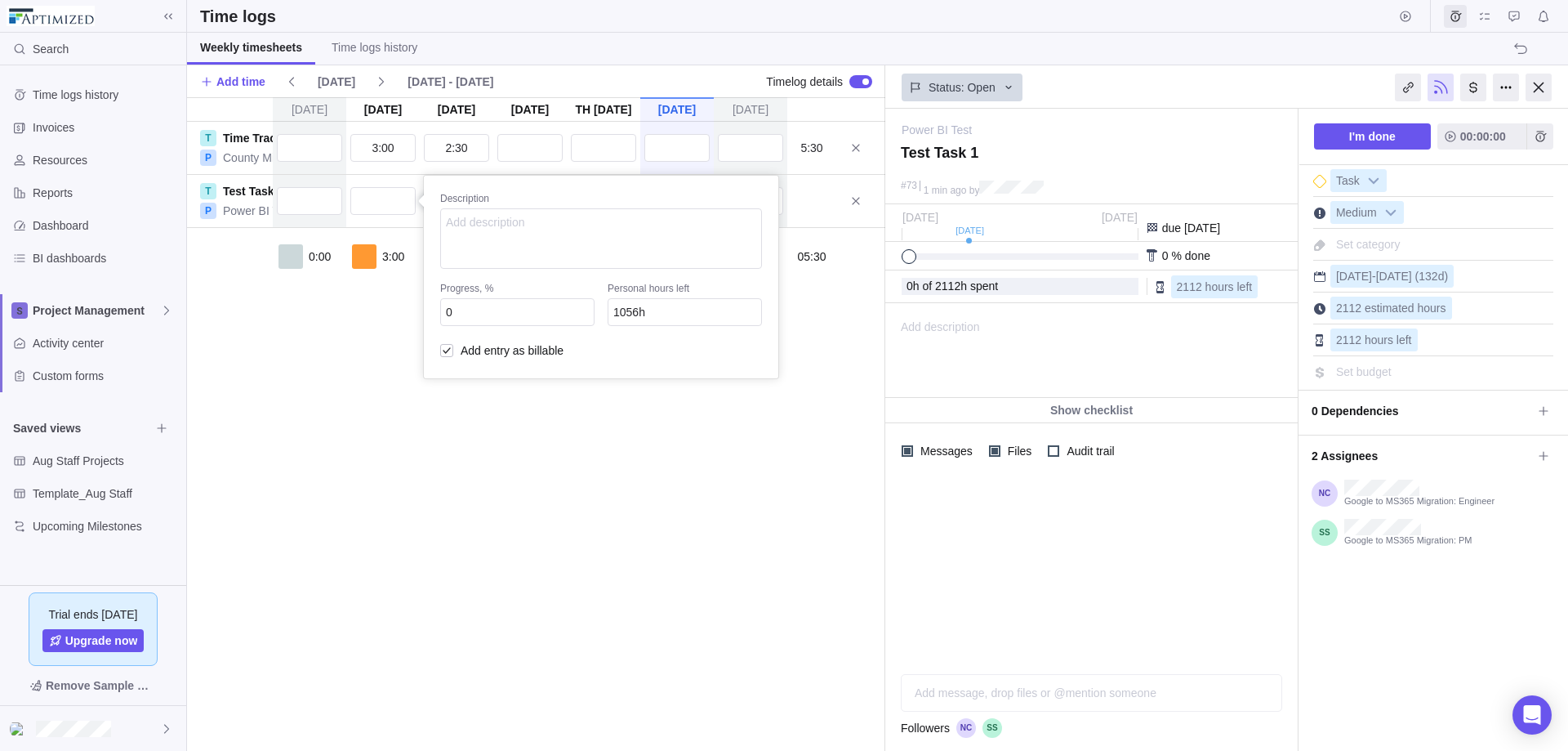
click at [357, 347] on div "[DATE] [DATE] [DATE] [DATE] Aug 21 [DATE] [DATE] T Time Tracking P County Migra…" at bounding box center [535, 424] width 698 height 653
click at [379, 204] on input "text" at bounding box center [383, 200] width 65 height 28
type input "9"
type input "1047h"
type input "99"
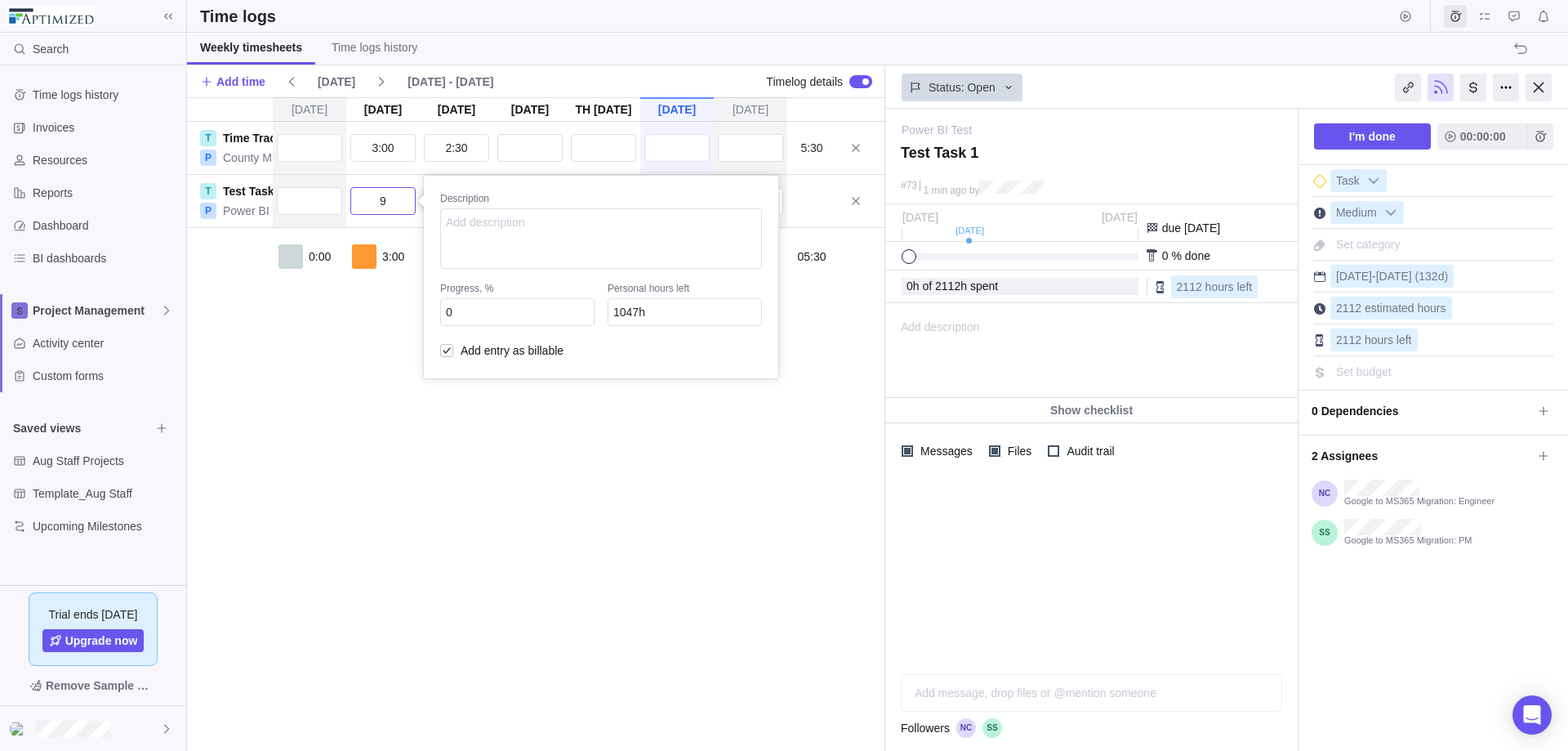
type input "957h"
type input "99:00"
click at [369, 341] on div "[DATE] [DATE] [DATE] [DATE] Aug 21 [DATE] [DATE] T Time Tracking P County Migra…" at bounding box center [535, 424] width 698 height 653
click at [450, 191] on input "text" at bounding box center [456, 200] width 65 height 28
type input "99"
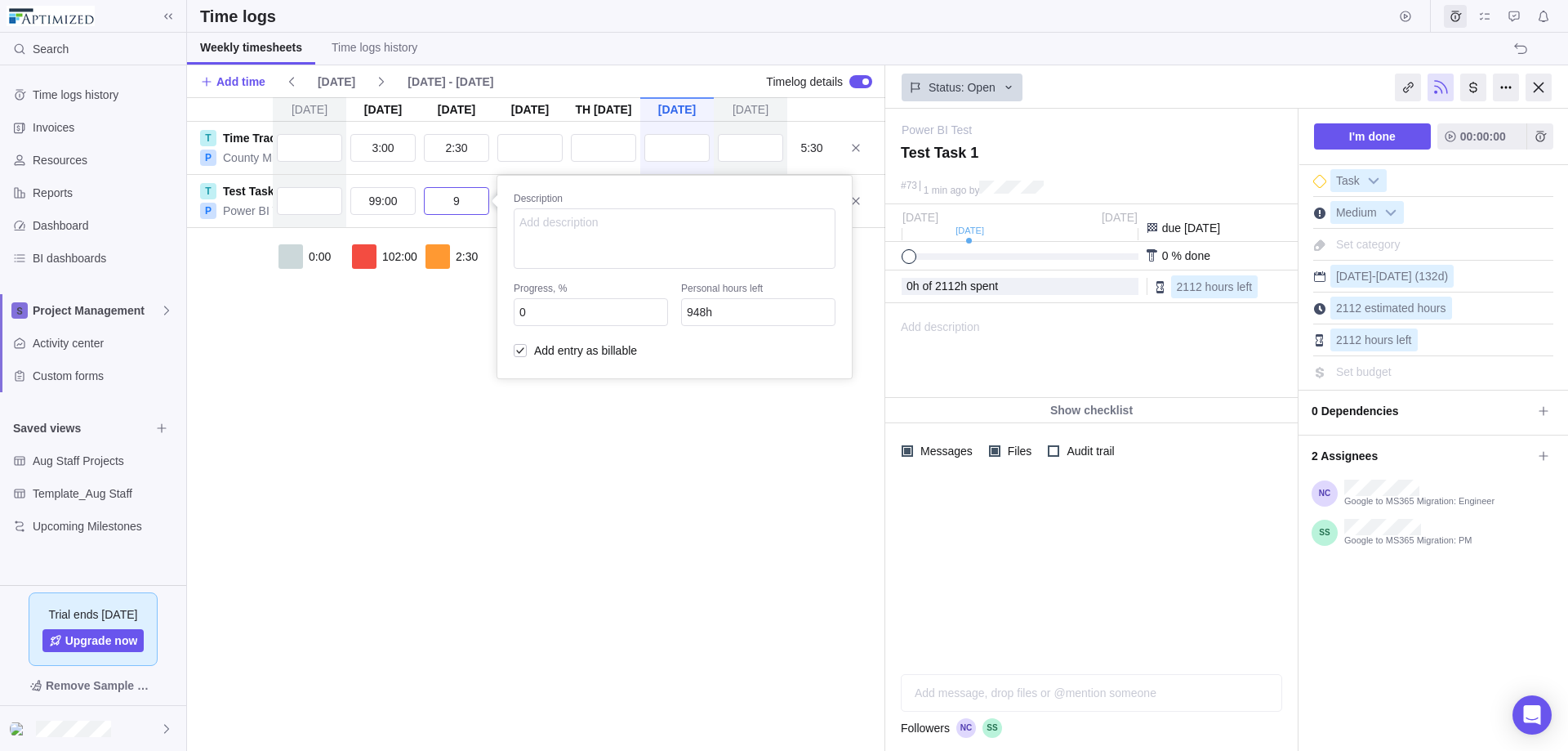
type input "858h"
type input "99:00"
click at [407, 340] on div "[DATE] [DATE] [DATE] [DATE] Aug 21 [DATE] [DATE] T Time Tracking P County Migra…" at bounding box center [535, 424] width 698 height 653
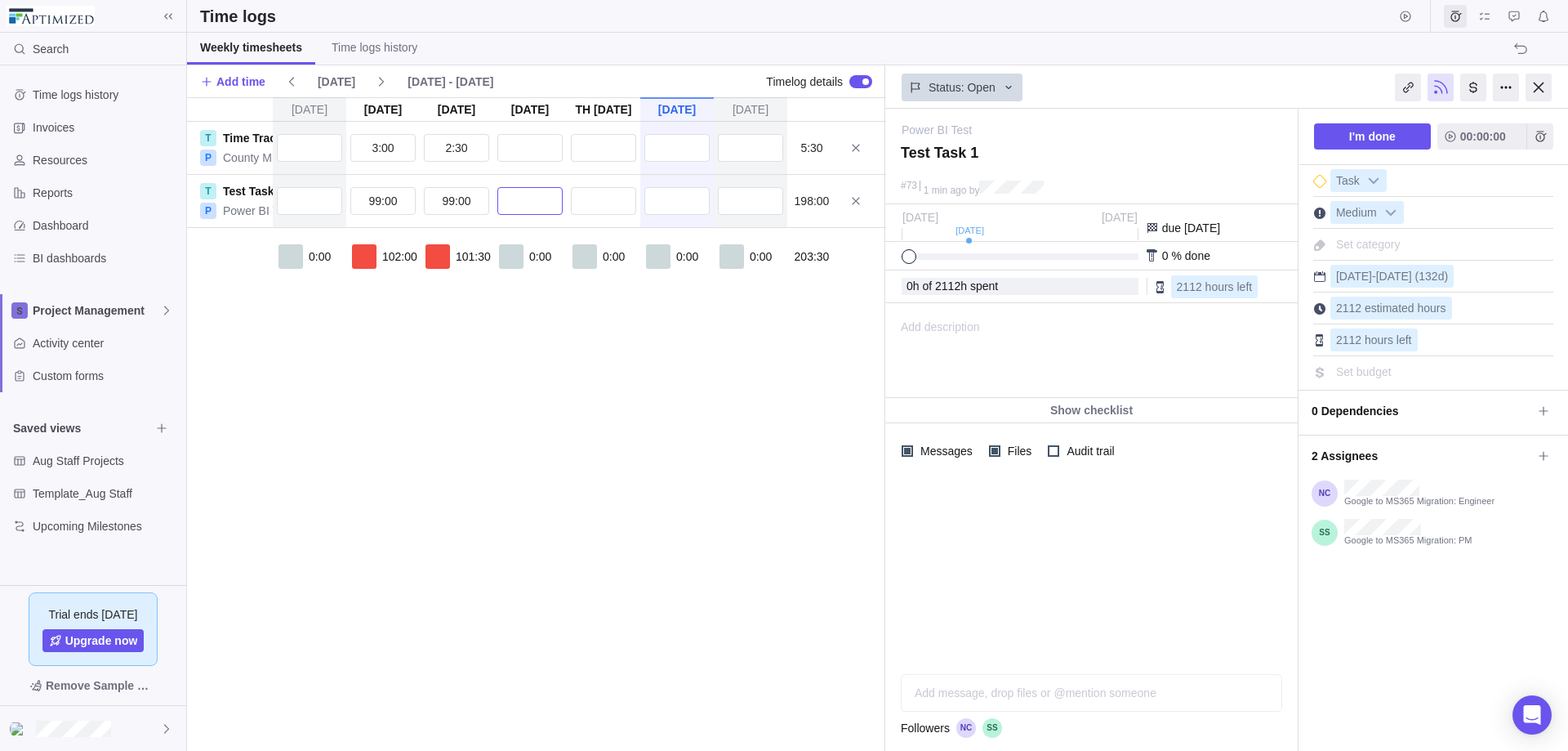
click at [522, 205] on input "text" at bounding box center [530, 200] width 65 height 28
type input "99"
type input "759h"
type input "99:00"
click at [502, 362] on div "[DATE] [DATE] [DATE] [DATE] Aug 21 [DATE] [DATE] T Time Tracking P County Migra…" at bounding box center [535, 424] width 698 height 653
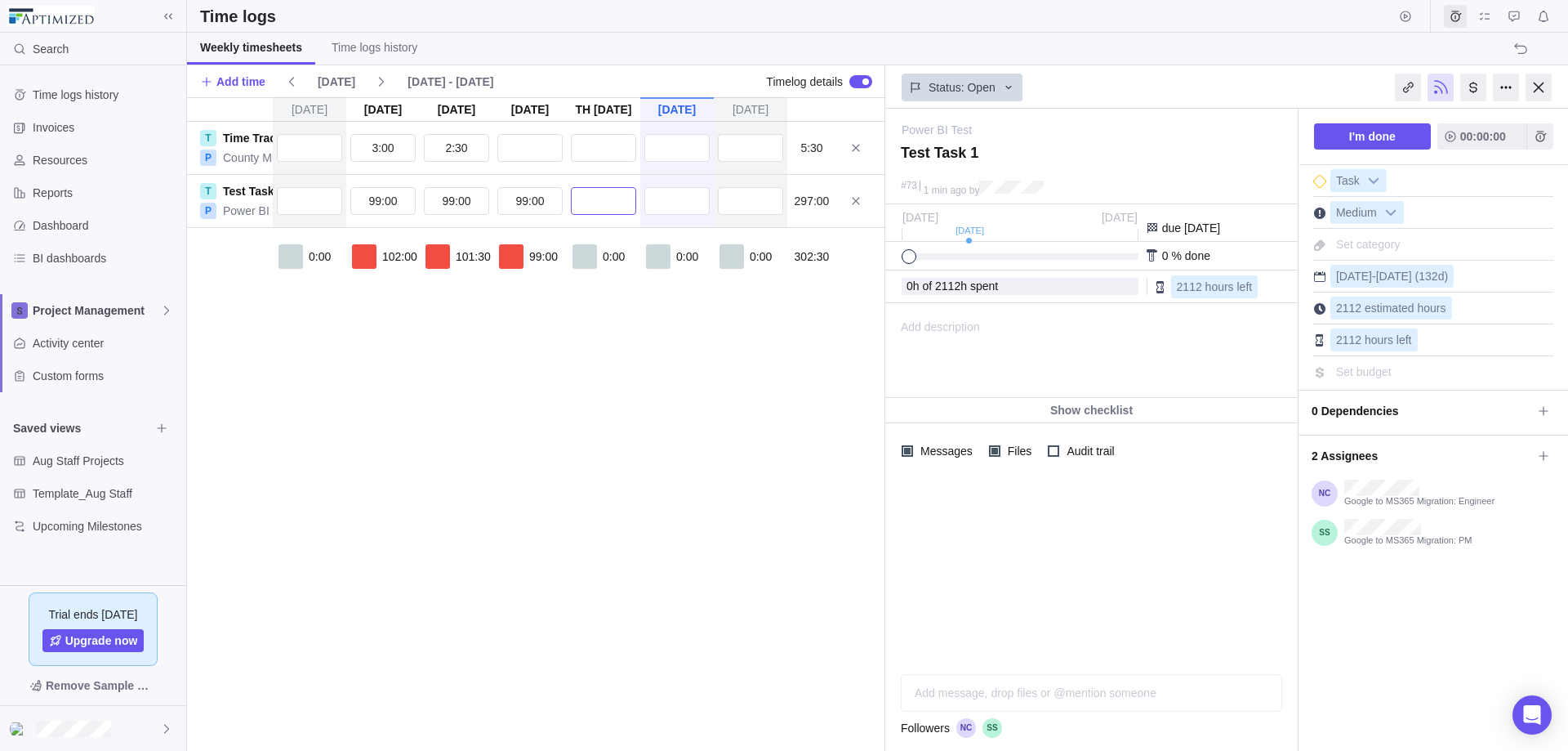
click at [610, 196] on input "text" at bounding box center [603, 200] width 65 height 28
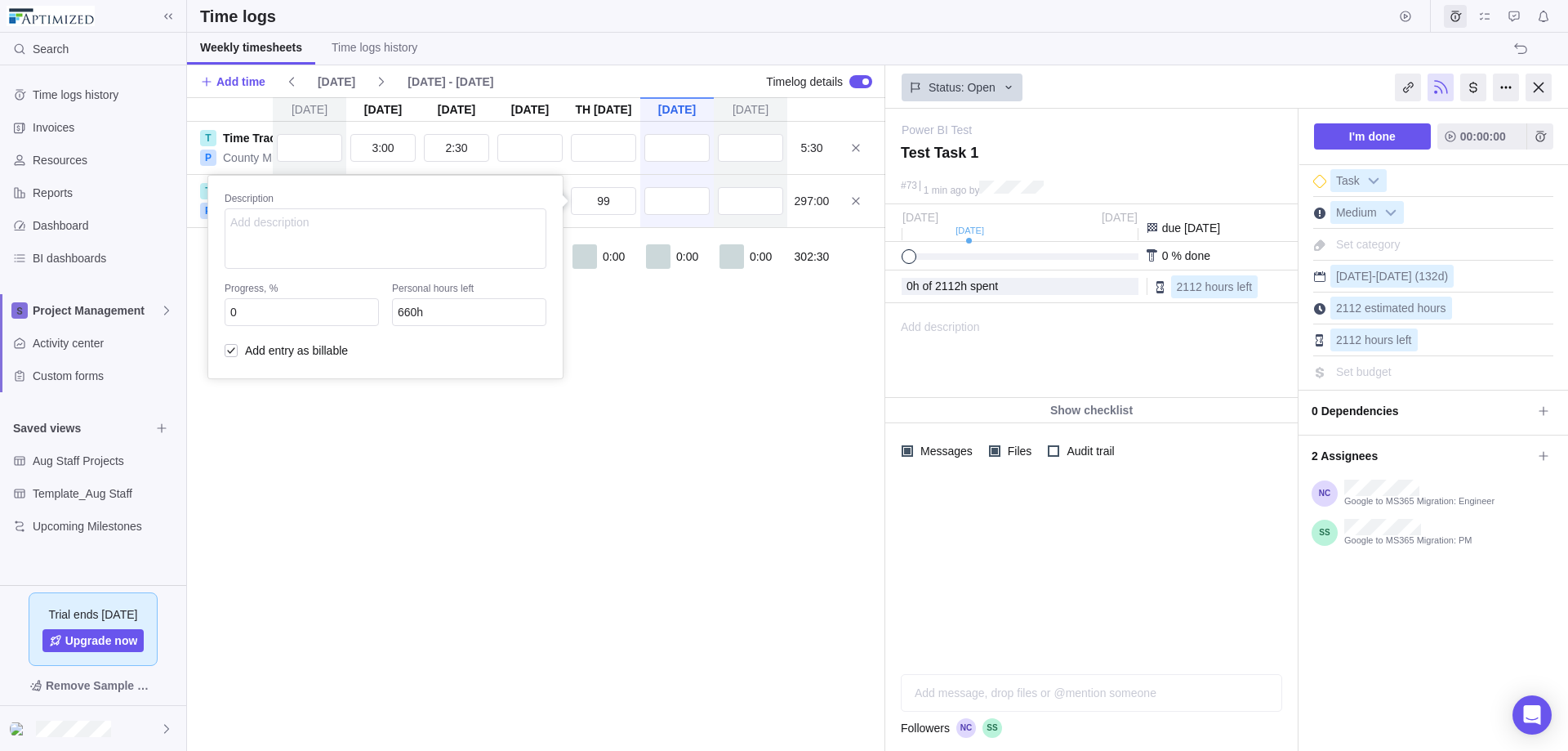
type input "99:00"
click at [560, 381] on div "[DATE] [DATE] [DATE] [DATE] Aug 21 [DATE] [DATE] T Time Tracking P County Migra…" at bounding box center [535, 424] width 698 height 653
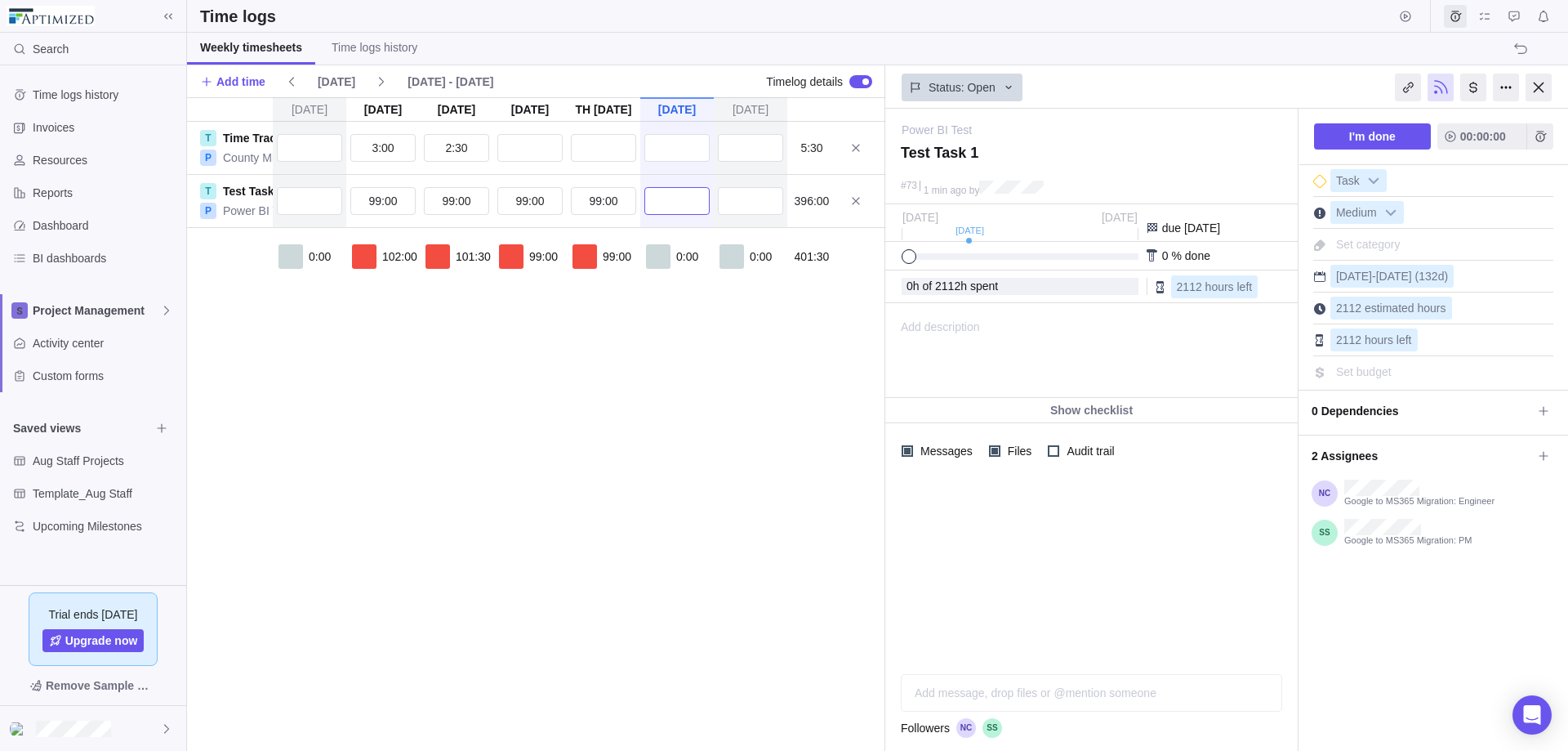
click at [666, 204] on input "text" at bounding box center [676, 200] width 65 height 28
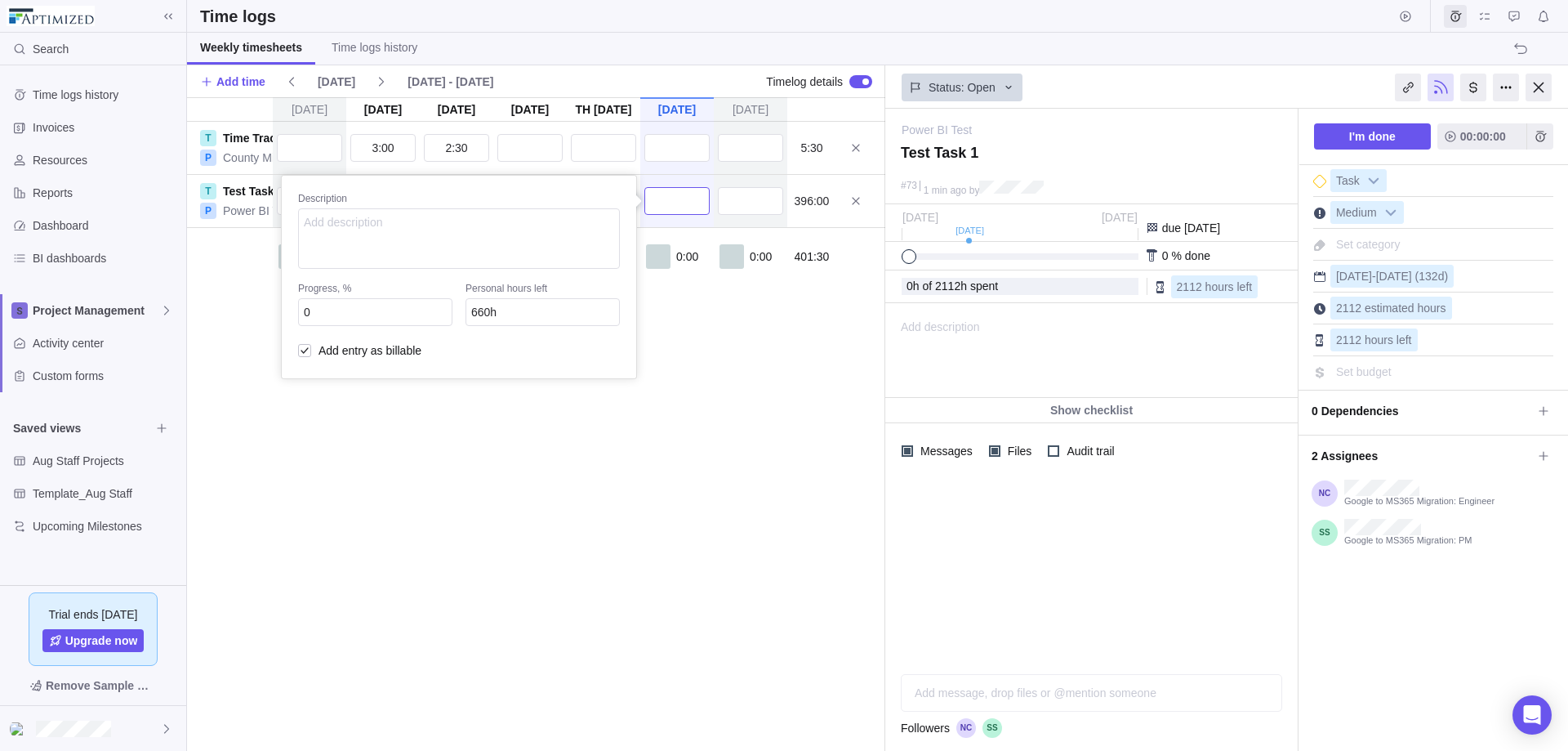
type input "9"
type input "651h"
type input "99"
type input "561h"
type input "99:00"
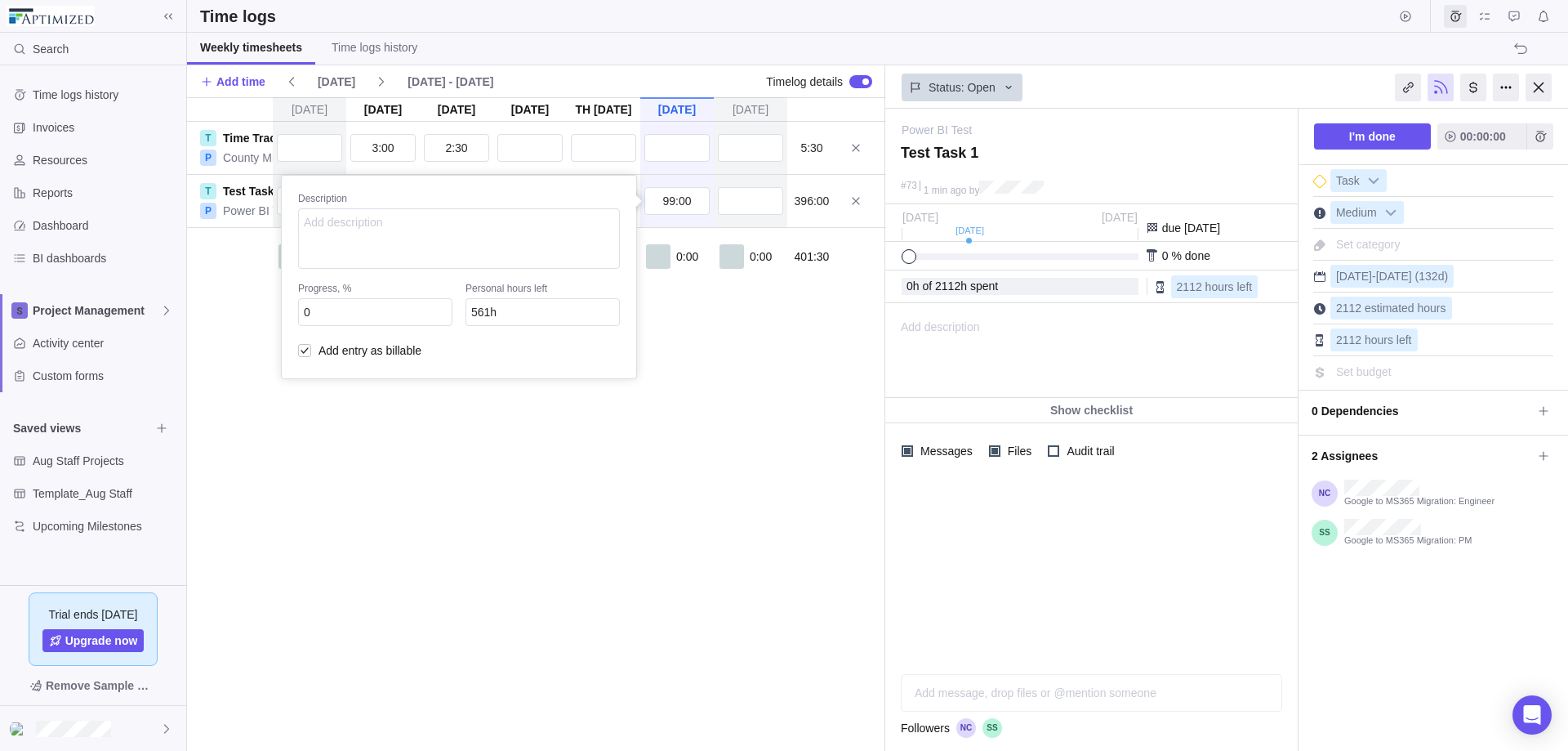
click at [677, 487] on div "[DATE] [DATE] [DATE] [DATE] Aug 21 [DATE] [DATE] T Time Tracking P County Migra…" at bounding box center [535, 424] width 698 height 653
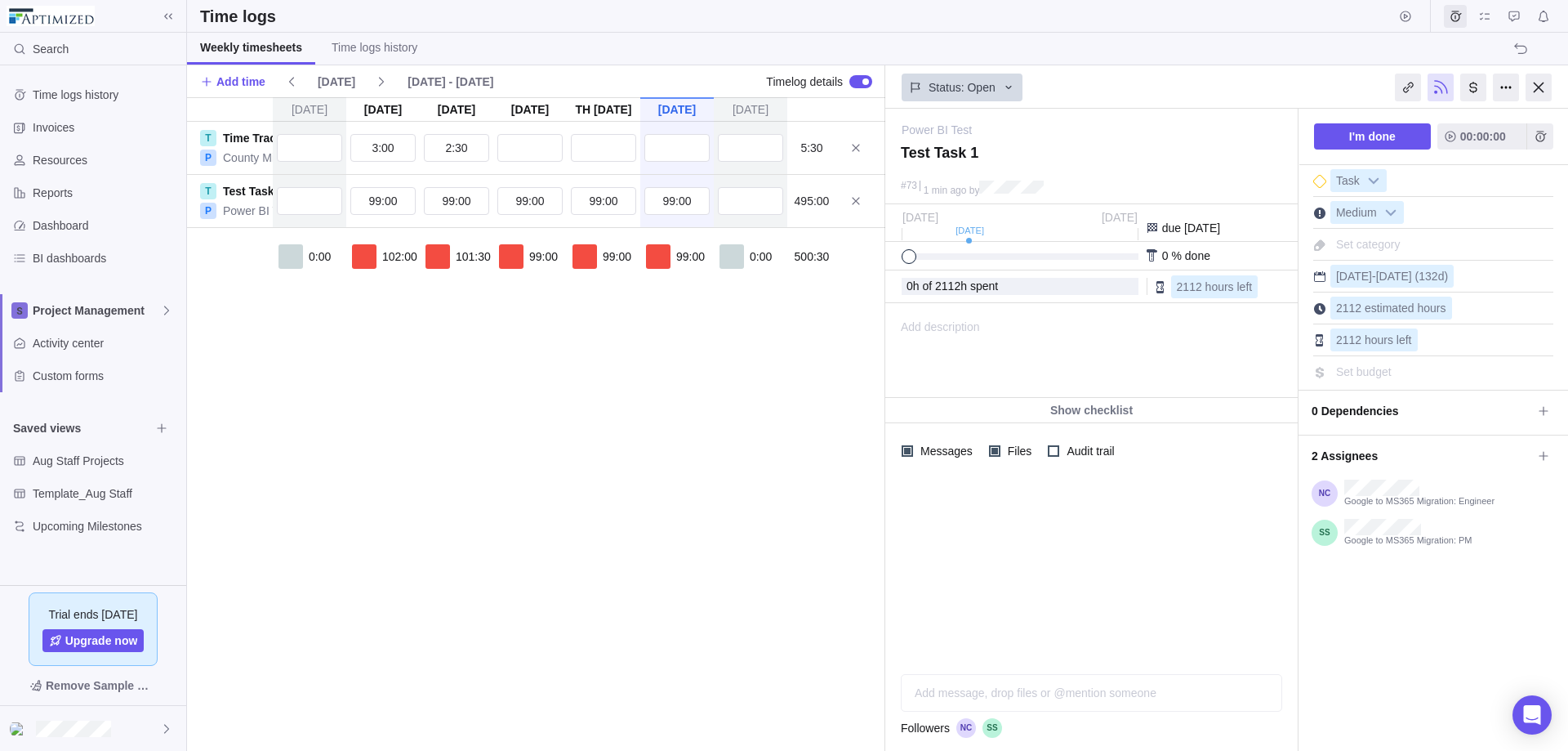
click at [583, 523] on div "[DATE] [DATE] [DATE] [DATE] Aug 21 [DATE] [DATE] T Time Tracking P County Migra…" at bounding box center [535, 424] width 698 height 653
click at [1199, 618] on div "I'm done 00:00:00 Task Medium Set category [DATE] - [DATE] (132d) 2112 estimate…" at bounding box center [1433, 430] width 269 height 643
click at [1199, 86] on div at bounding box center [1538, 87] width 26 height 28
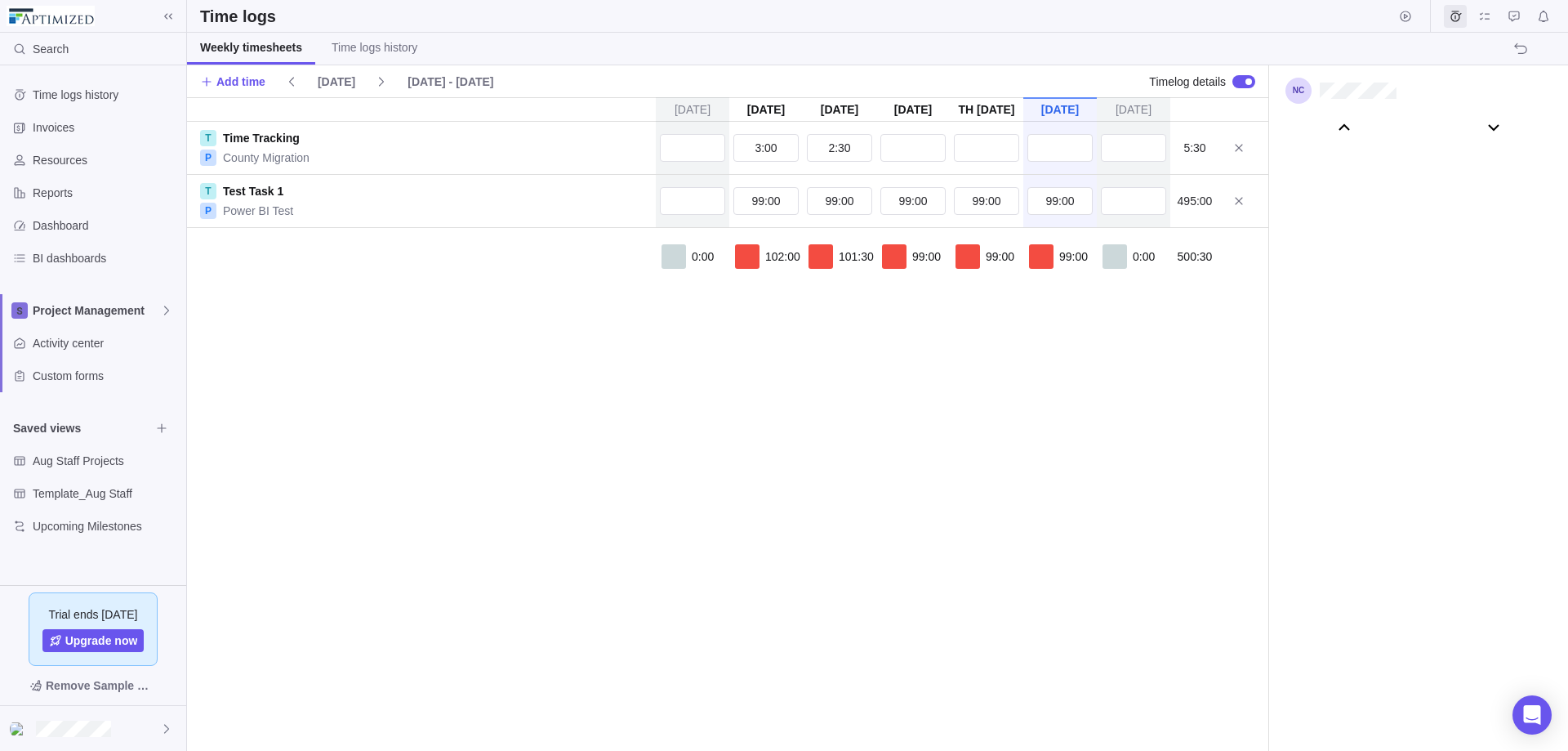
scroll to position [90835, 0]
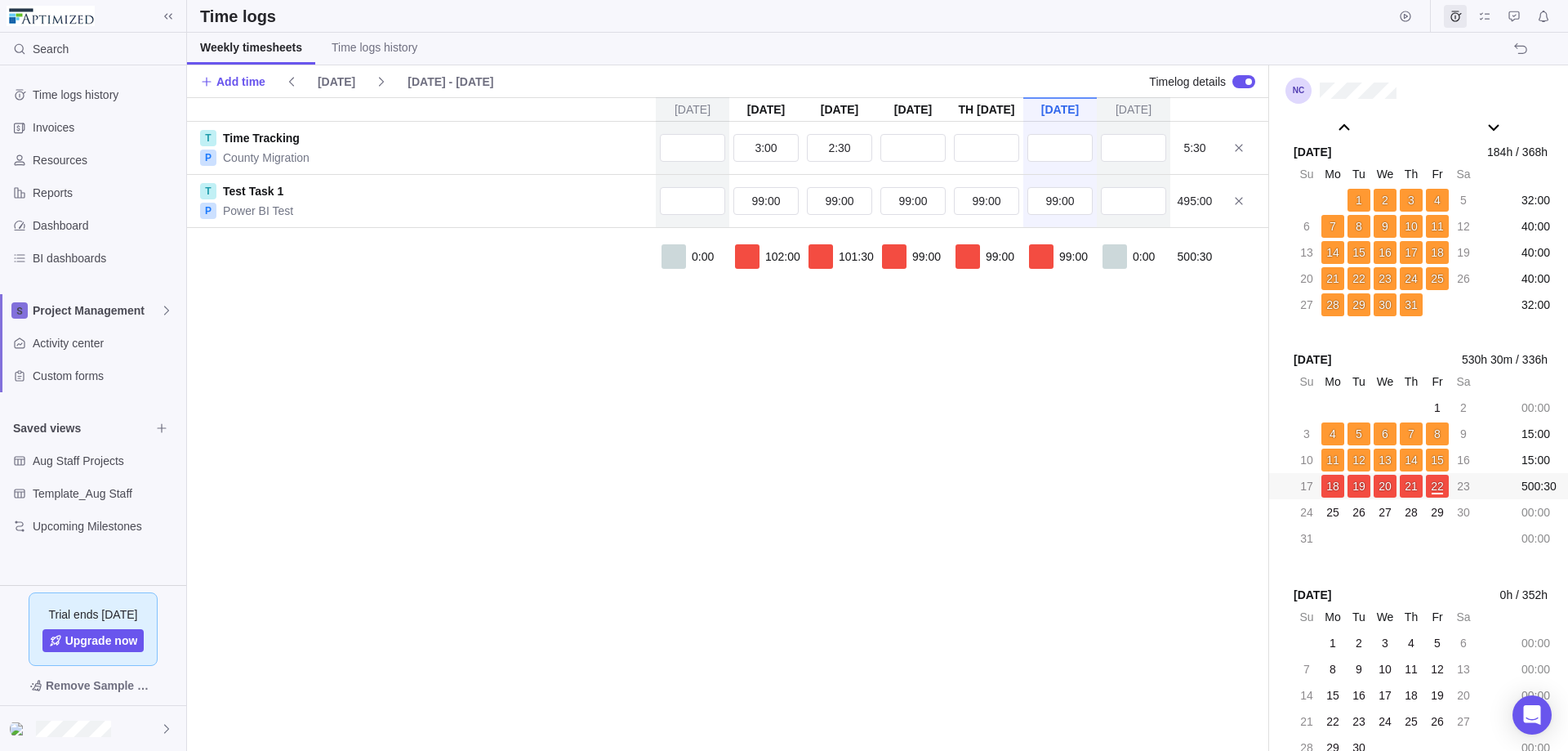
click at [1065, 421] on div "[DATE] [DATE] [DATE] [DATE] Aug 21 [DATE] [DATE] T Time Tracking P County Migra…" at bounding box center [727, 424] width 1081 height 653
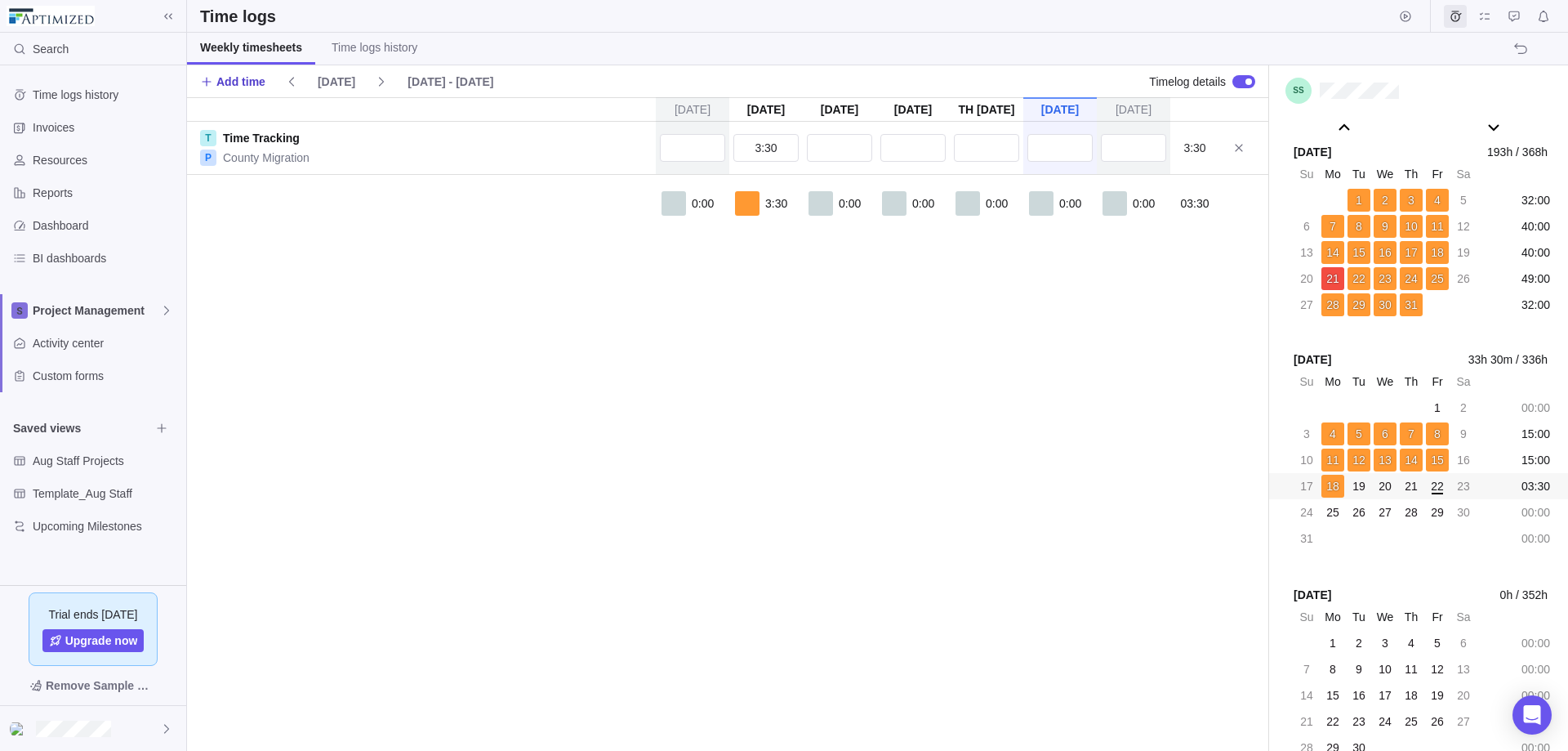
click at [214, 79] on span "Add time" at bounding box center [233, 81] width 65 height 23
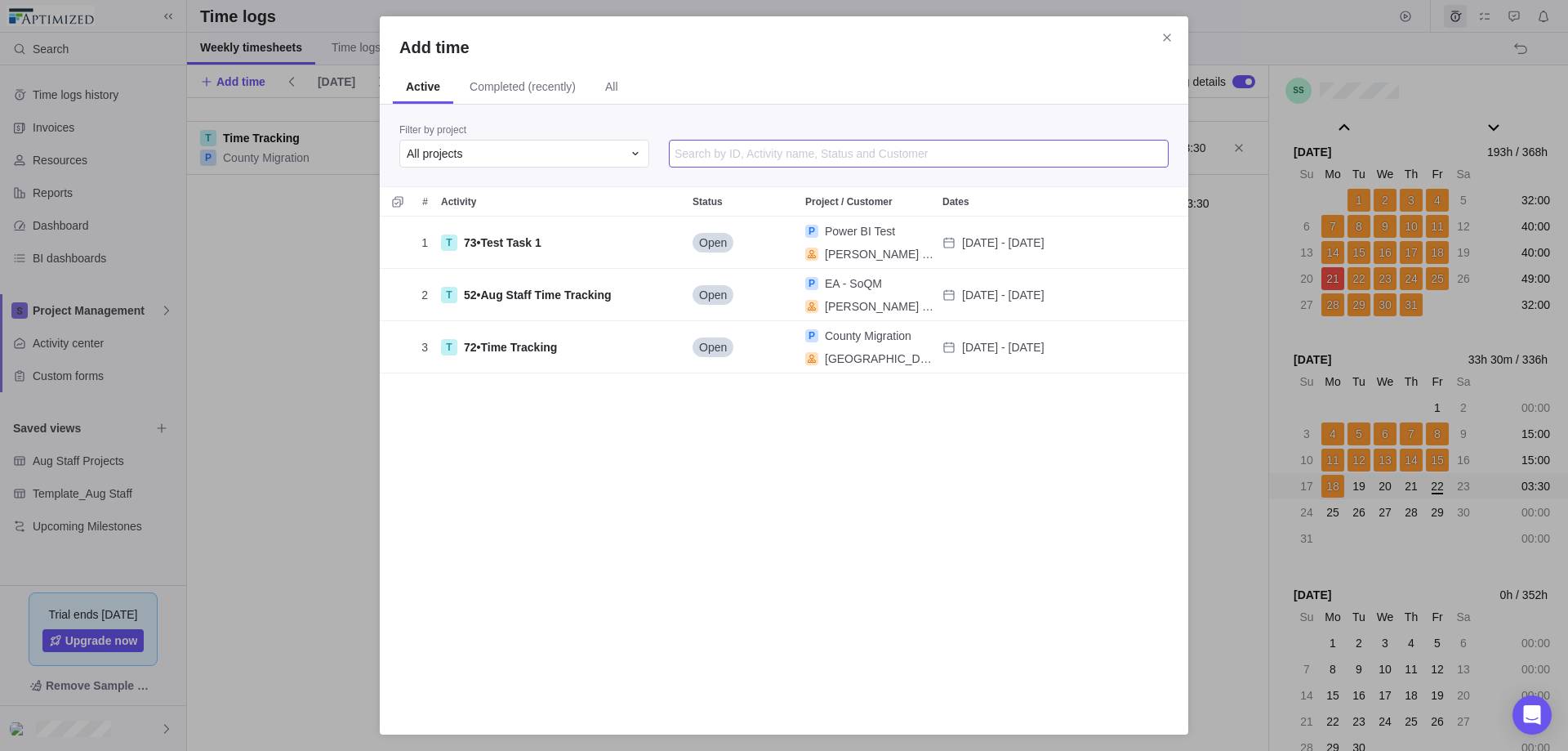
scroll to position [486, 797]
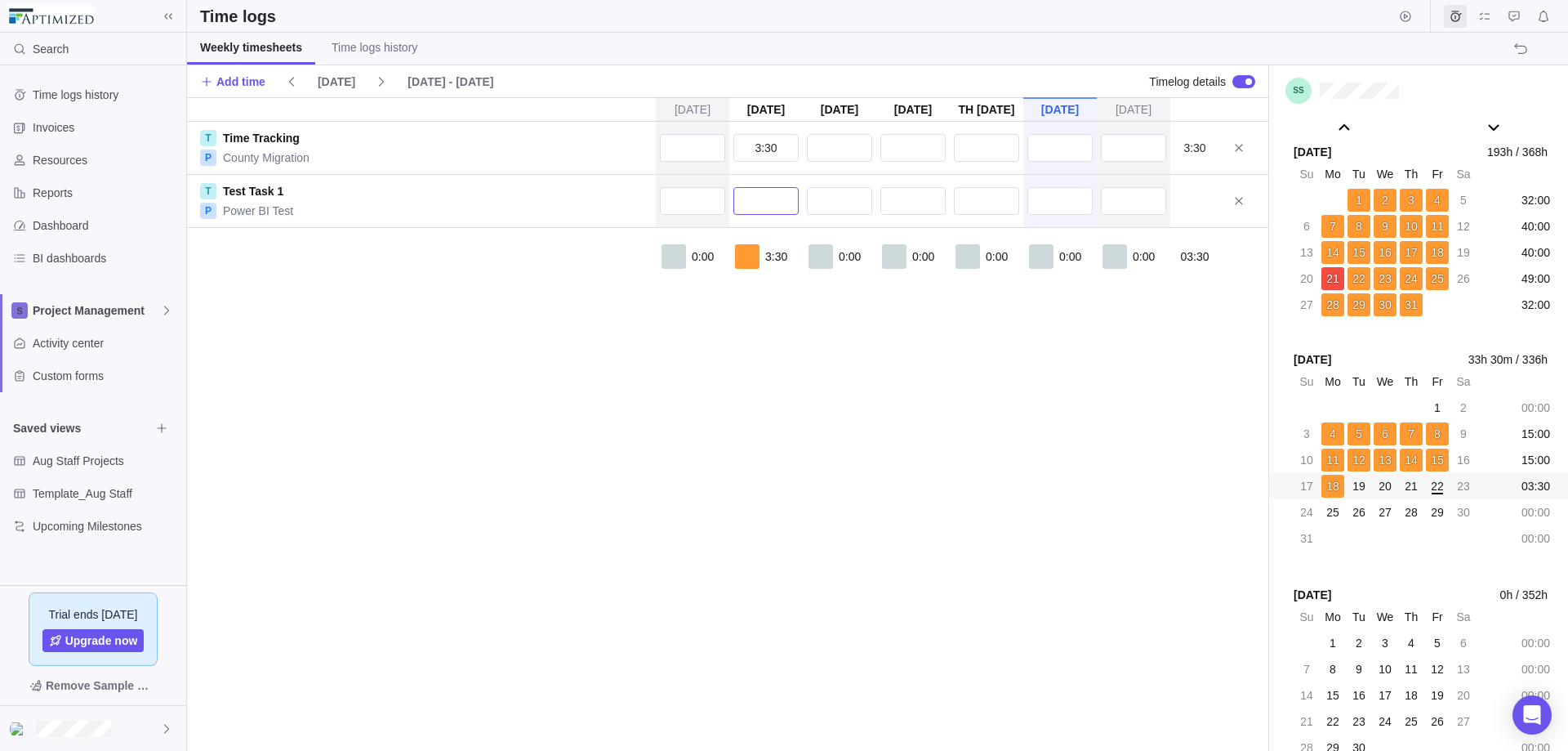
click at [788, 197] on input "text" at bounding box center [766, 200] width 65 height 28
type input "5"
type input "1051h"
type input "50"
type input "1006h"
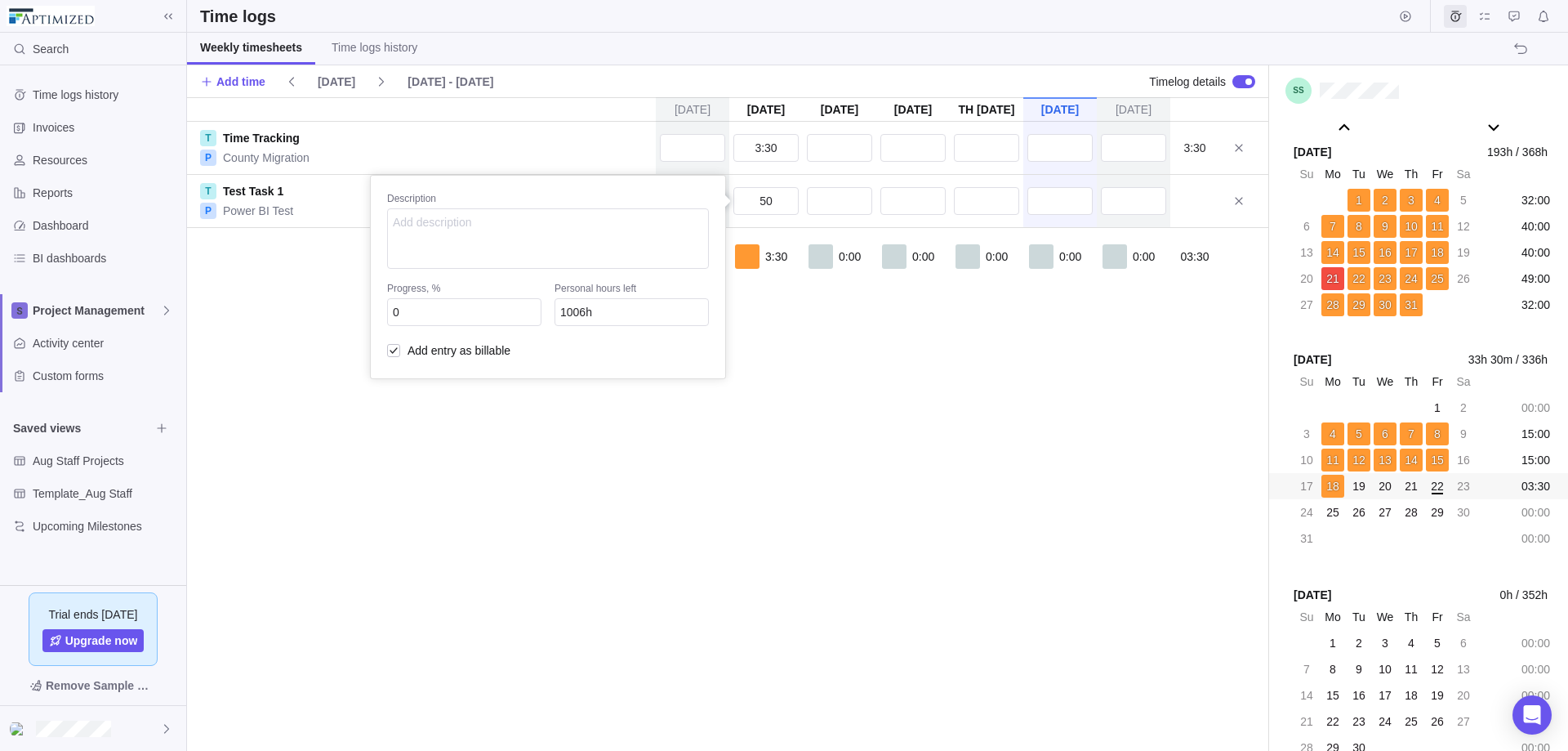
type input "50:00"
click at [832, 200] on div "[DATE] [DATE] [DATE] [DATE] Aug 21 [DATE] [DATE] T Time Tracking P County Migra…" at bounding box center [727, 424] width 1081 height 653
click at [887, 206] on input "text" at bounding box center [912, 200] width 65 height 28
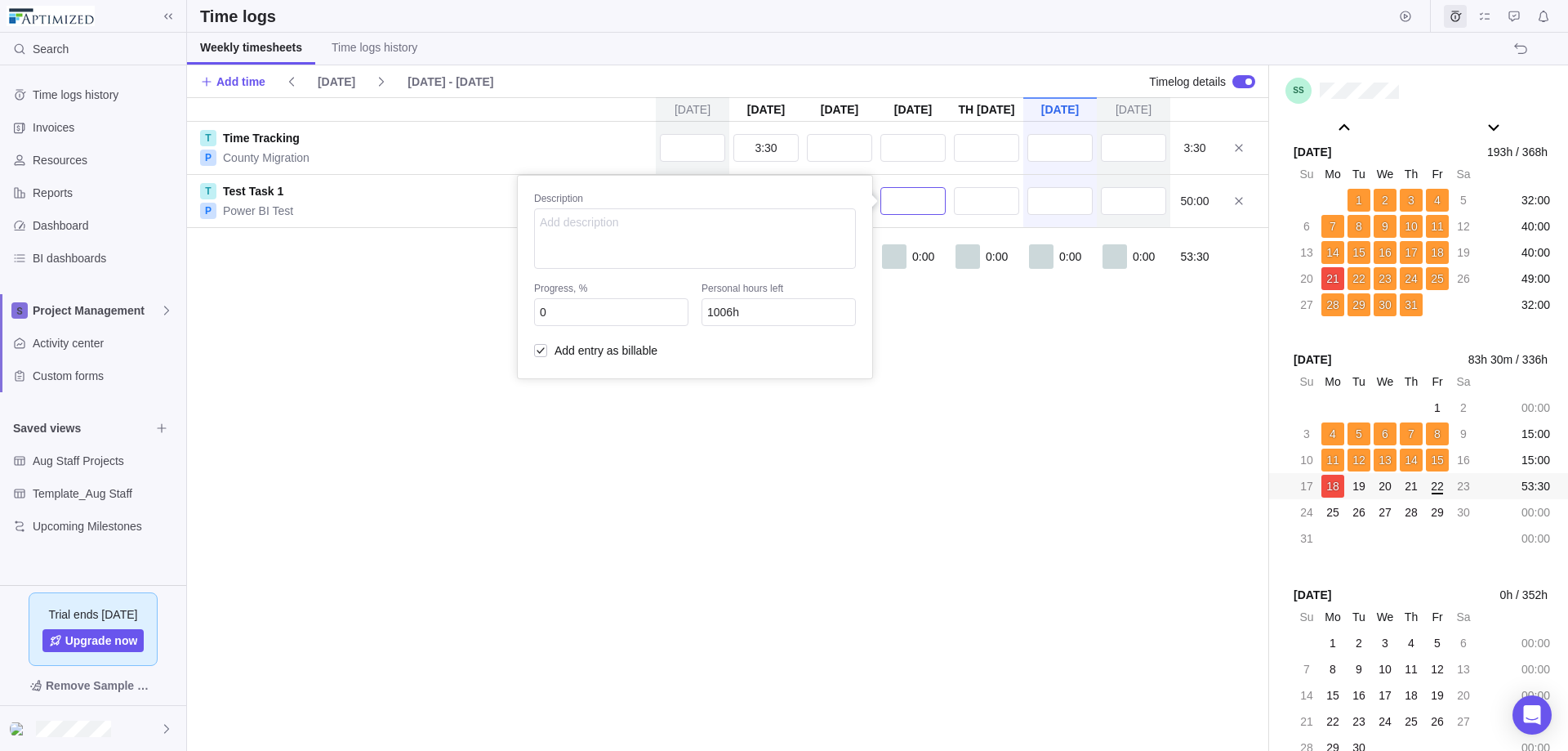
type input "5"
type input "1001h"
type input "50"
type input "956h"
type input "50:00"
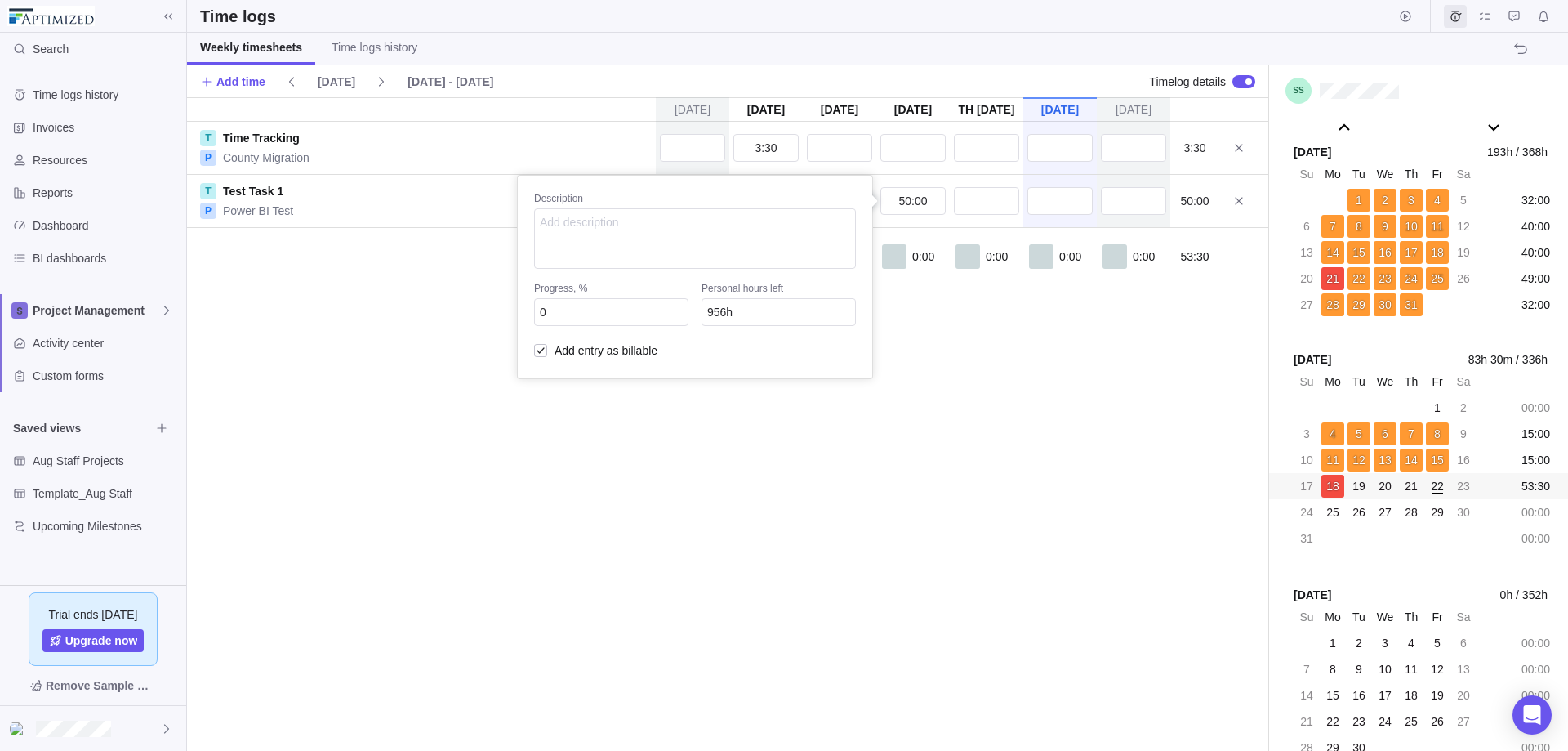
drag, startPoint x: 909, startPoint y: 459, endPoint x: 923, endPoint y: 413, distance: 48.1
click at [909, 458] on div "[DATE] [DATE] [DATE] [DATE] Aug 21 [DATE] [DATE] T Time Tracking P County Migra…" at bounding box center [727, 424] width 1081 height 653
click at [835, 202] on input "text" at bounding box center [839, 200] width 65 height 28
type input "5"
type input "951h"
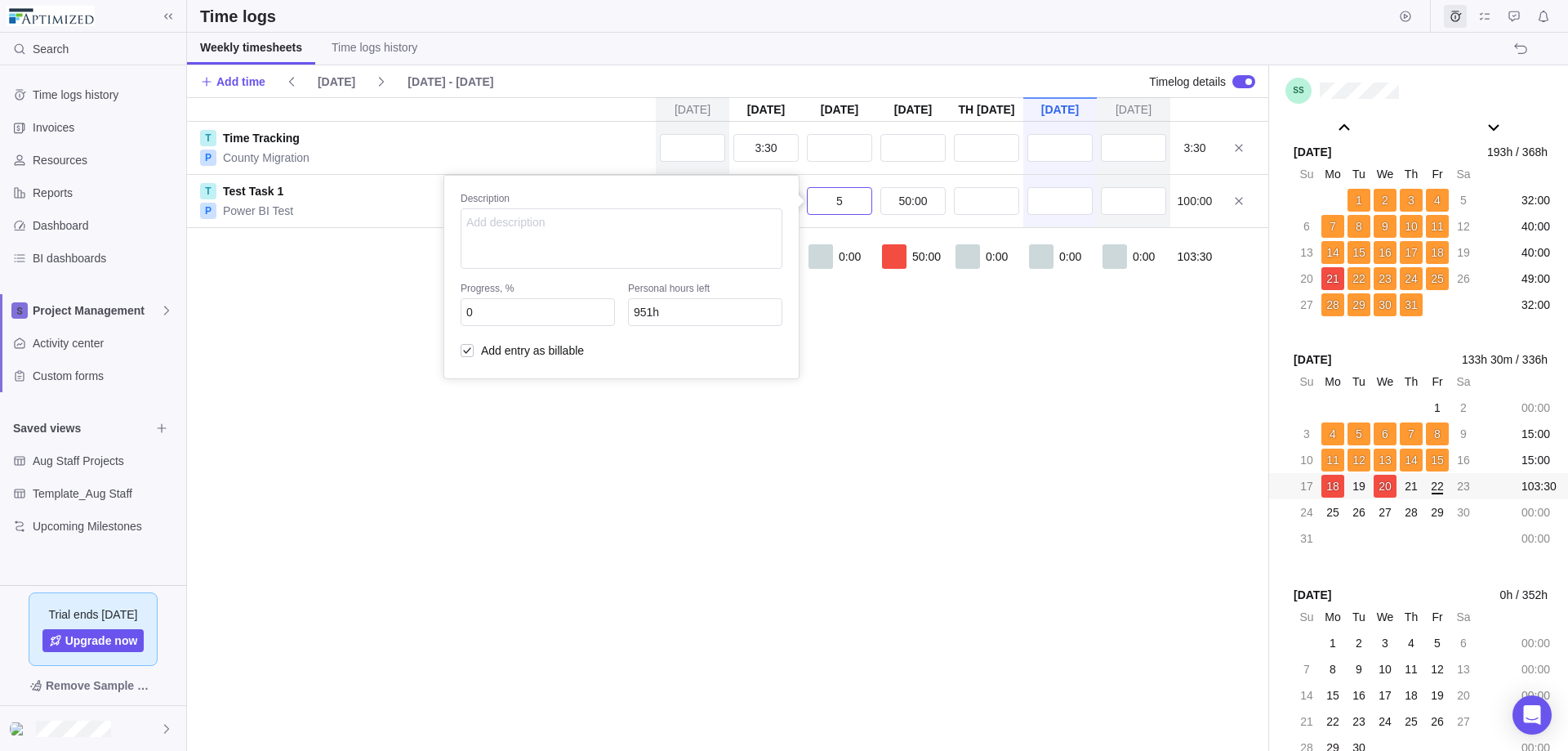
type input "50"
type input "906h"
type input "50:00"
click at [967, 419] on div "[DATE] [DATE] [DATE] [DATE] Aug 21 [DATE] [DATE] T Time Tracking P County Migra…" at bounding box center [727, 424] width 1081 height 653
click at [979, 203] on input "text" at bounding box center [987, 200] width 65 height 28
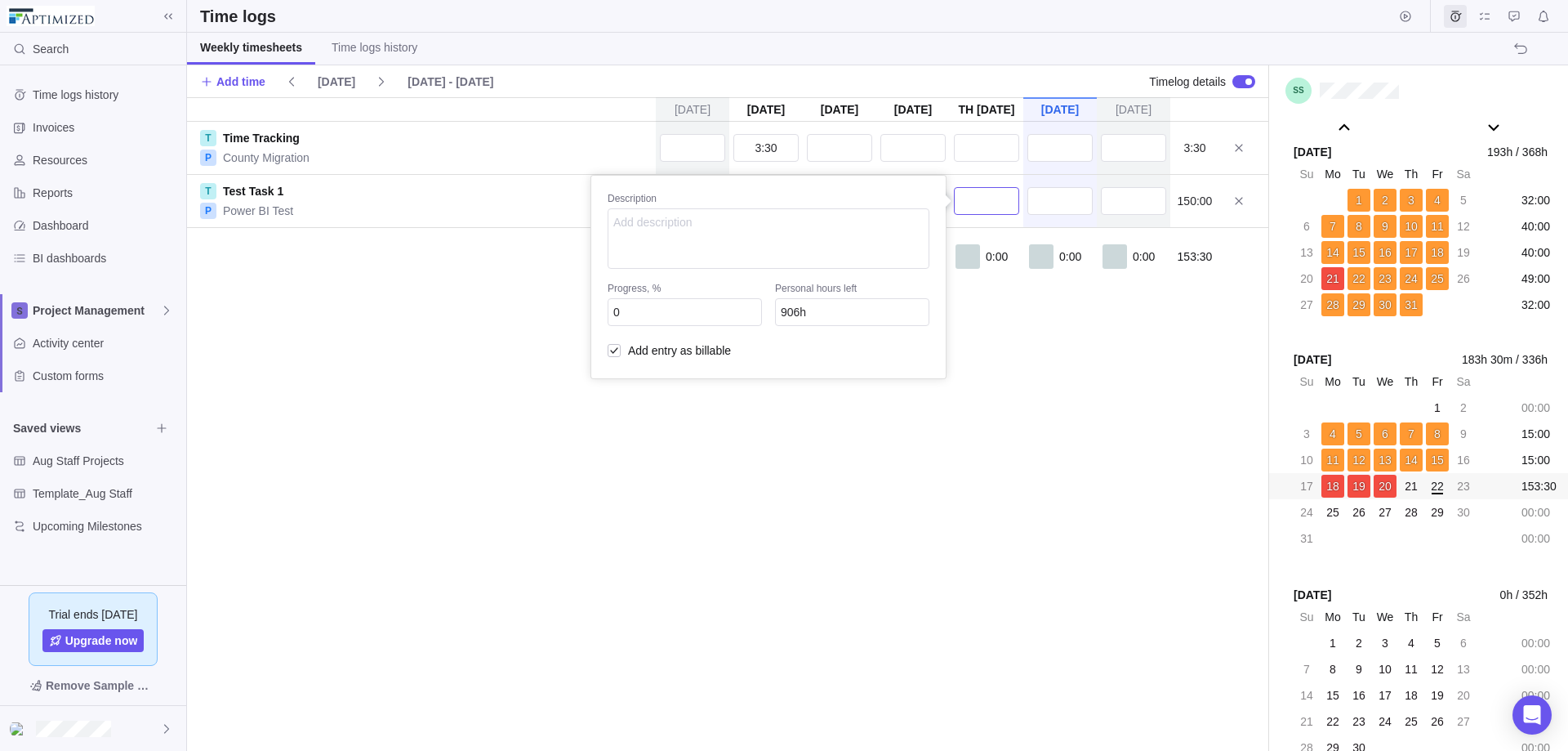
type input "5"
type input "901h"
type input "50"
type input "856h"
type input "50:00"
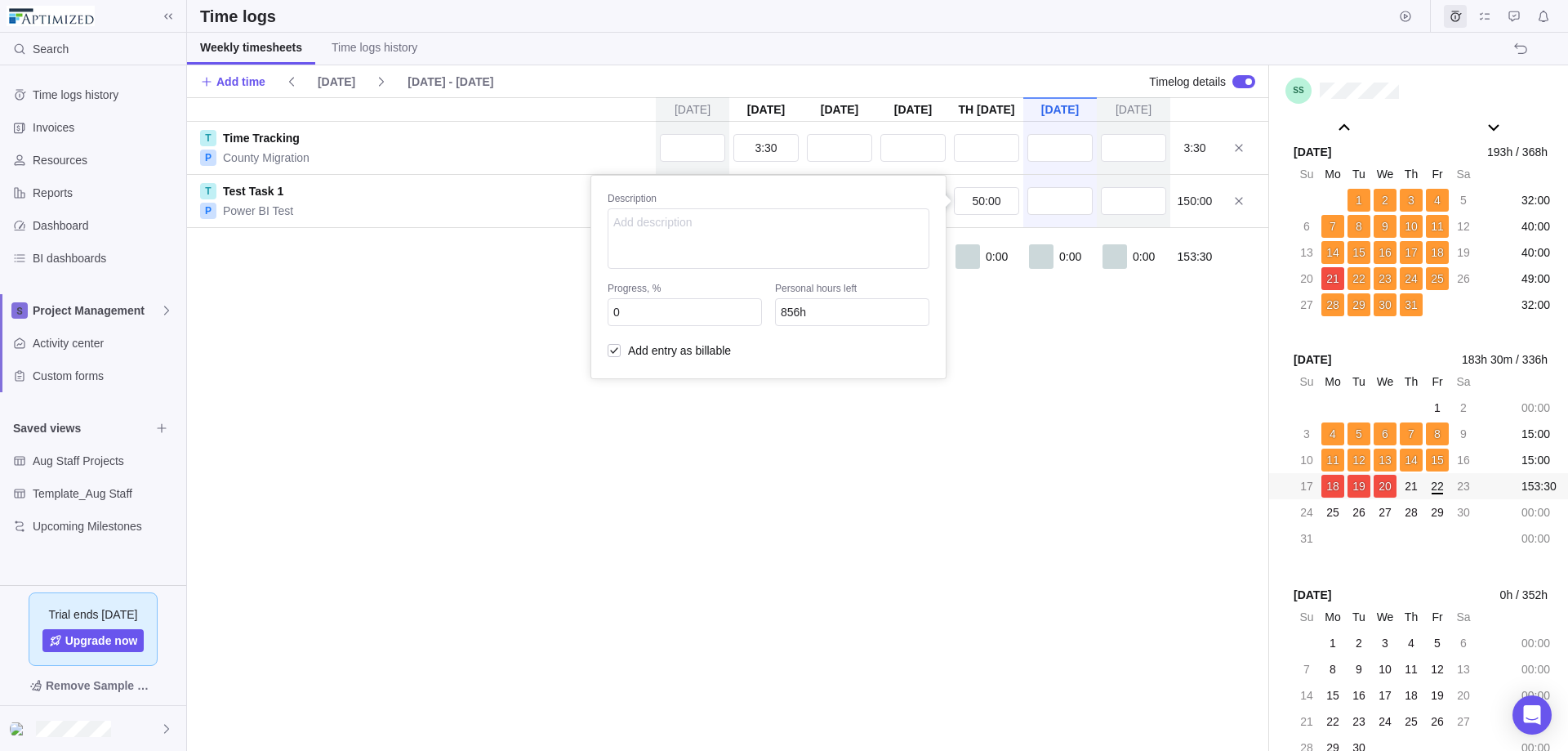
click at [1038, 398] on div "[DATE] [DATE] [DATE] [DATE] Aug 21 [DATE] [DATE] T Time Tracking P County Migra…" at bounding box center [727, 424] width 1081 height 653
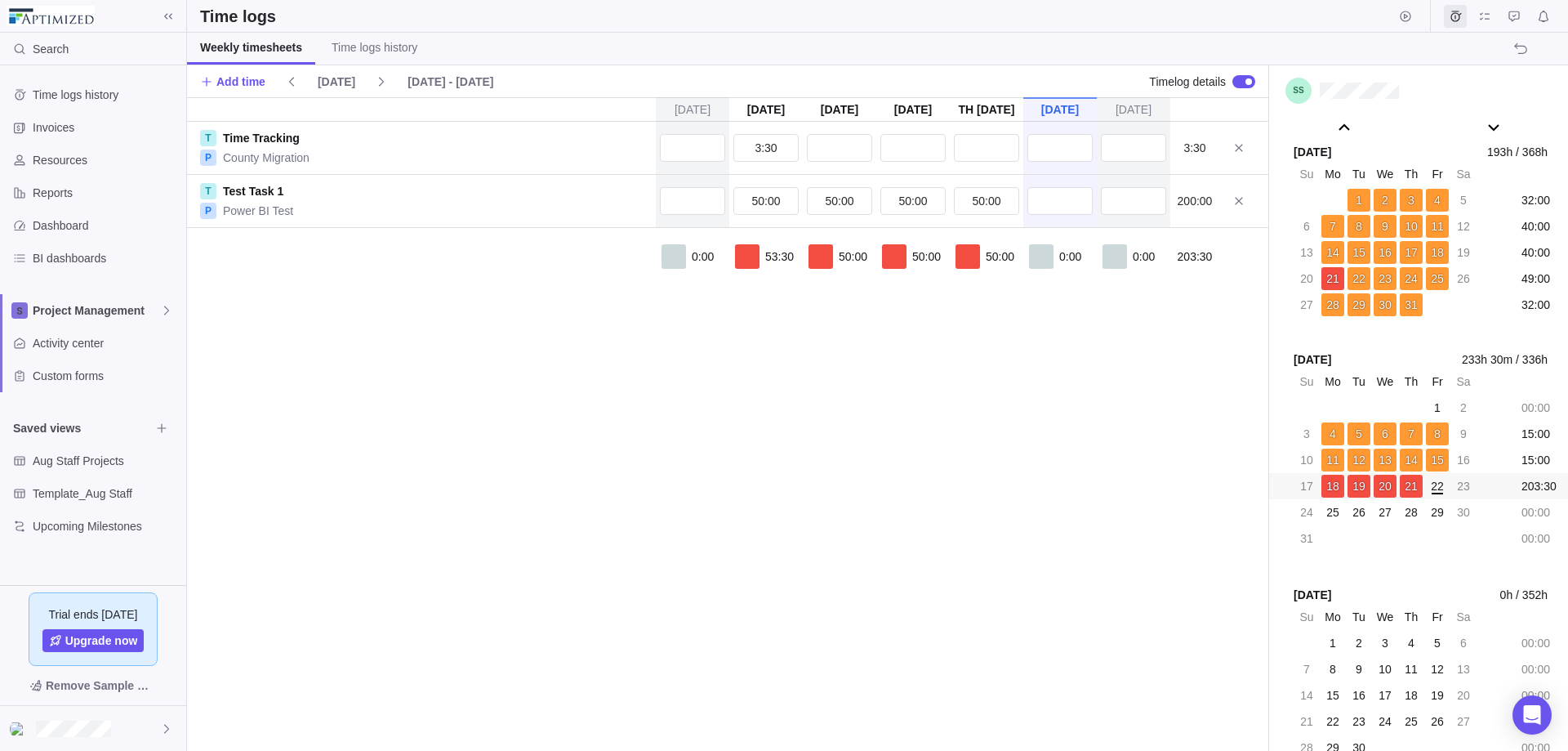
click at [1062, 394] on div "[DATE] [DATE] [DATE] [DATE] Aug 21 [DATE] [DATE] T Time Tracking P County Migra…" at bounding box center [727, 424] width 1081 height 653
click at [258, 192] on link "Test Task 1" at bounding box center [253, 191] width 60 height 17
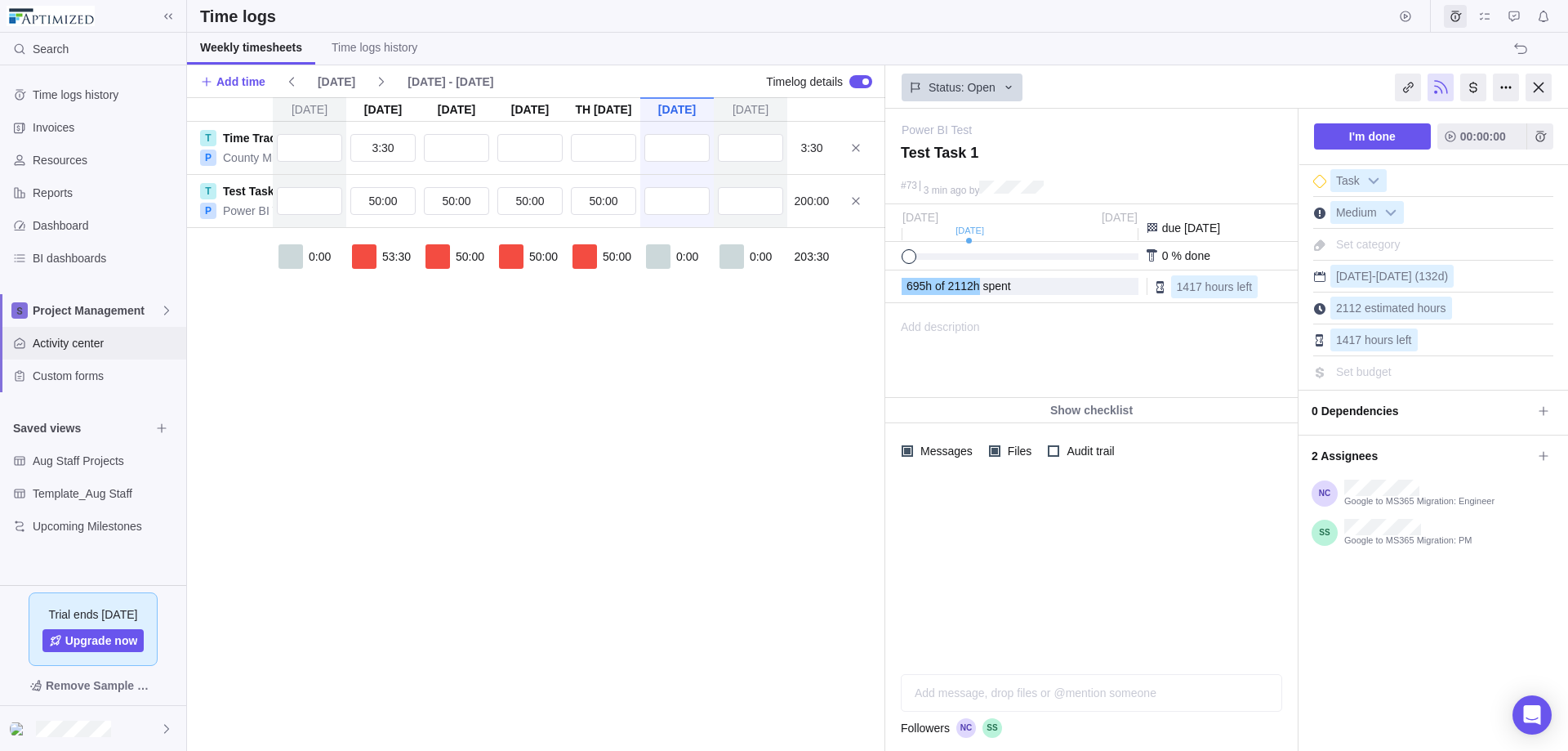
click at [57, 348] on span "Activity center" at bounding box center [106, 343] width 147 height 17
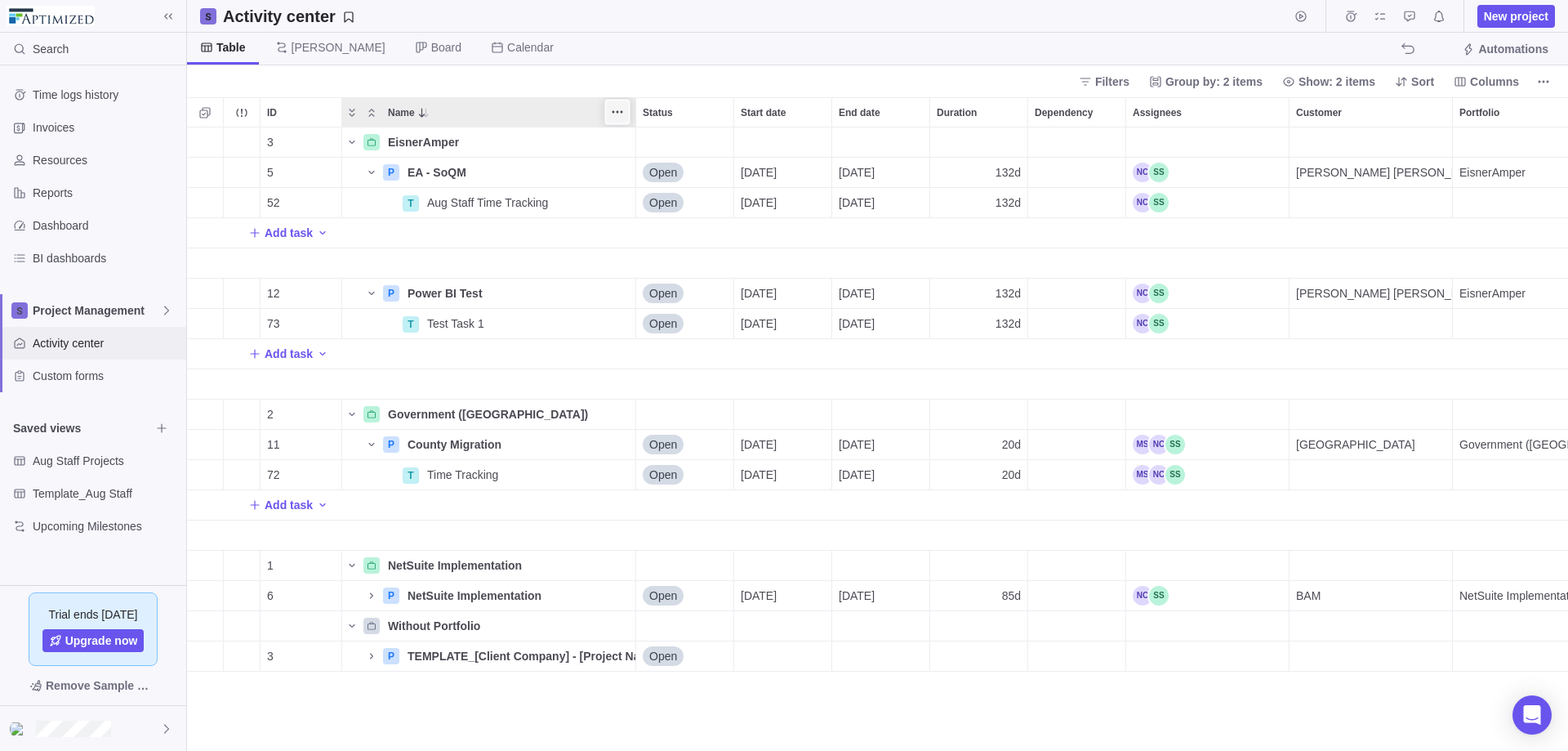
scroll to position [611, 1369]
click at [587, 317] on span "Details" at bounding box center [584, 324] width 38 height 17
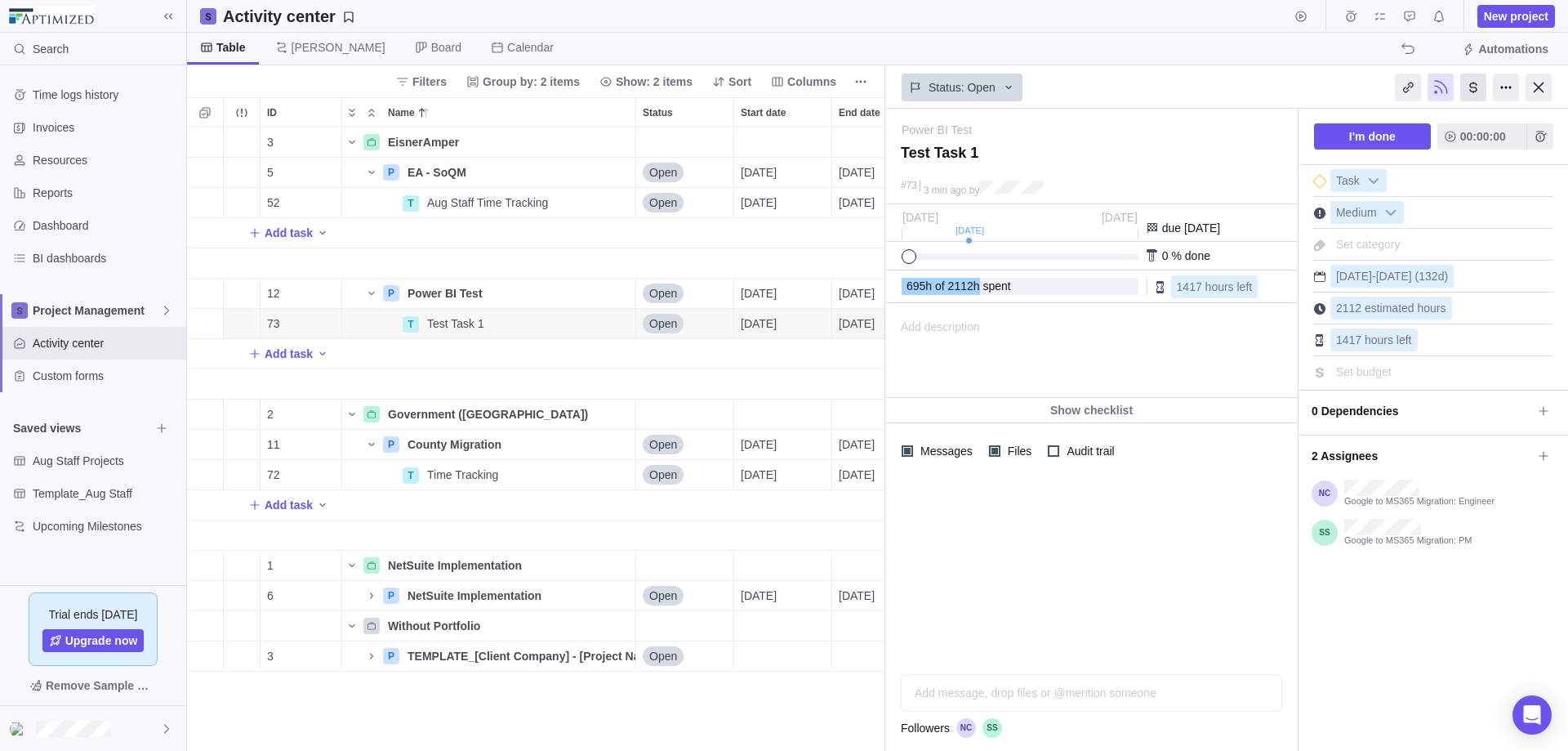
click at [1199, 85] on div at bounding box center [1473, 87] width 26 height 28
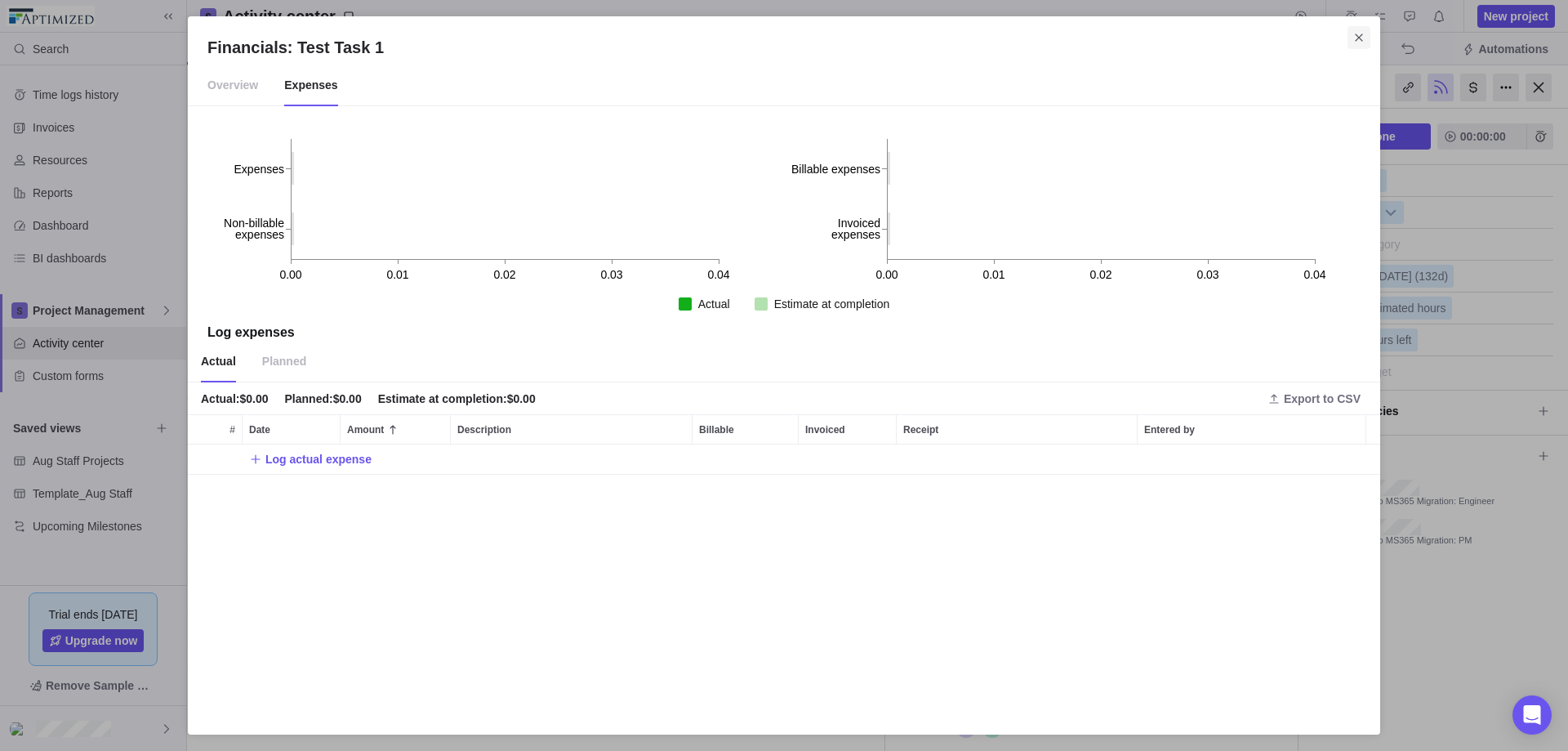
scroll to position [258, 1180]
click at [1199, 33] on icon "Close" at bounding box center [1359, 38] width 13 height 13
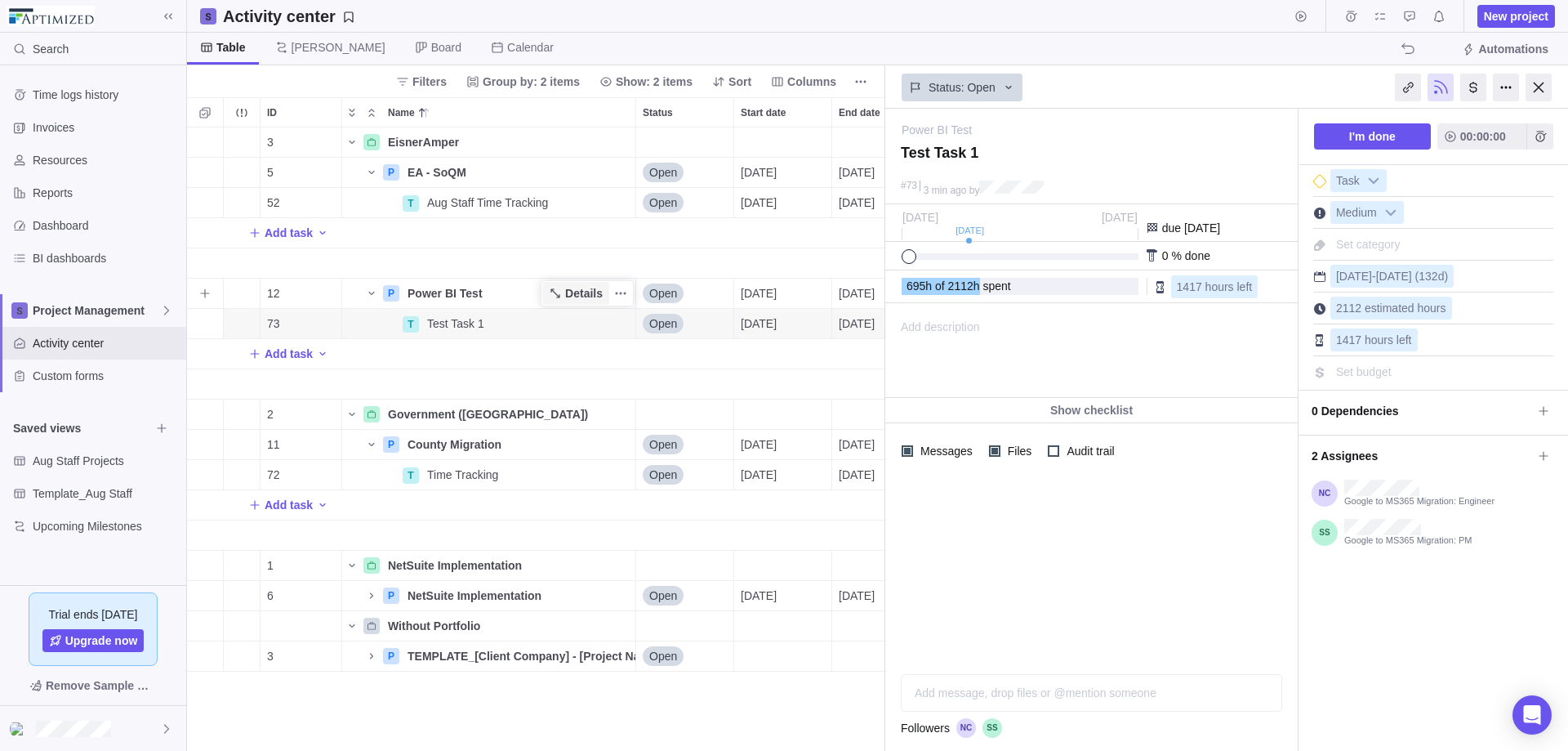
click at [578, 291] on span "Details" at bounding box center [584, 294] width 38 height 17
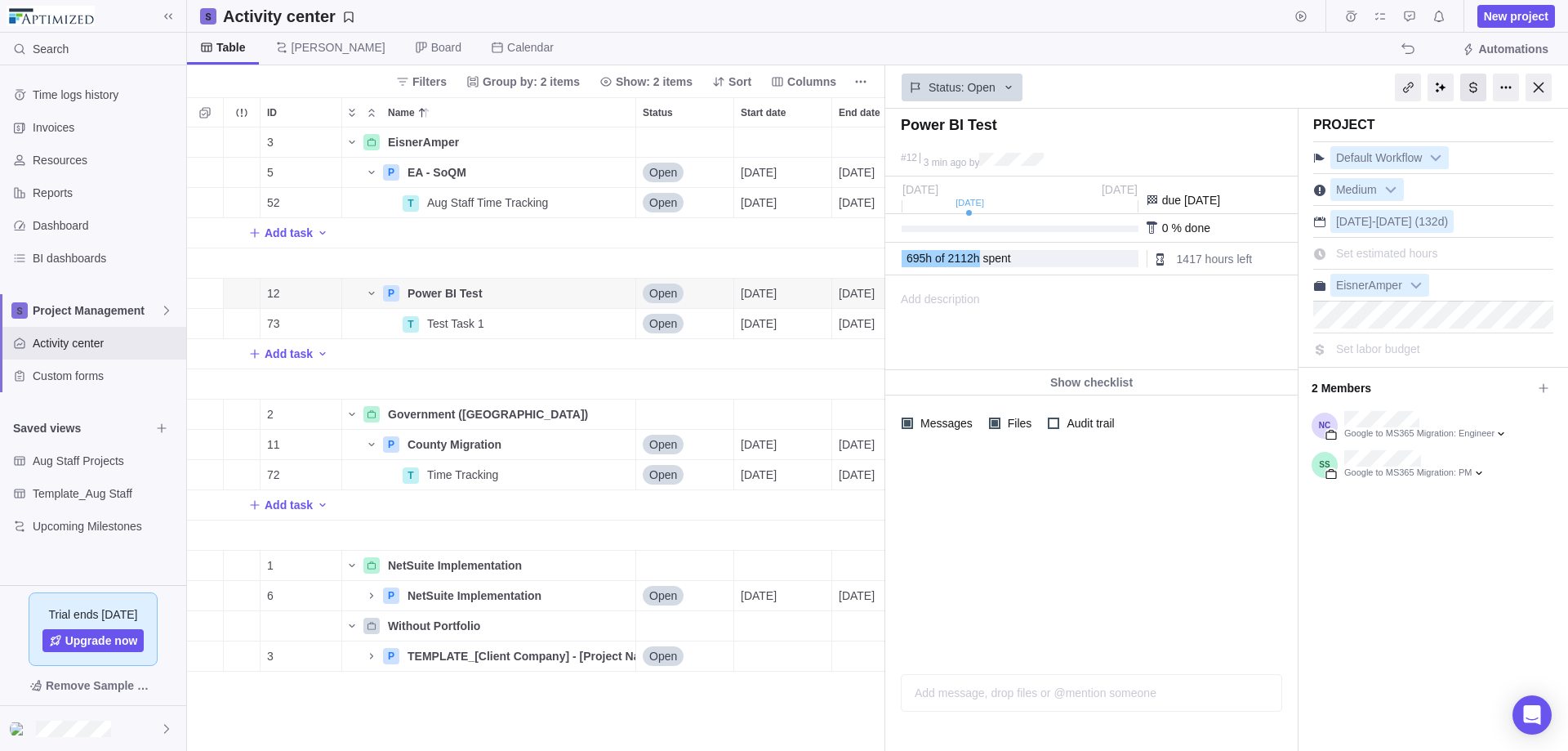
click at [1199, 85] on div at bounding box center [1473, 87] width 26 height 28
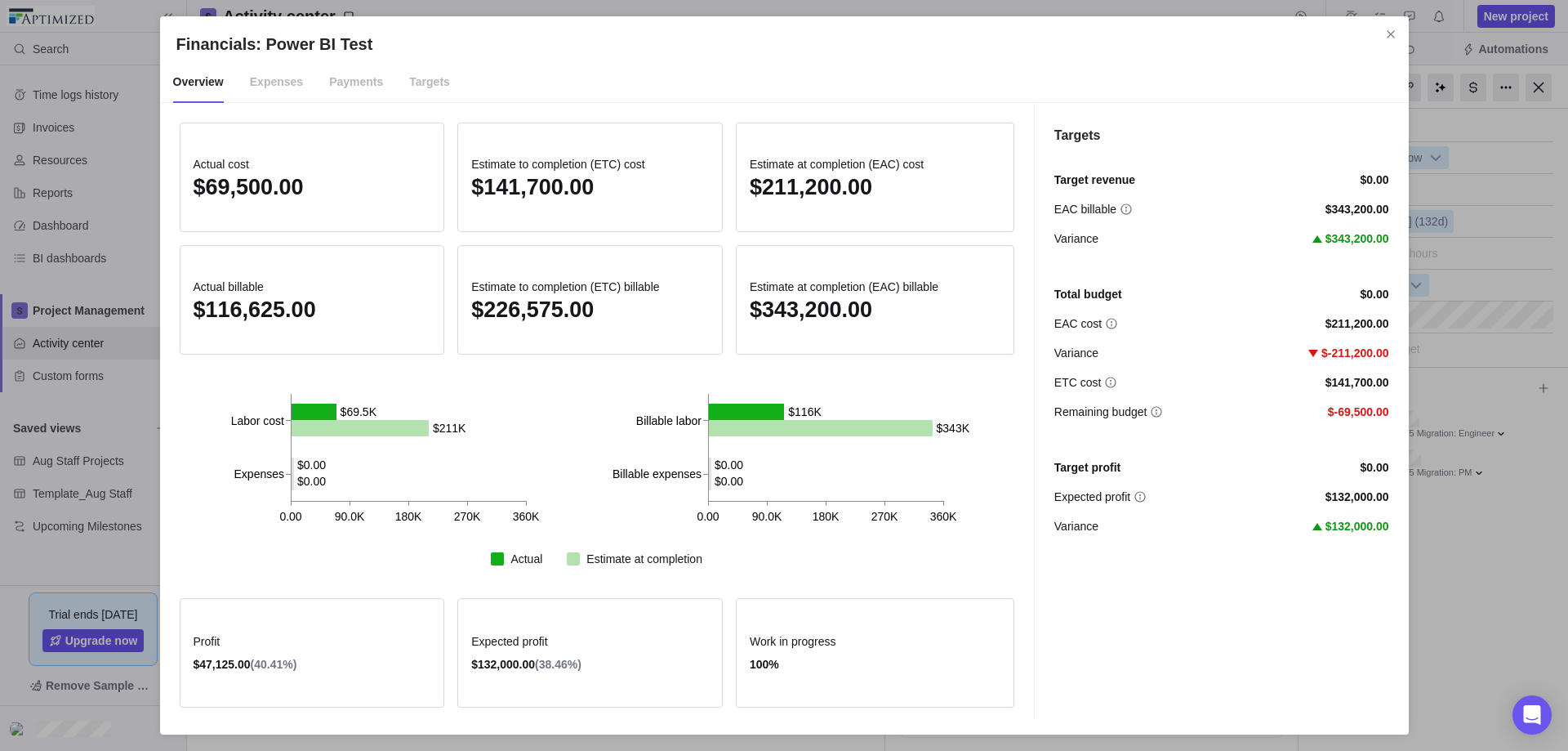
click at [262, 82] on span "Expenses" at bounding box center [277, 82] width 53 height 41
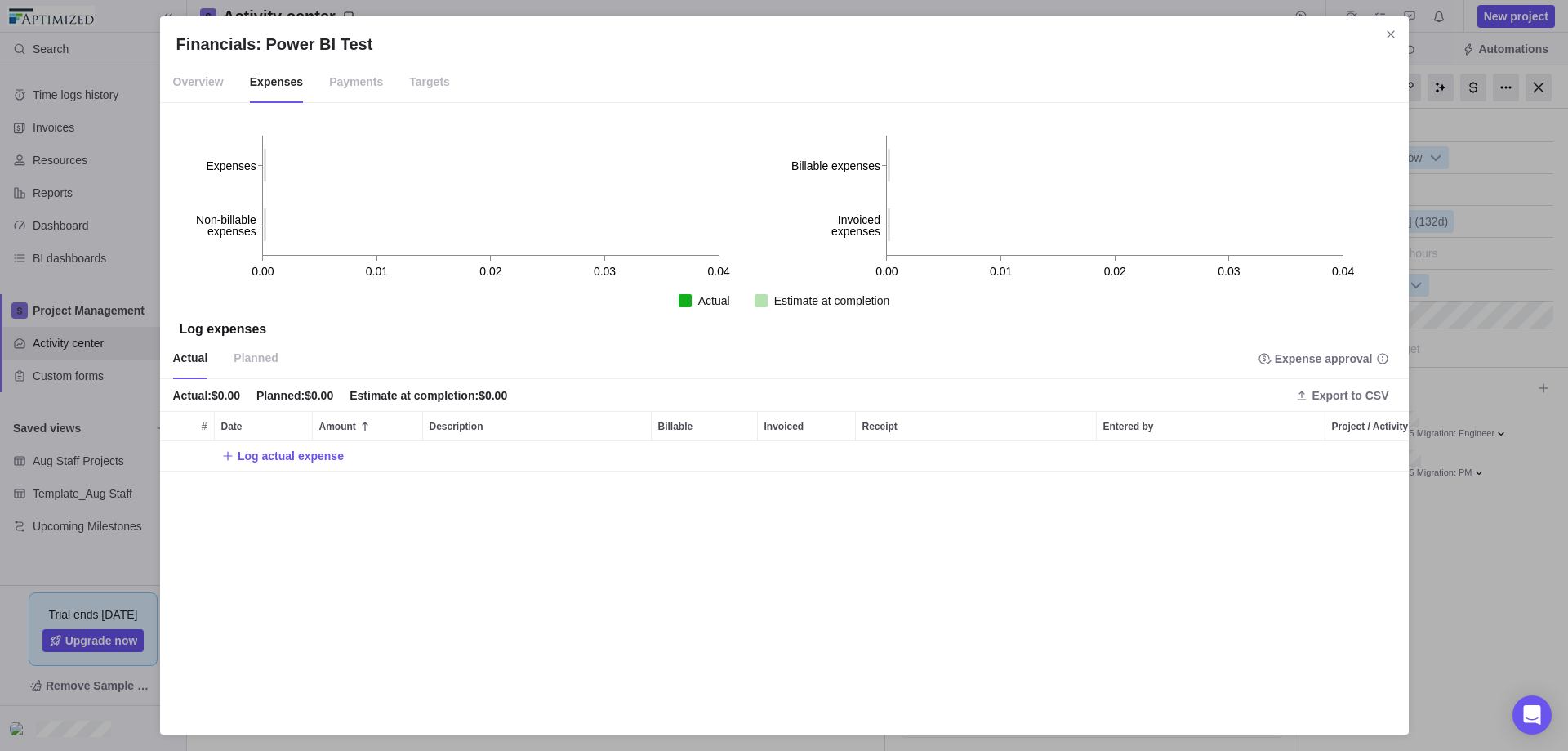
scroll to position [265, 1236]
click at [229, 453] on icon "Add New" at bounding box center [228, 456] width 13 height 13
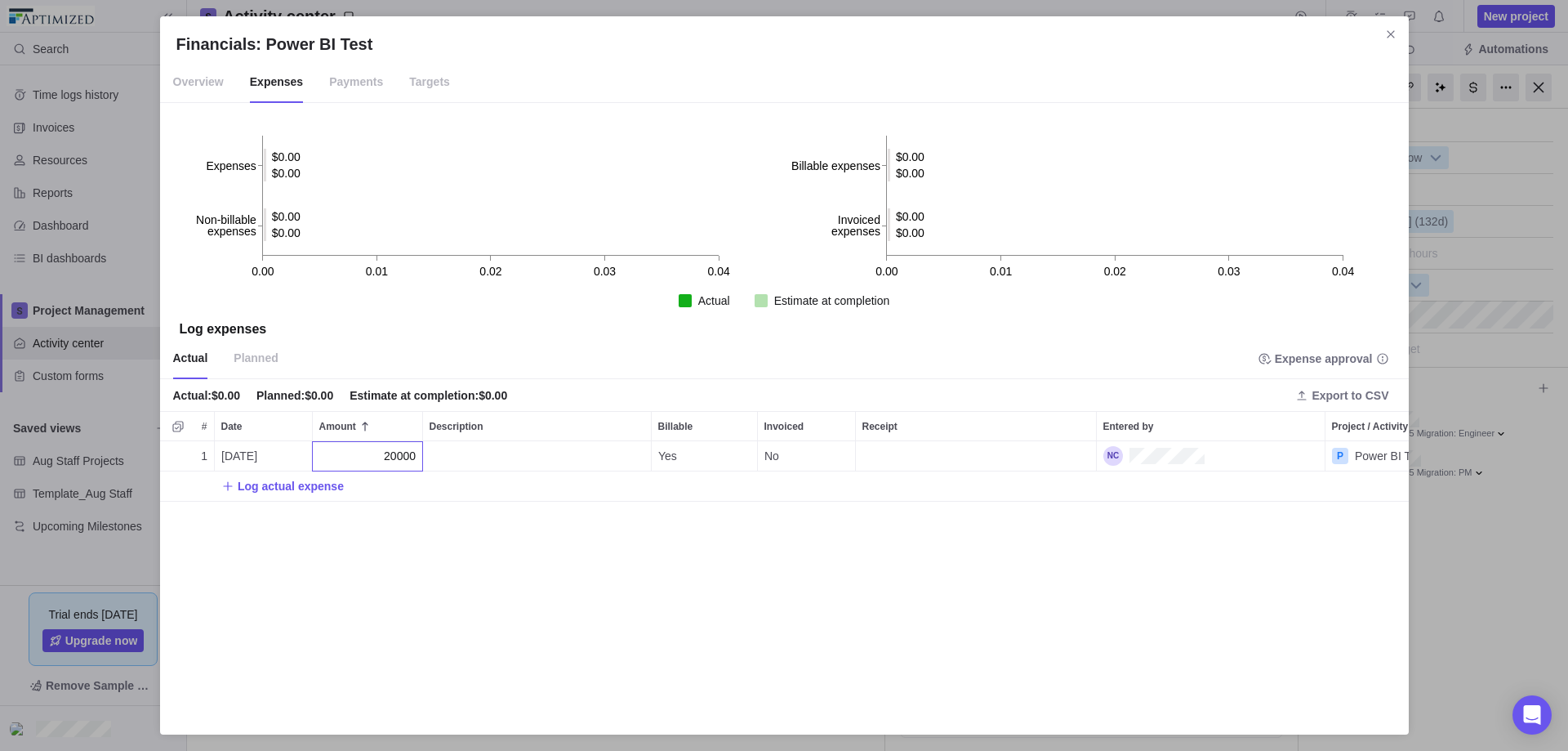
type input "20000"
click at [464, 547] on div "1 [DATE] 20000 Yes No P Power BI Test Log actual expense" at bounding box center [784, 580] width 1249 height 277
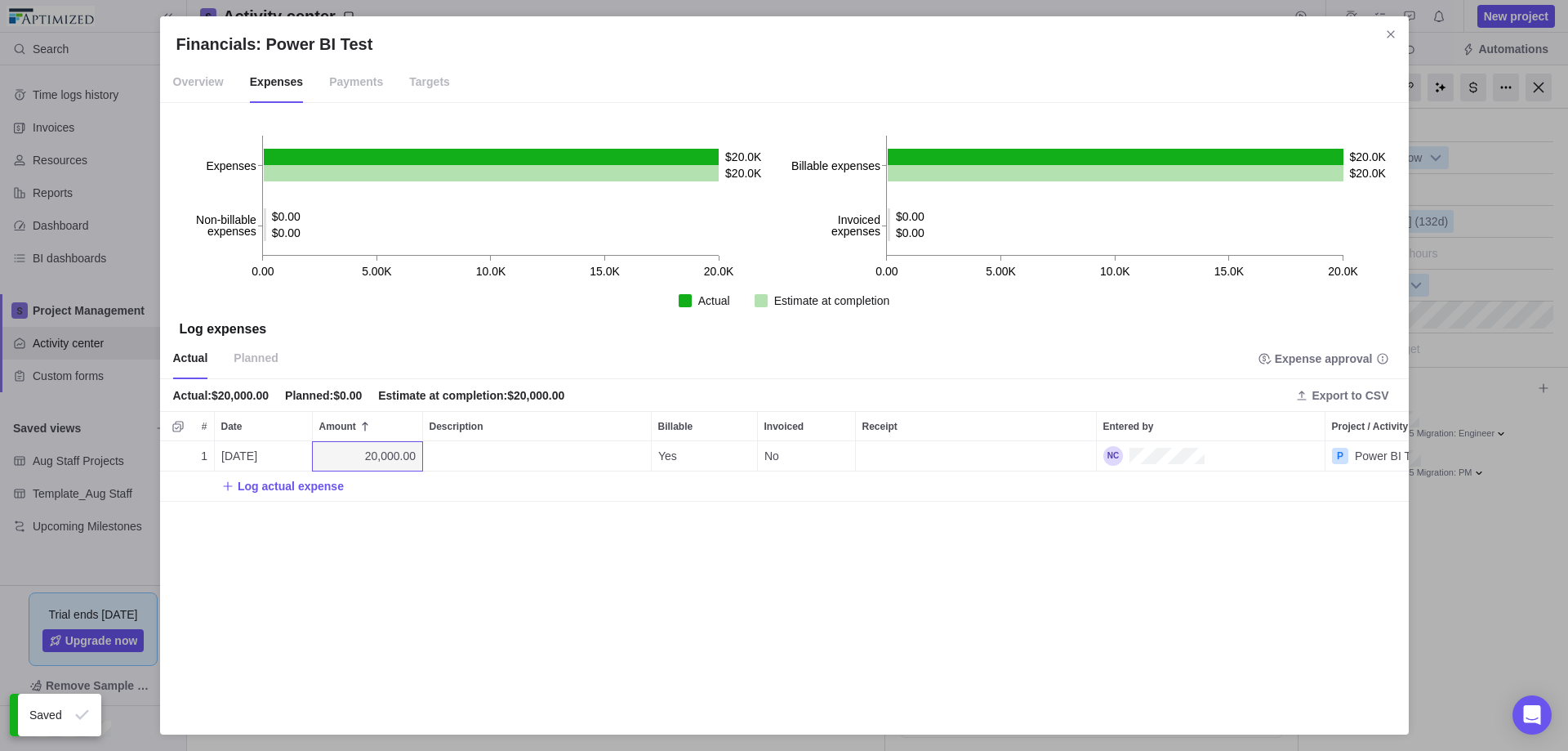
click at [331, 81] on span "Payments" at bounding box center [356, 82] width 54 height 41
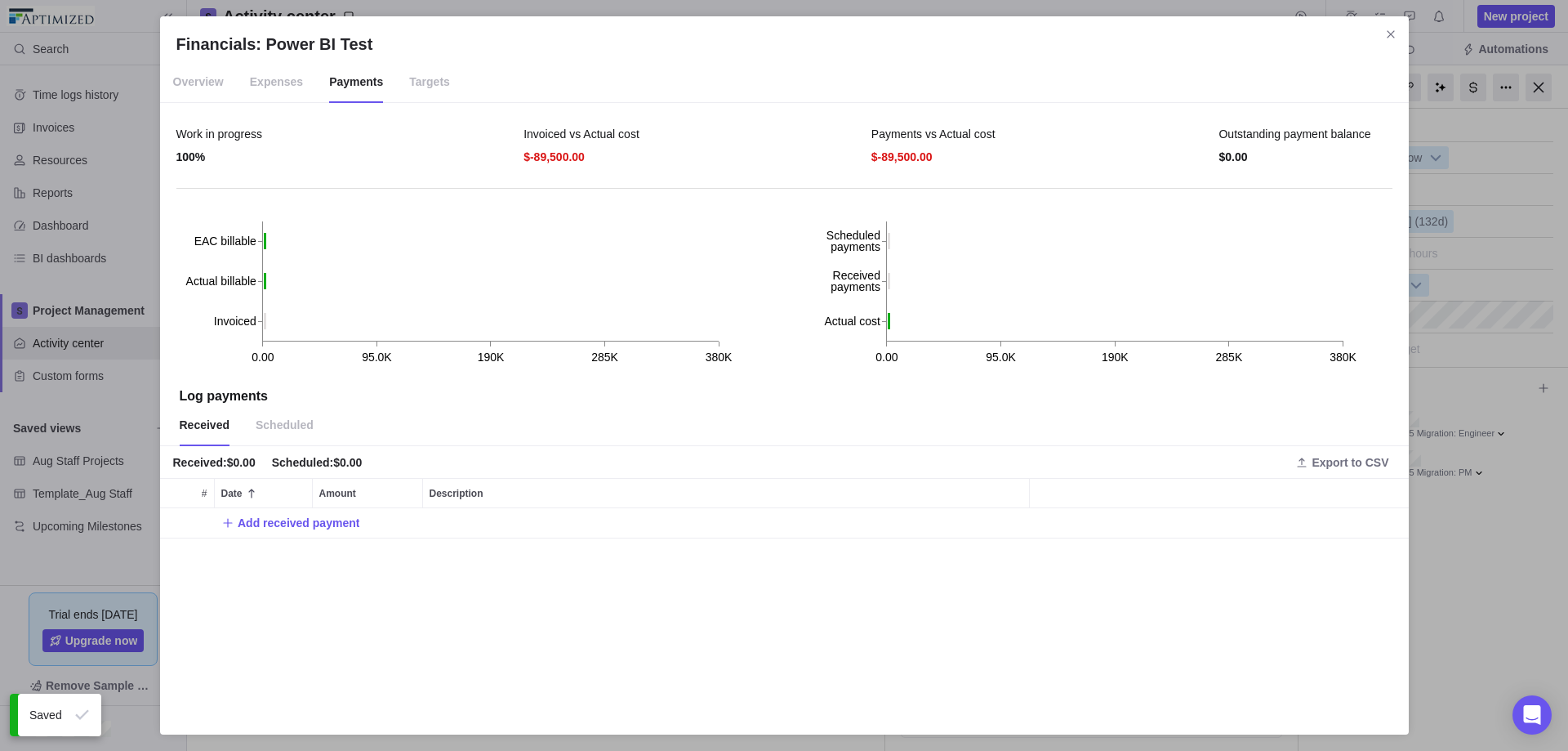
scroll to position [198, 1236]
click at [253, 76] on span "Expenses" at bounding box center [277, 82] width 53 height 41
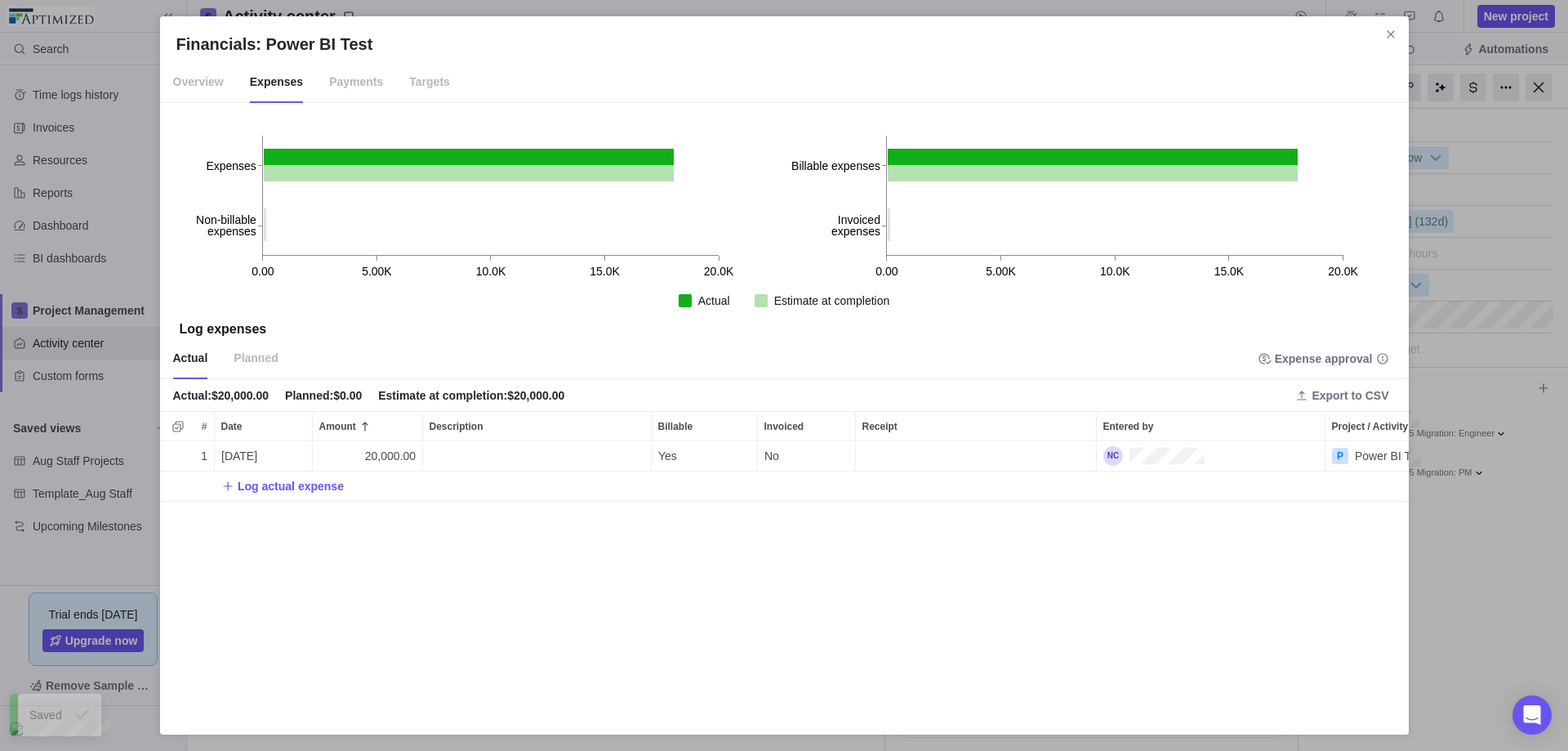
scroll to position [265, 1236]
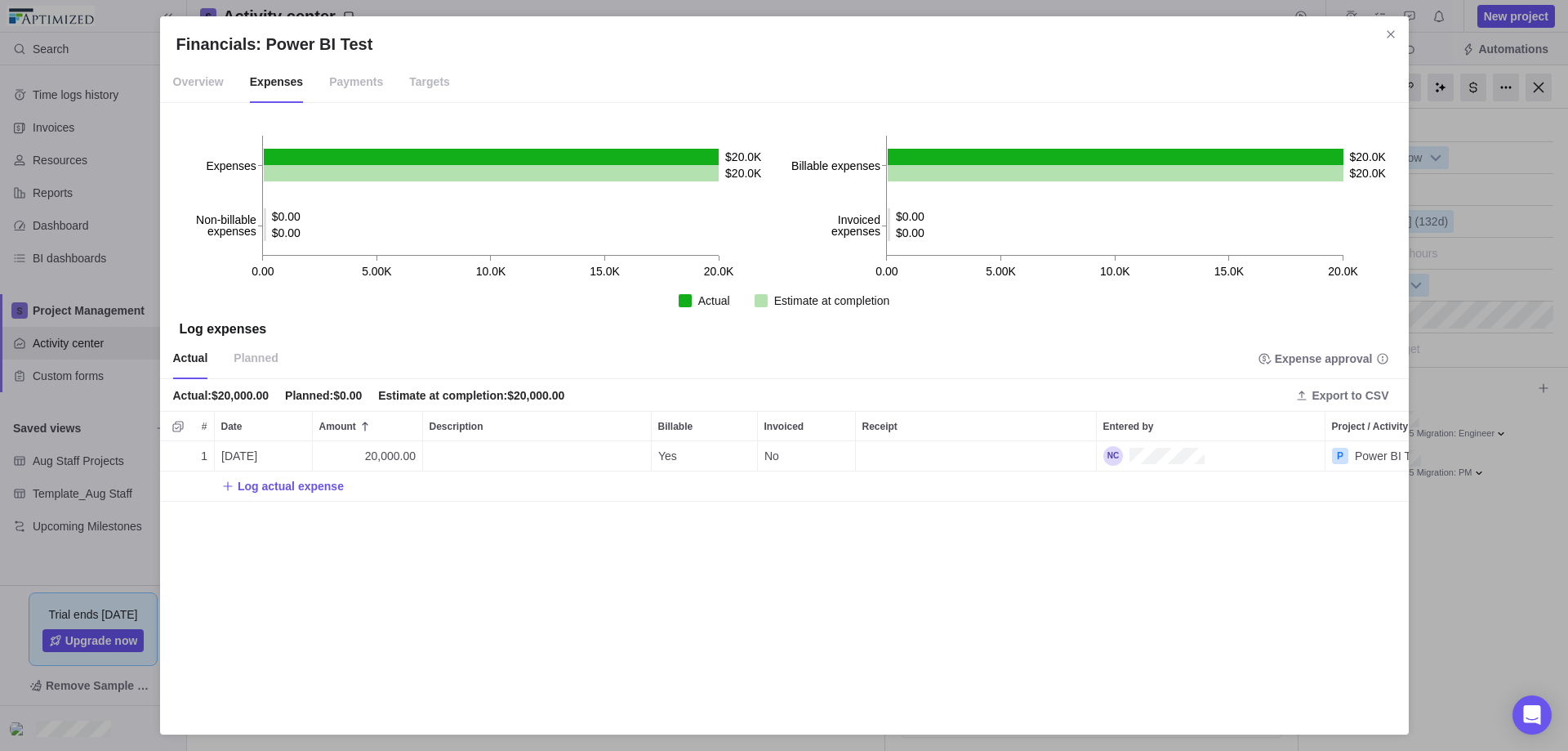
click at [245, 357] on span "Planned" at bounding box center [255, 358] width 44 height 41
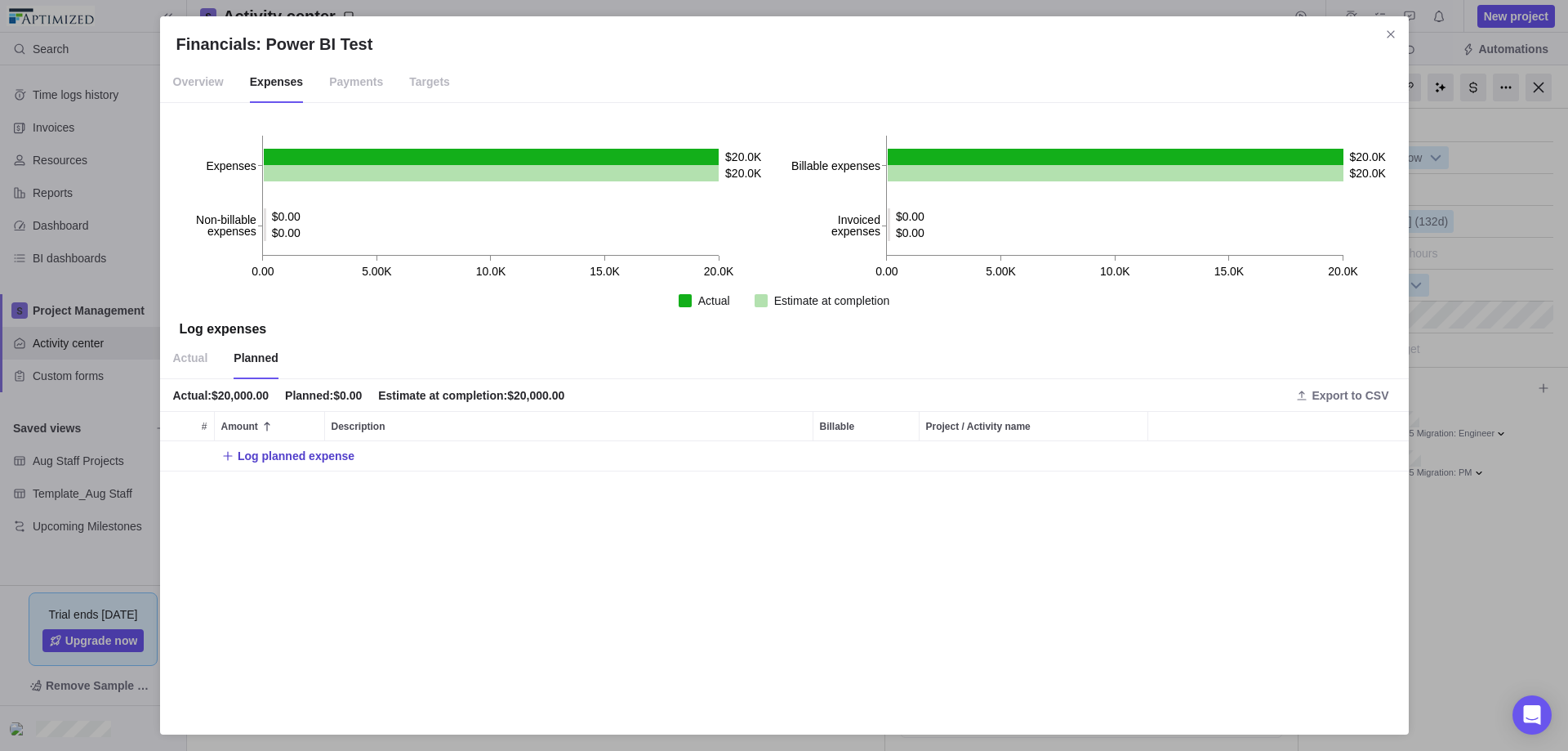
click at [299, 457] on span "Log planned expense" at bounding box center [296, 456] width 117 height 17
type input "30000"
click at [376, 542] on div "Financials: Power BI Test Overview Expenses Payments Targets 0.00 5.00K 10.0K 1…" at bounding box center [784, 376] width 1568 height 751
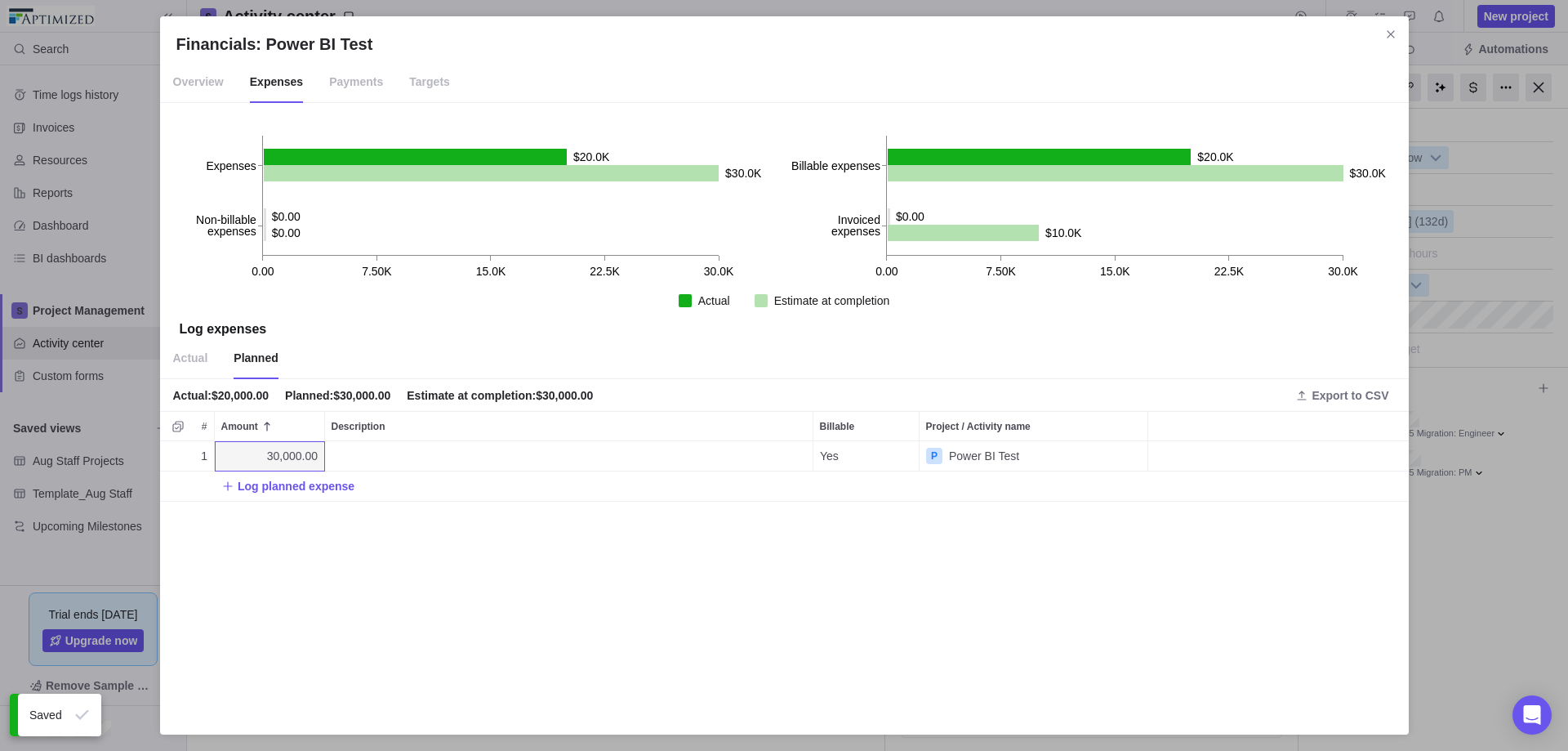
click at [349, 79] on span "Payments" at bounding box center [356, 82] width 54 height 41
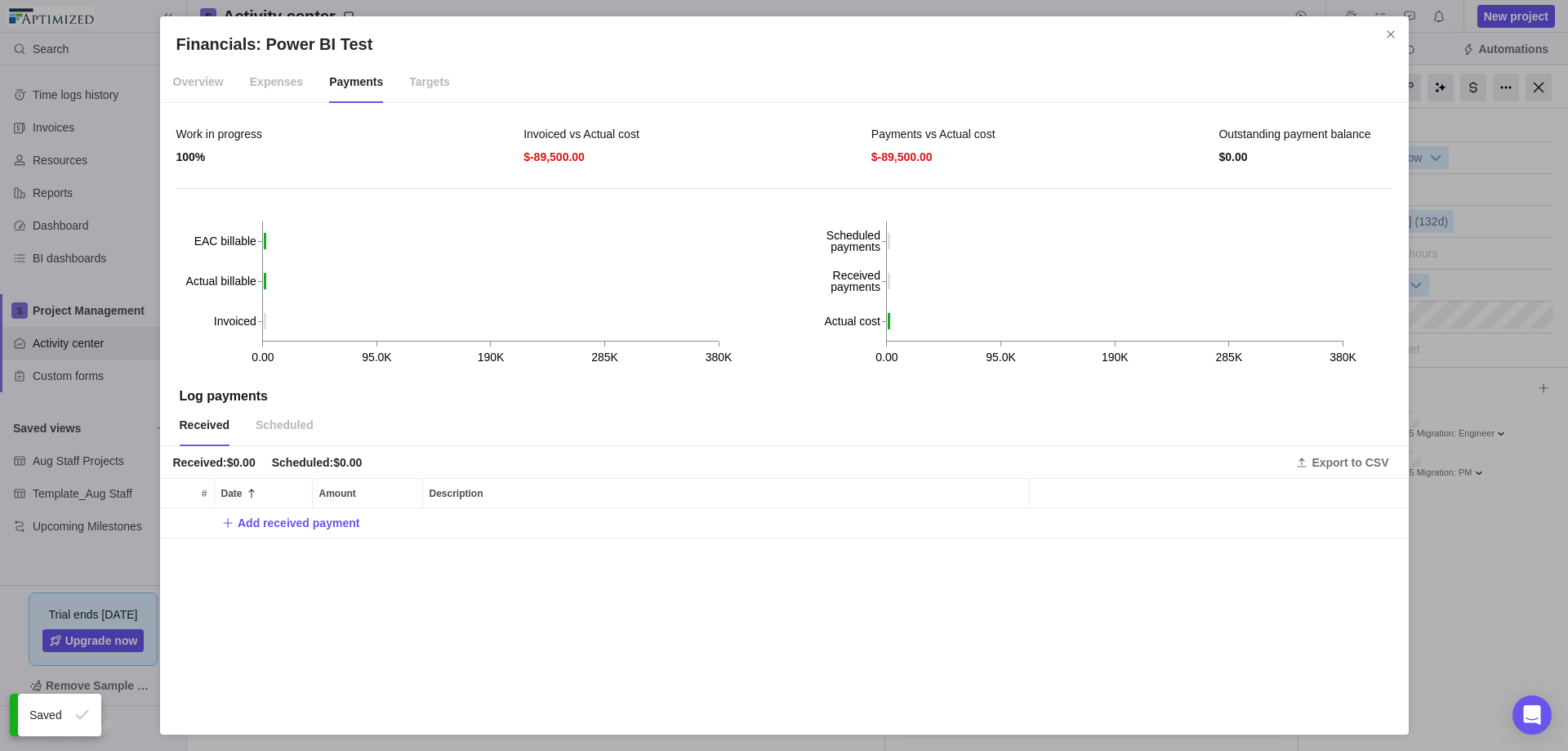
scroll to position [198, 1236]
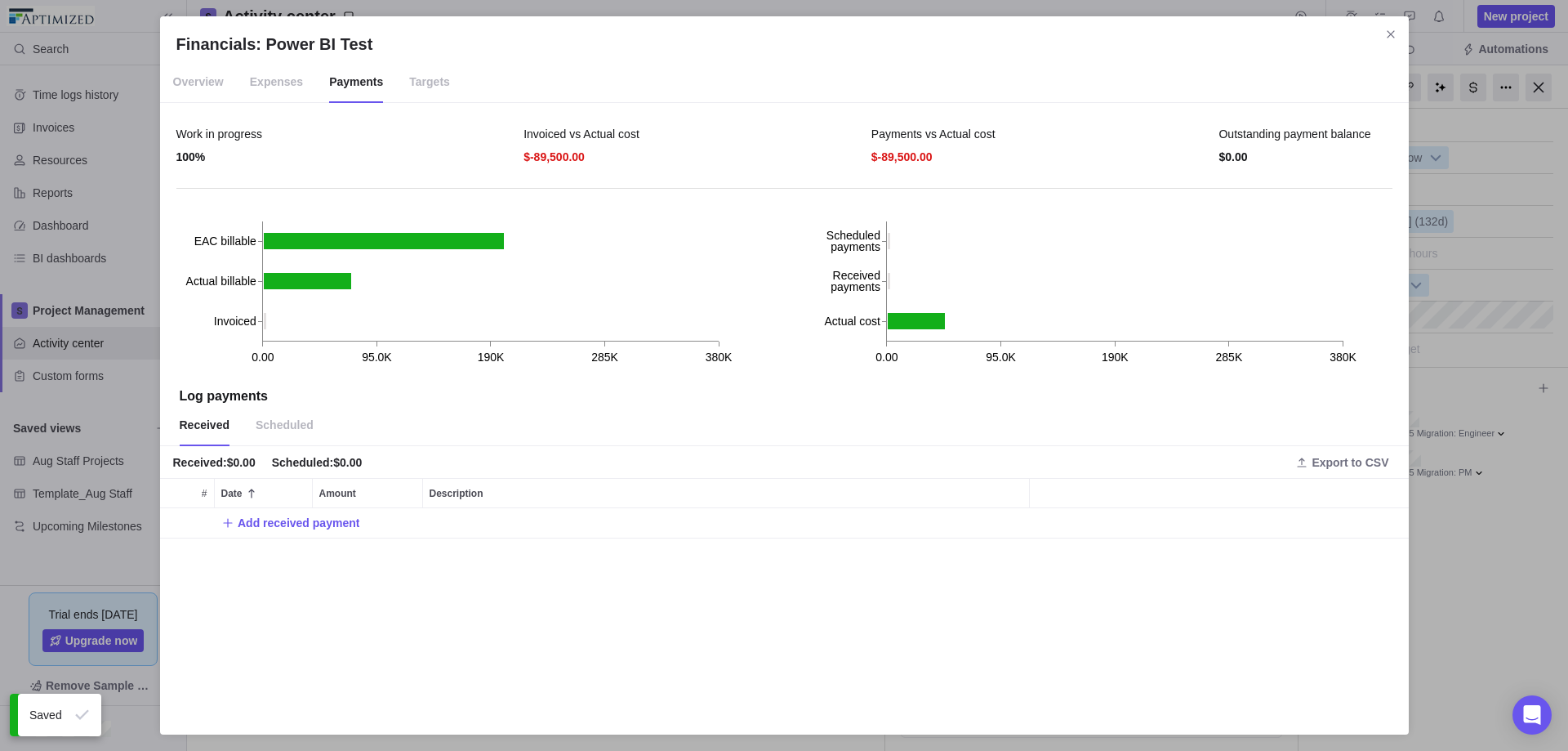
click at [410, 84] on span "Targets" at bounding box center [430, 82] width 41 height 41
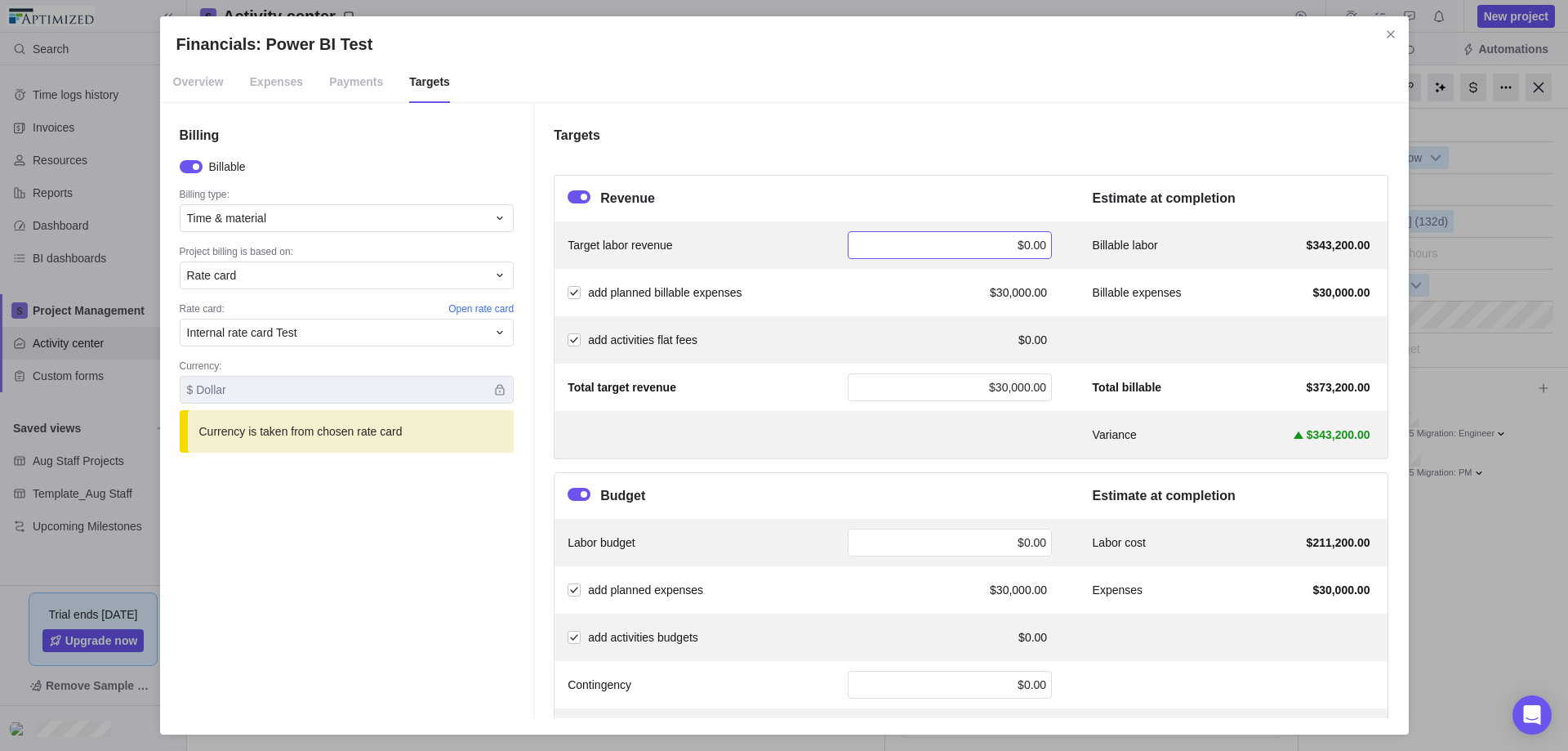
click at [944, 246] on div "$0.00" at bounding box center [949, 244] width 204 height 28
type input "40000"
click at [921, 130] on h4 "Targets" at bounding box center [971, 135] width 835 height 19
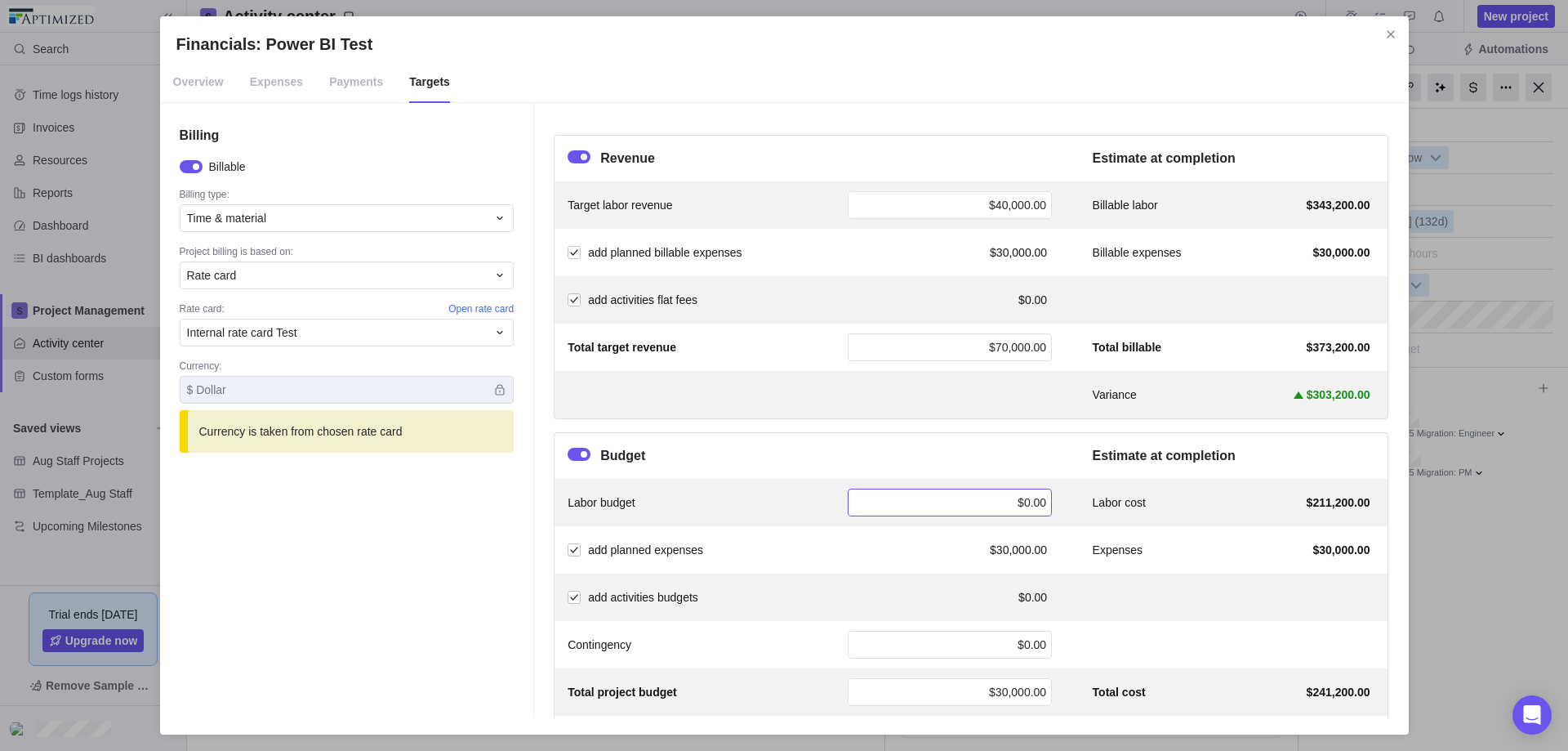
scroll to position [39, 0]
click at [985, 502] on div "$0.00" at bounding box center [949, 502] width 204 height 28
type input "100000"
click at [471, 552] on div "Billing Billable Billing type: Time & material Project billing is based on: Rat…" at bounding box center [347, 410] width 374 height 615
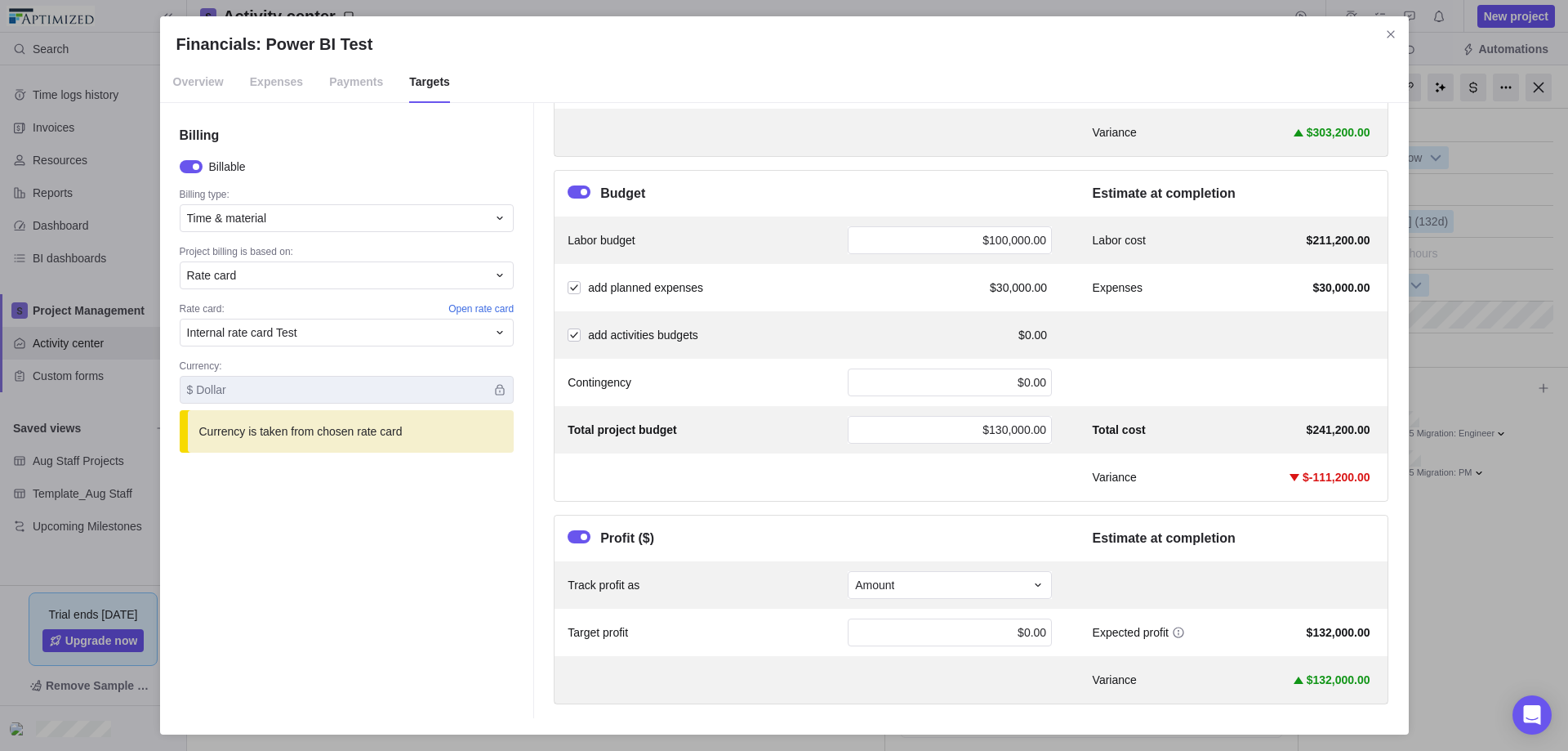
scroll to position [0, 0]
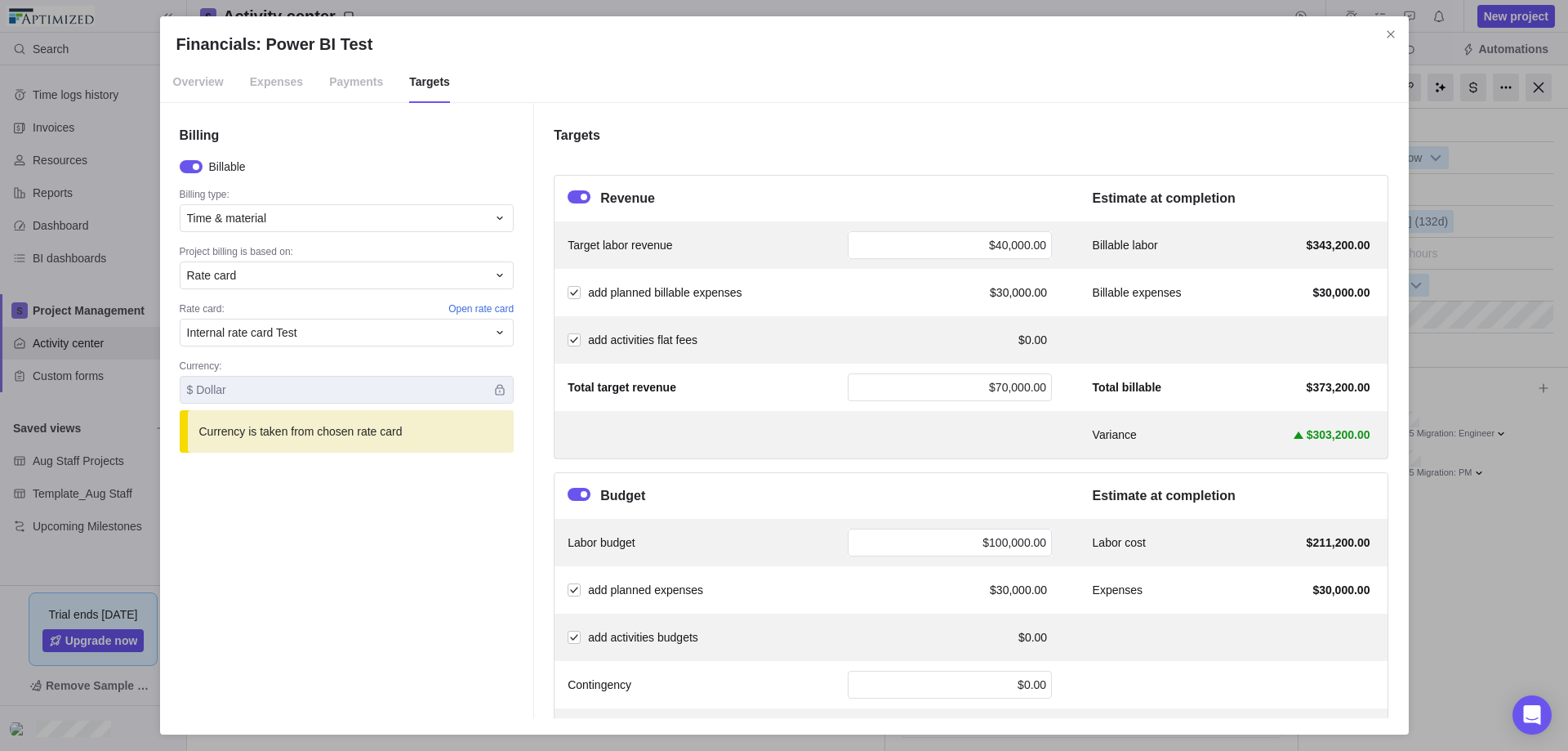
click at [180, 76] on span "Overview" at bounding box center [199, 82] width 51 height 41
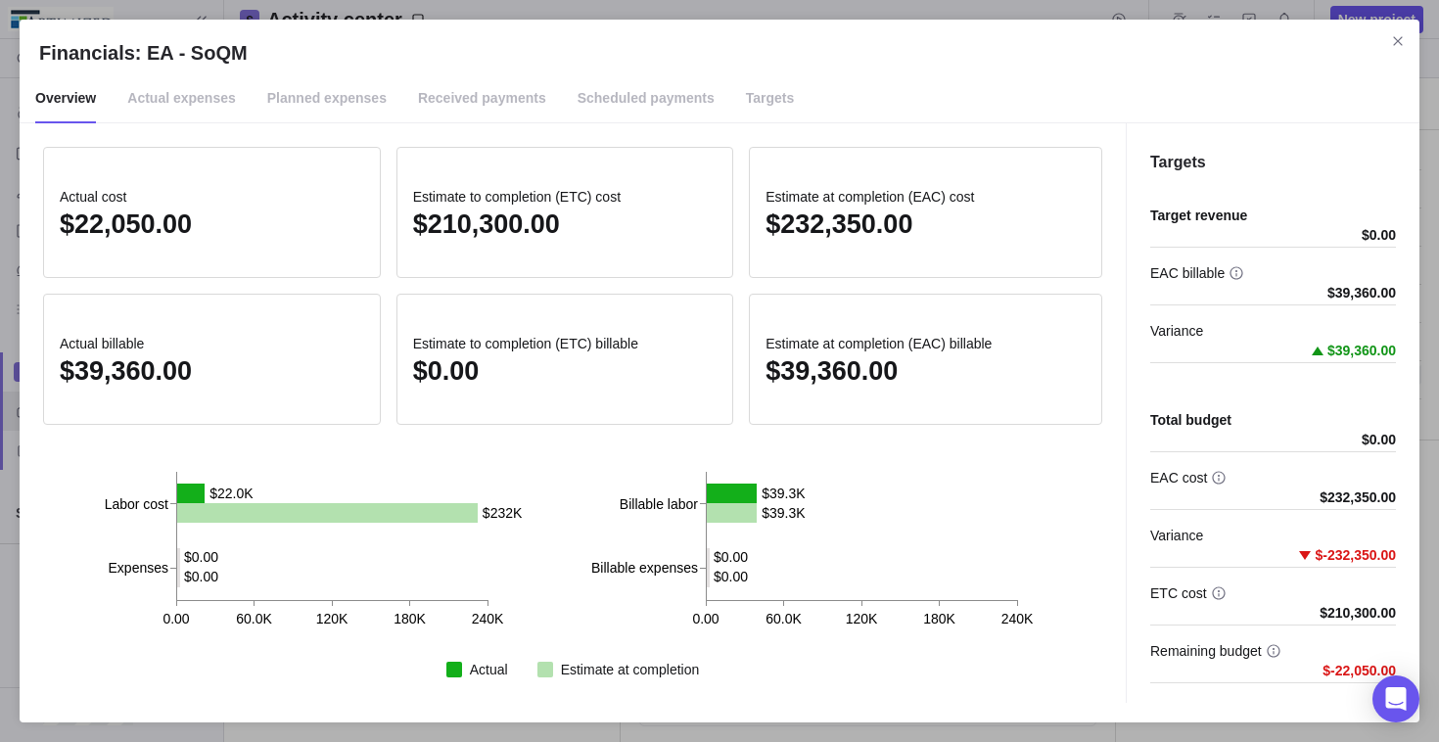
scroll to position [575, 382]
